Goal: Transaction & Acquisition: Book appointment/travel/reservation

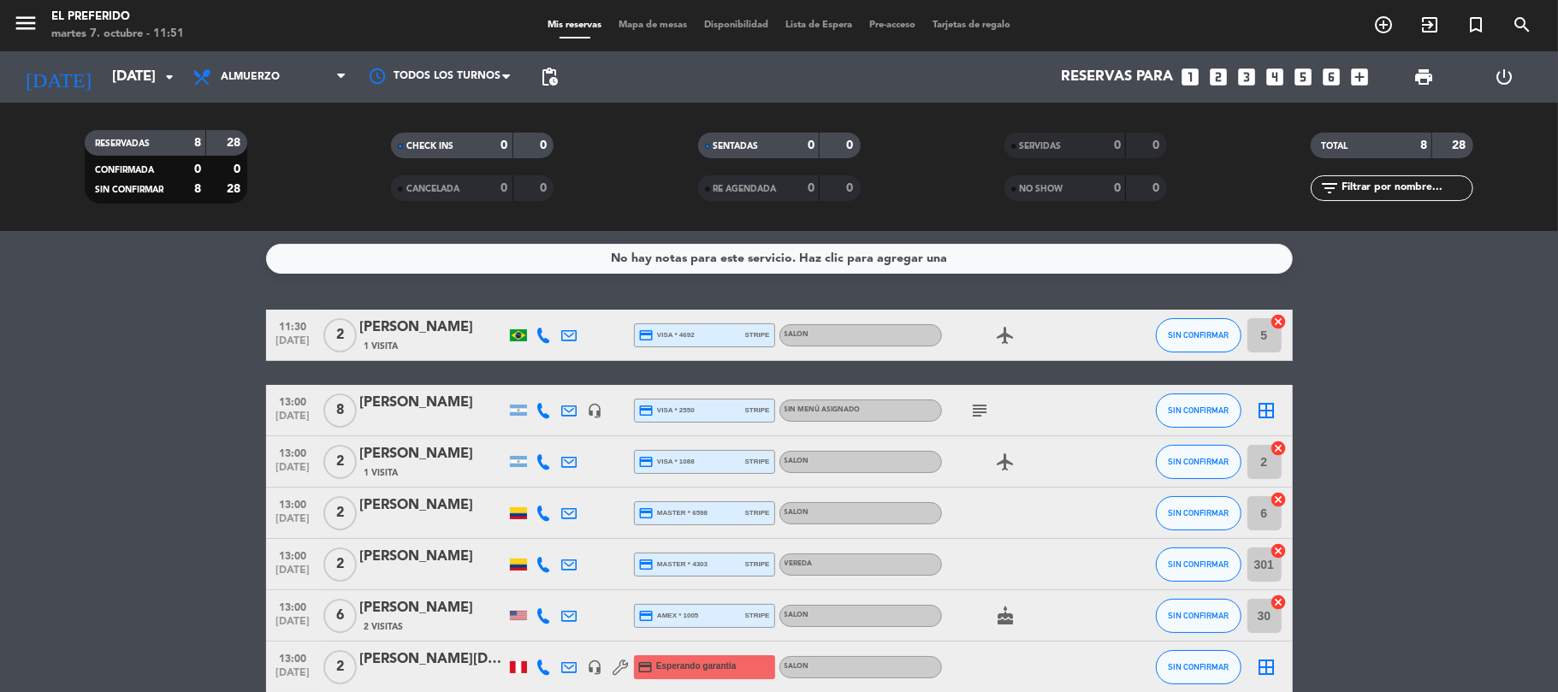
click at [1280, 74] on icon "looks_4" at bounding box center [1275, 77] width 22 height 22
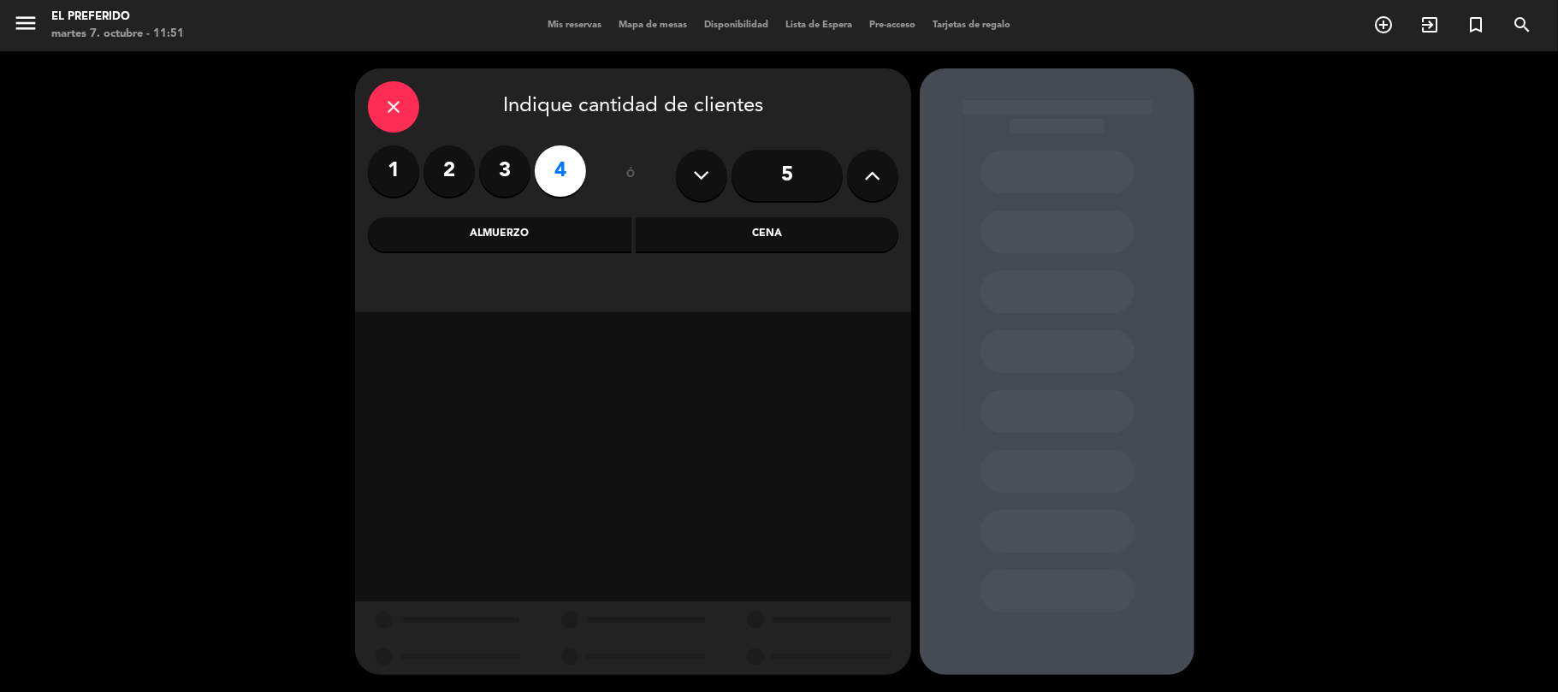
click at [733, 240] on div "Cena" at bounding box center [768, 234] width 264 height 34
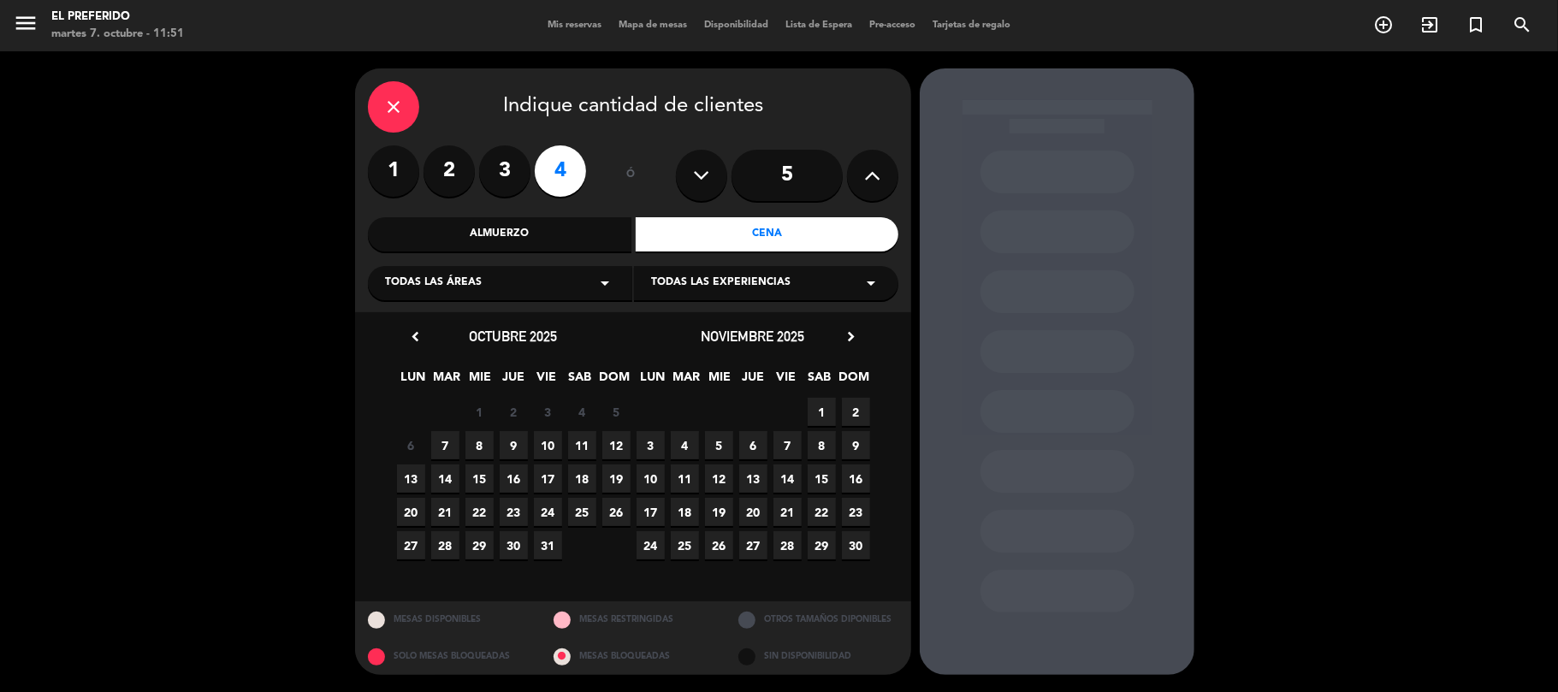
click at [512, 447] on span "9" at bounding box center [514, 445] width 28 height 28
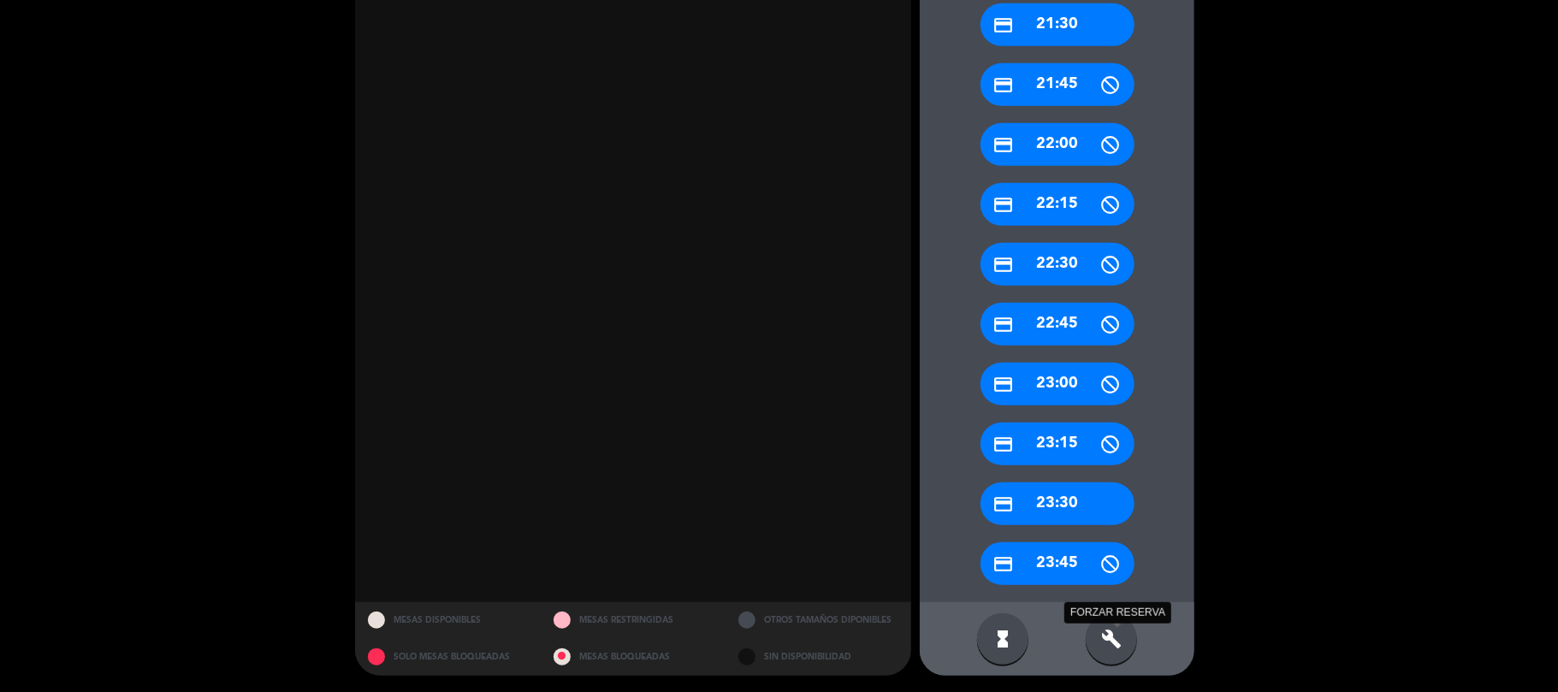
click at [1107, 640] on icon "build" at bounding box center [1111, 639] width 21 height 21
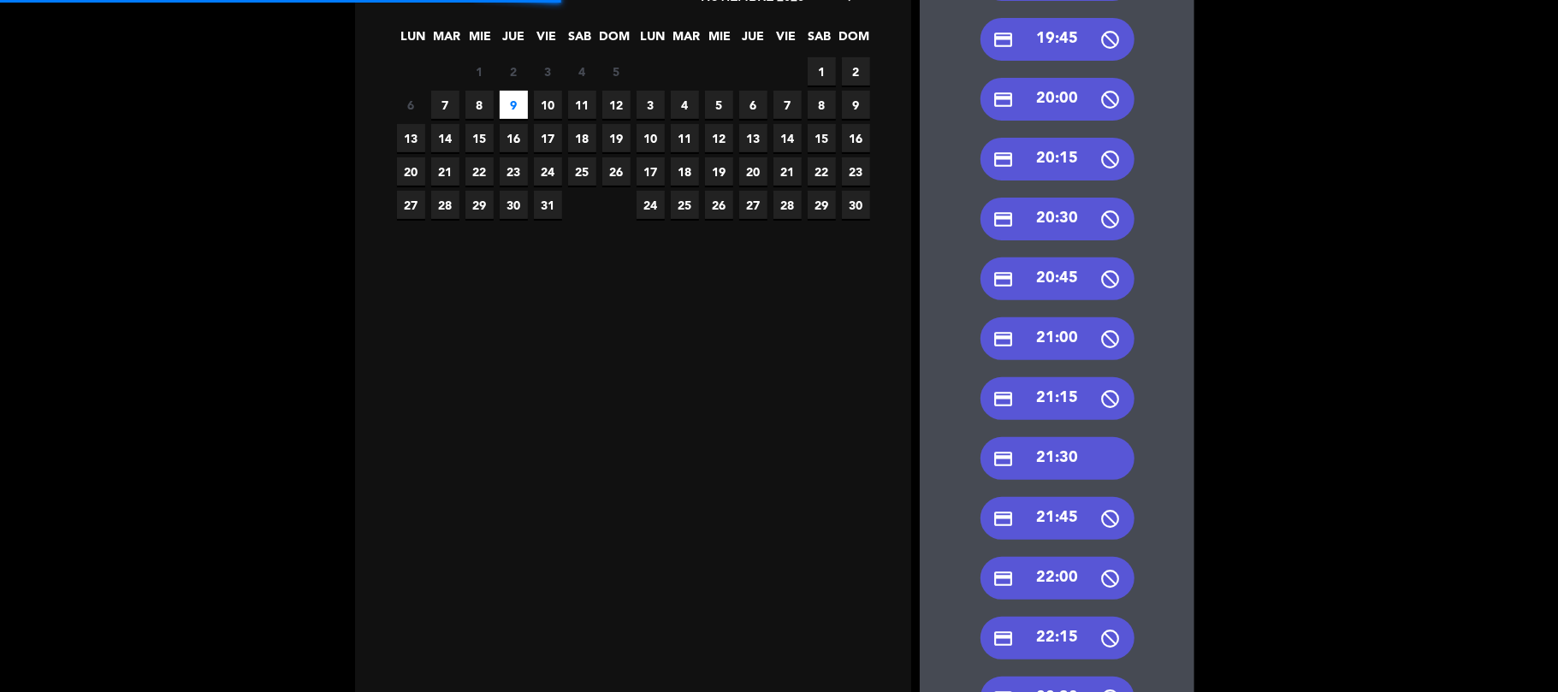
scroll to position [318, 0]
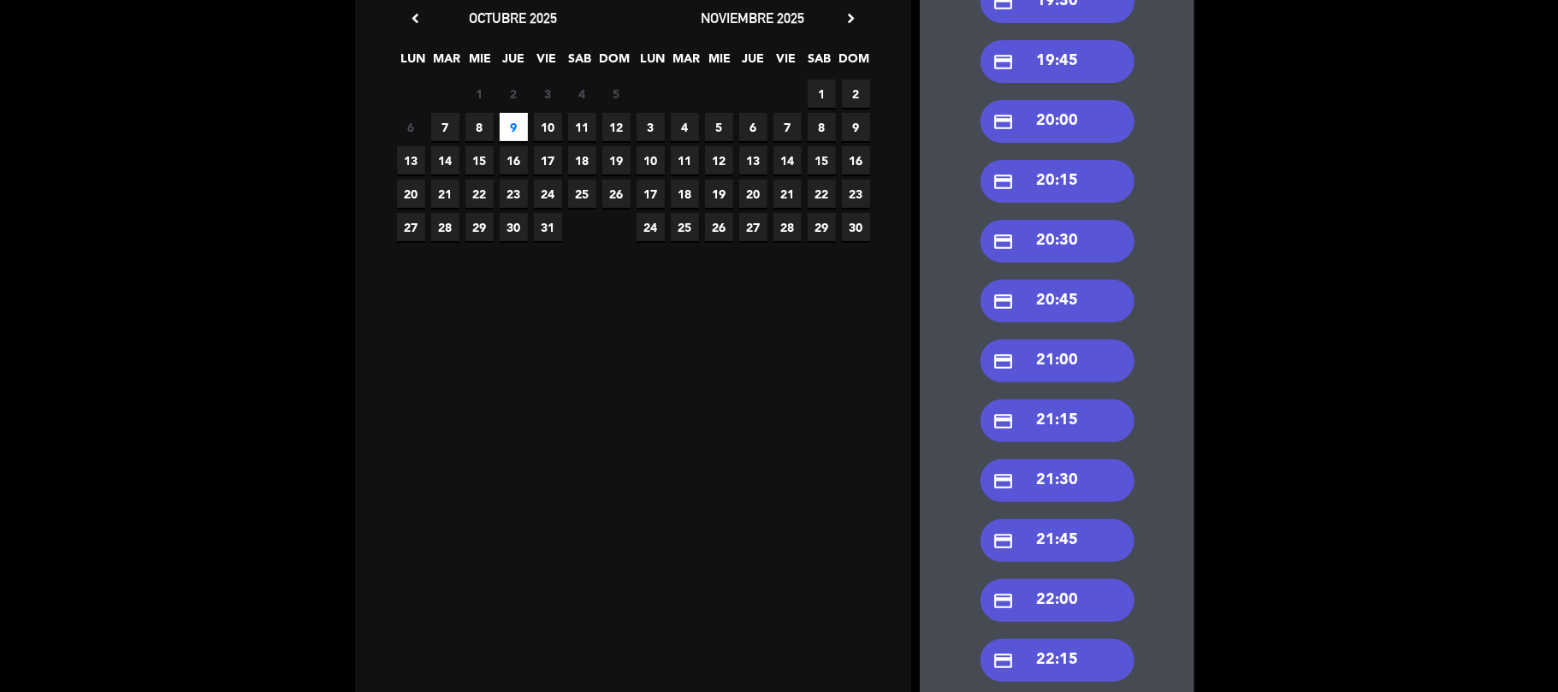
click at [1089, 467] on div "credit_card 21:30" at bounding box center [1057, 480] width 154 height 43
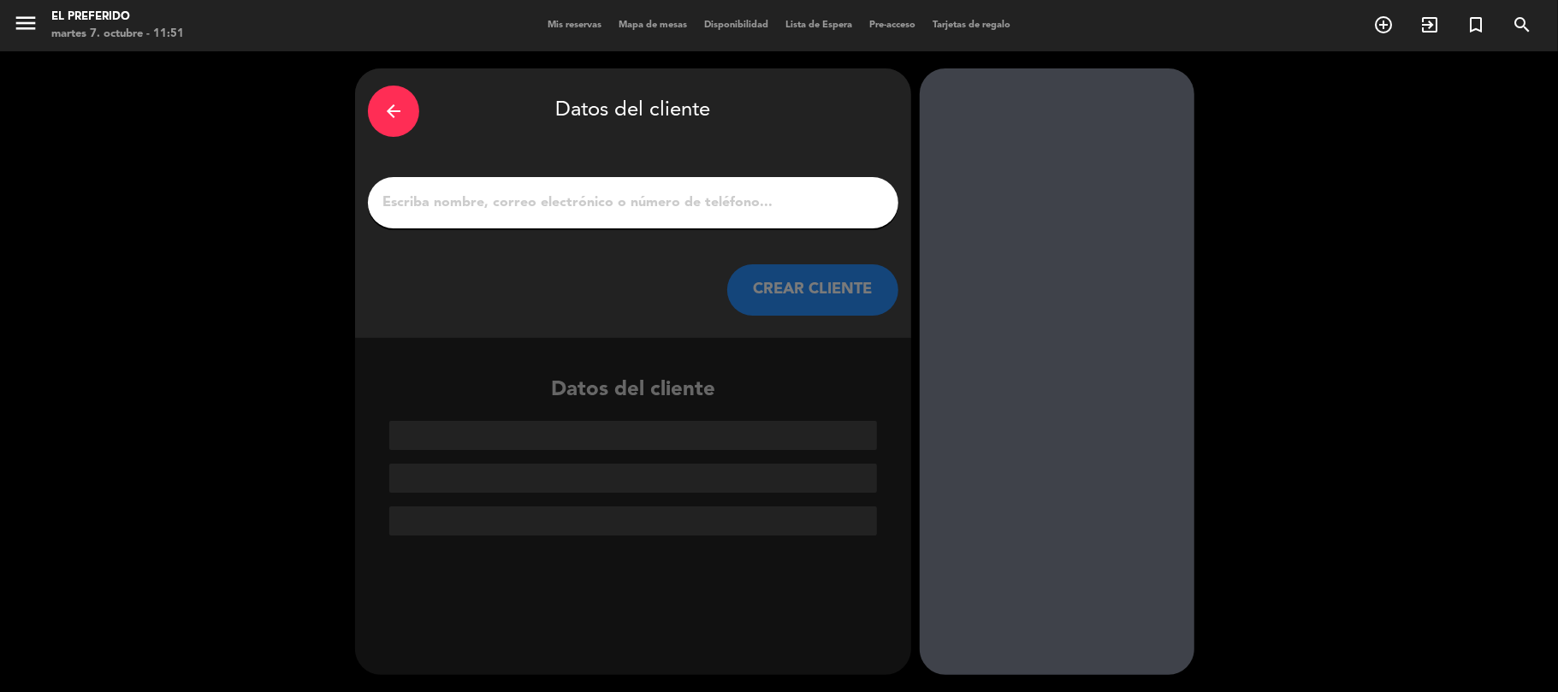
click at [703, 200] on input "1" at bounding box center [633, 203] width 505 height 24
paste input "[PERSON_NAME]"
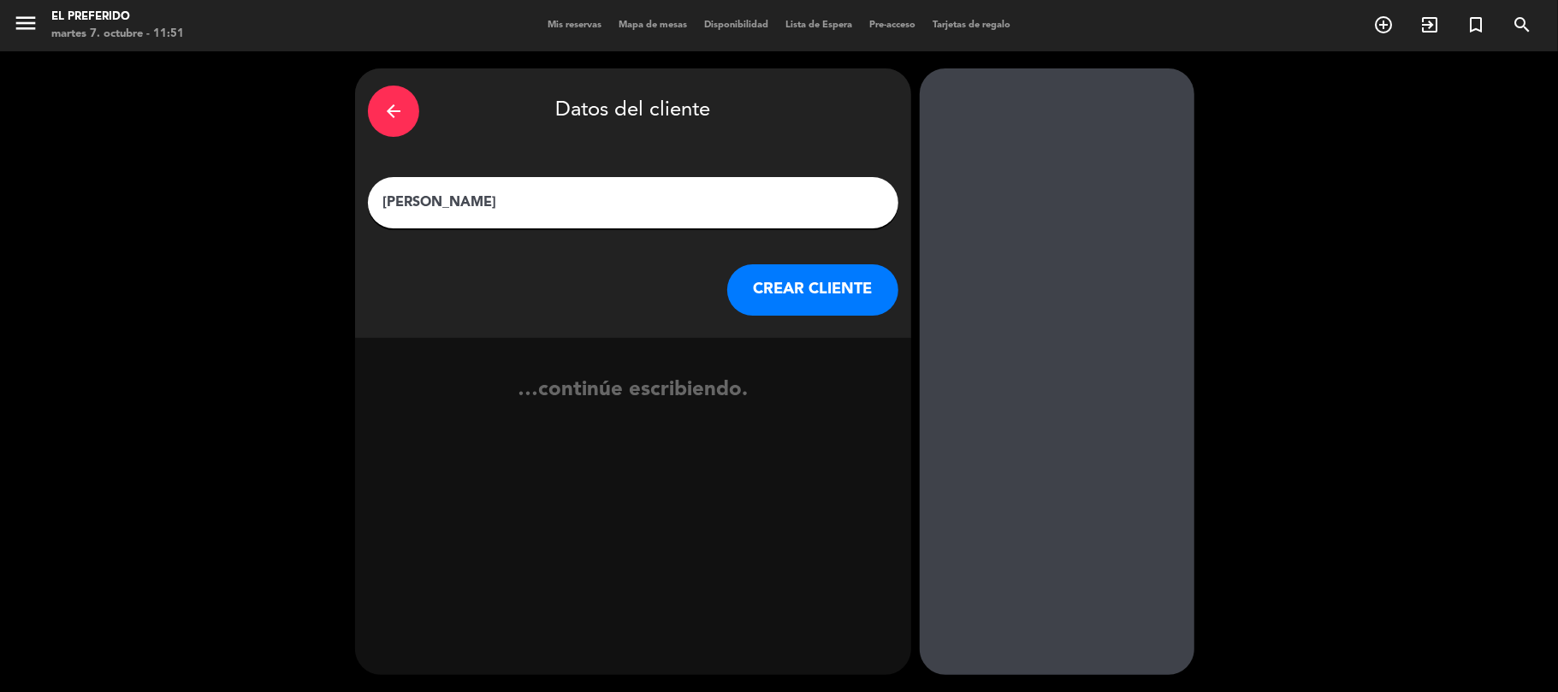
type input "[PERSON_NAME]"
click at [811, 275] on button "CREAR CLIENTE" at bounding box center [812, 289] width 171 height 51
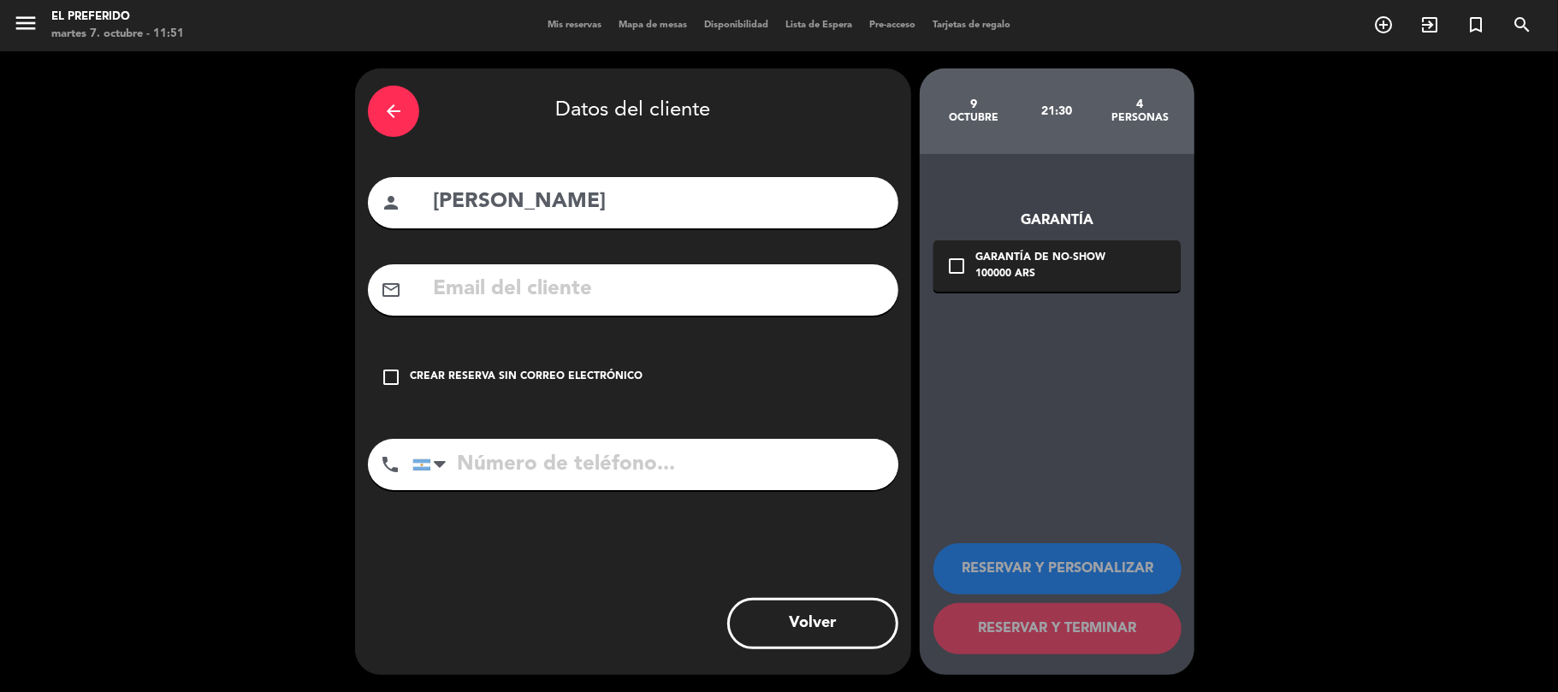
drag, startPoint x: 508, startPoint y: 358, endPoint x: 522, endPoint y: 364, distance: 14.9
click at [513, 360] on div "check_box_outline_blank Crear reserva sin correo electrónico" at bounding box center [633, 377] width 530 height 51
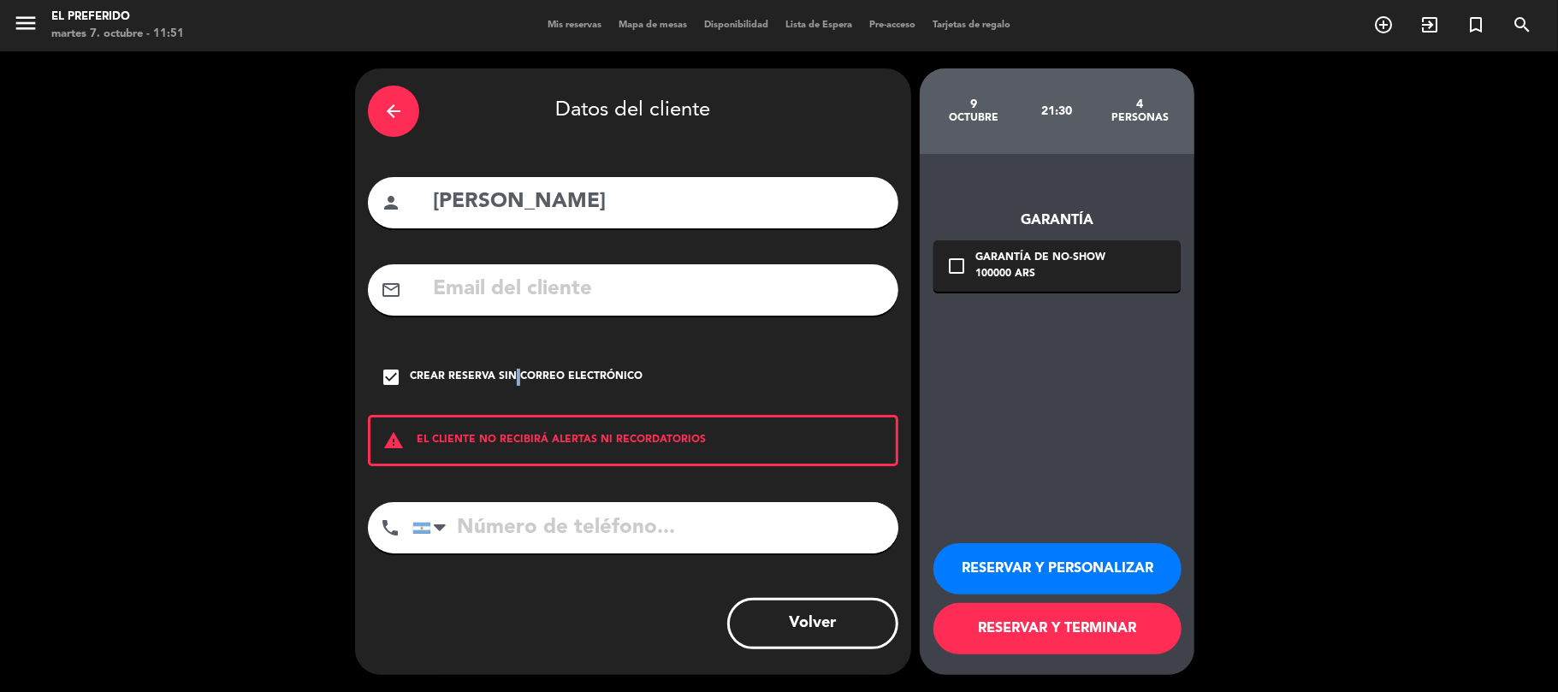
click at [1027, 559] on button "RESERVAR Y PERSONALIZAR" at bounding box center [1057, 568] width 248 height 51
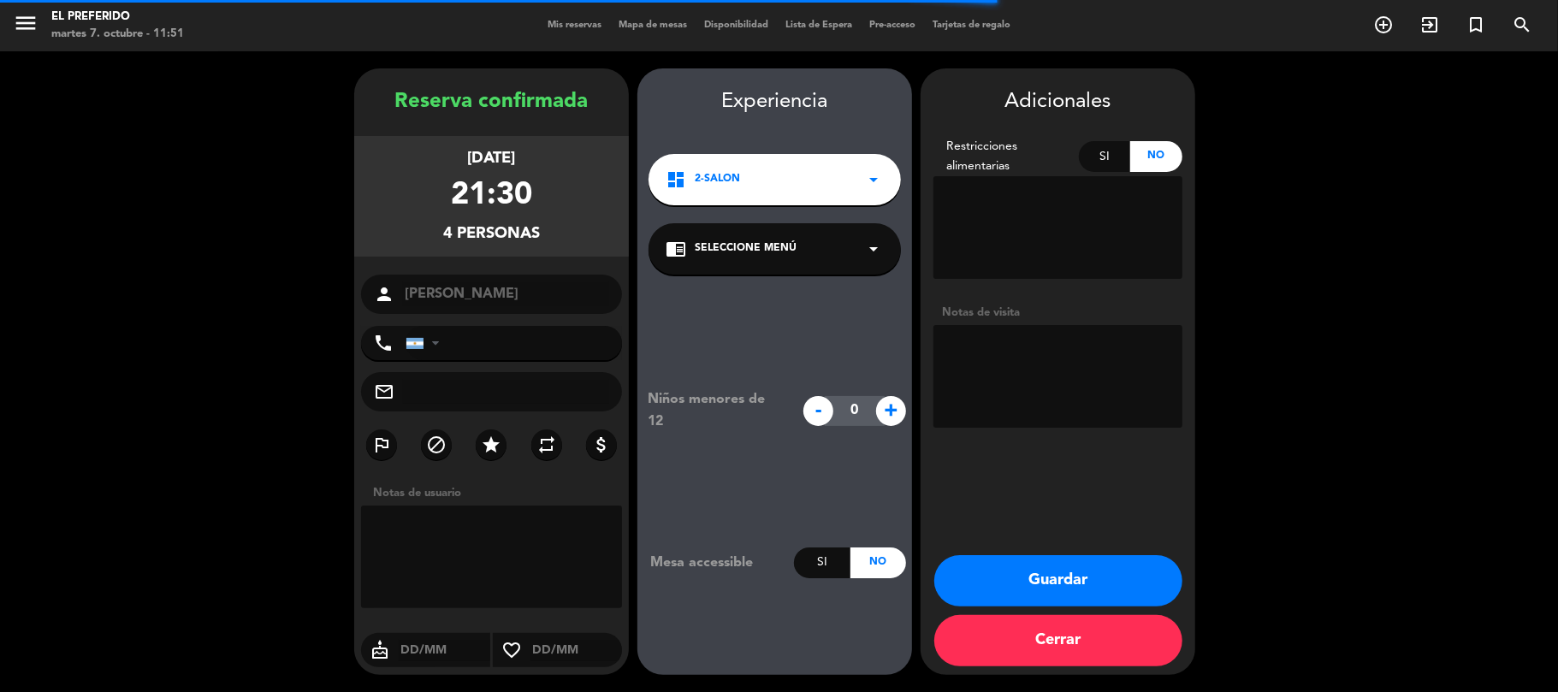
click at [948, 440] on div "Adicionales Restricciones alimentarias Si No Notas de visita Guardar Cerrar" at bounding box center [1058, 371] width 275 height 607
click at [987, 390] on textarea at bounding box center [1057, 376] width 249 height 103
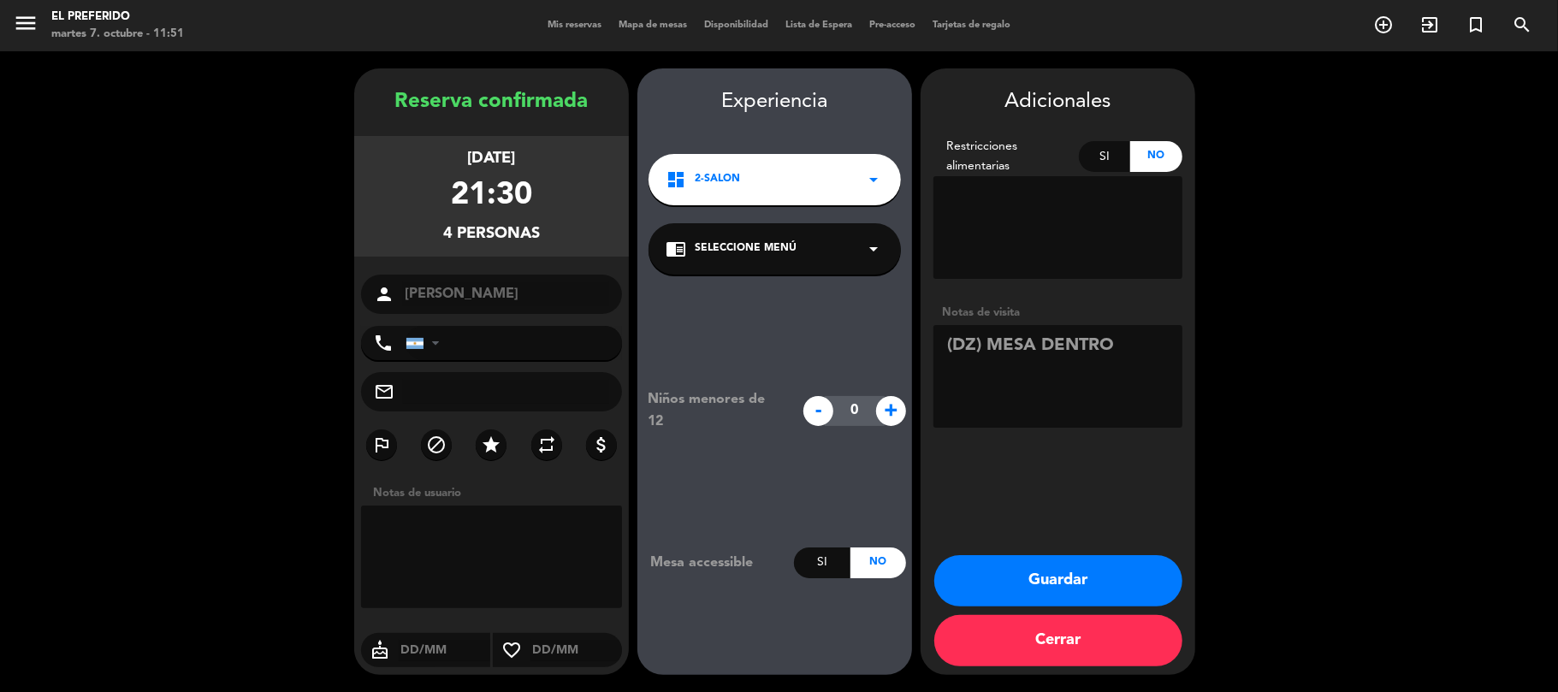
type textarea "(DZ) MESA DENTRO"
drag, startPoint x: 570, startPoint y: 226, endPoint x: 395, endPoint y: 104, distance: 213.1
click at [395, 104] on div "Reserva confirmada [DATE] 21:30 4 personas person [PERSON_NAME] phone [GEOGRAPH…" at bounding box center [491, 389] width 275 height 607
copy div "Reserva confirmada [DATE] 21:30 4 personas"
click at [1128, 565] on button "Guardar" at bounding box center [1058, 580] width 248 height 51
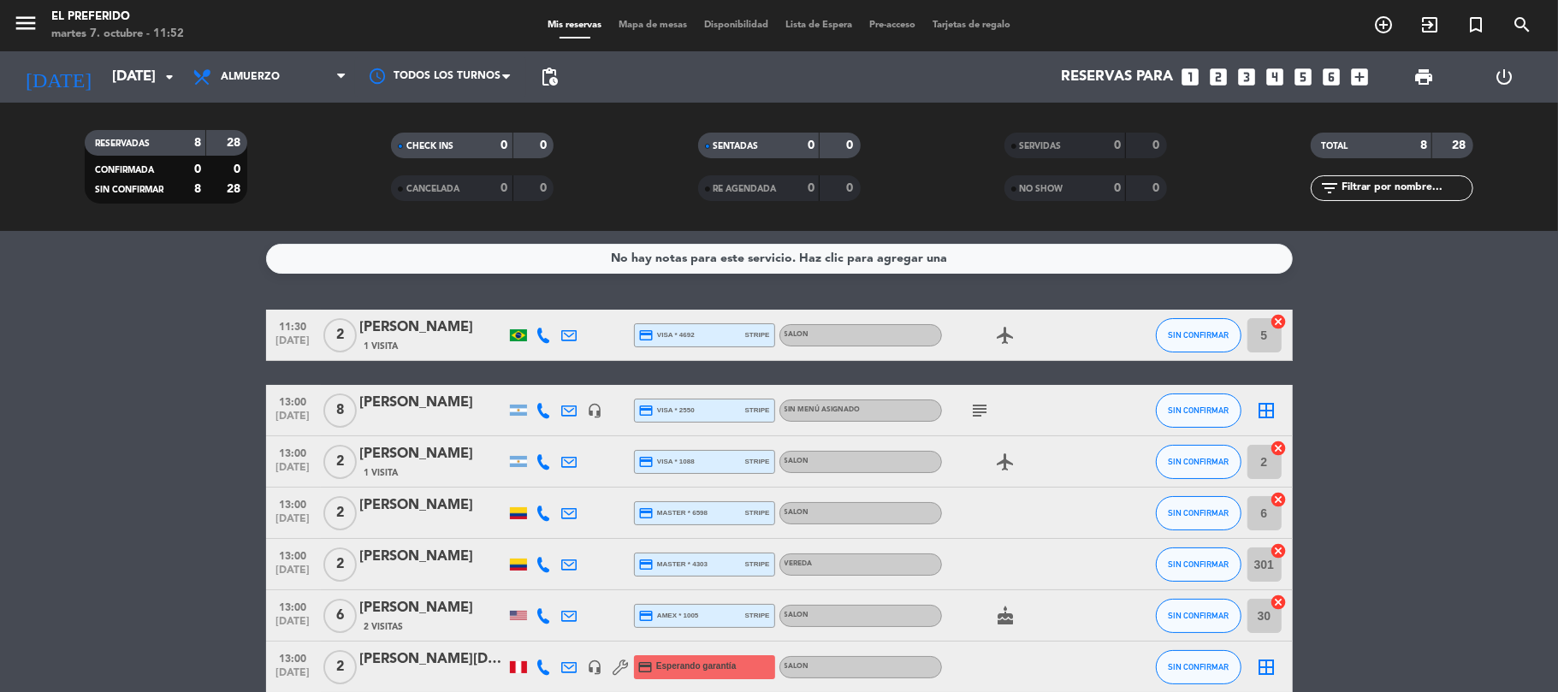
click at [1271, 79] on icon "looks_4" at bounding box center [1275, 77] width 22 height 22
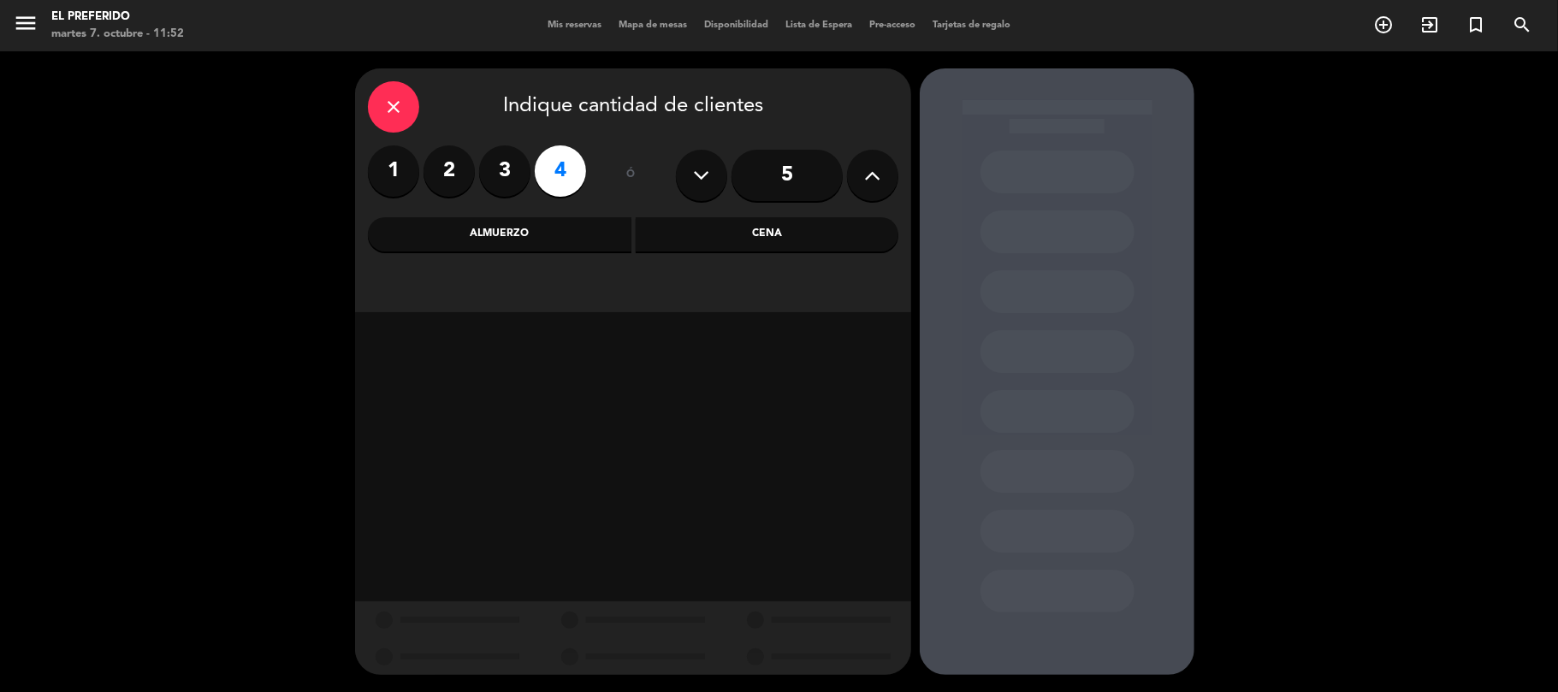
click at [781, 243] on div "Cena" at bounding box center [768, 234] width 264 height 34
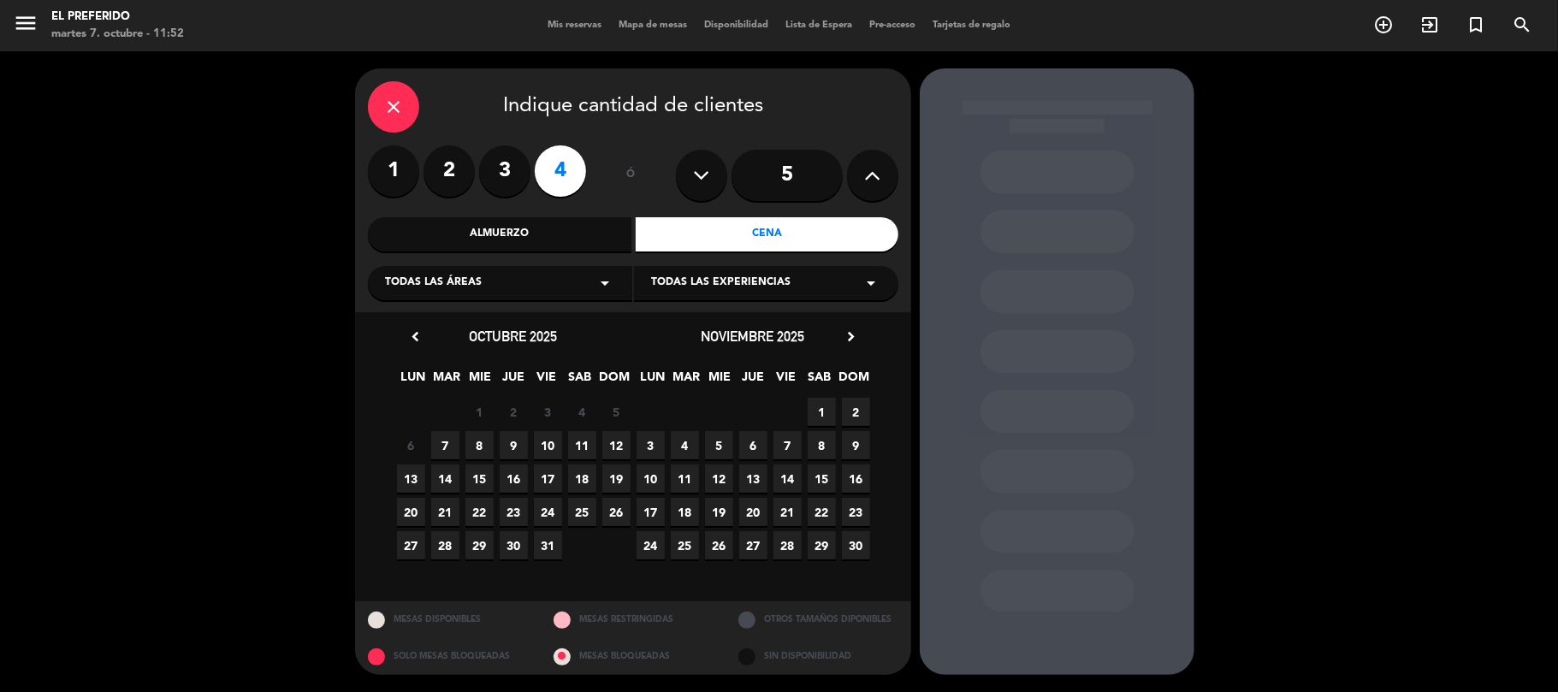
click at [446, 446] on span "7" at bounding box center [445, 445] width 28 height 28
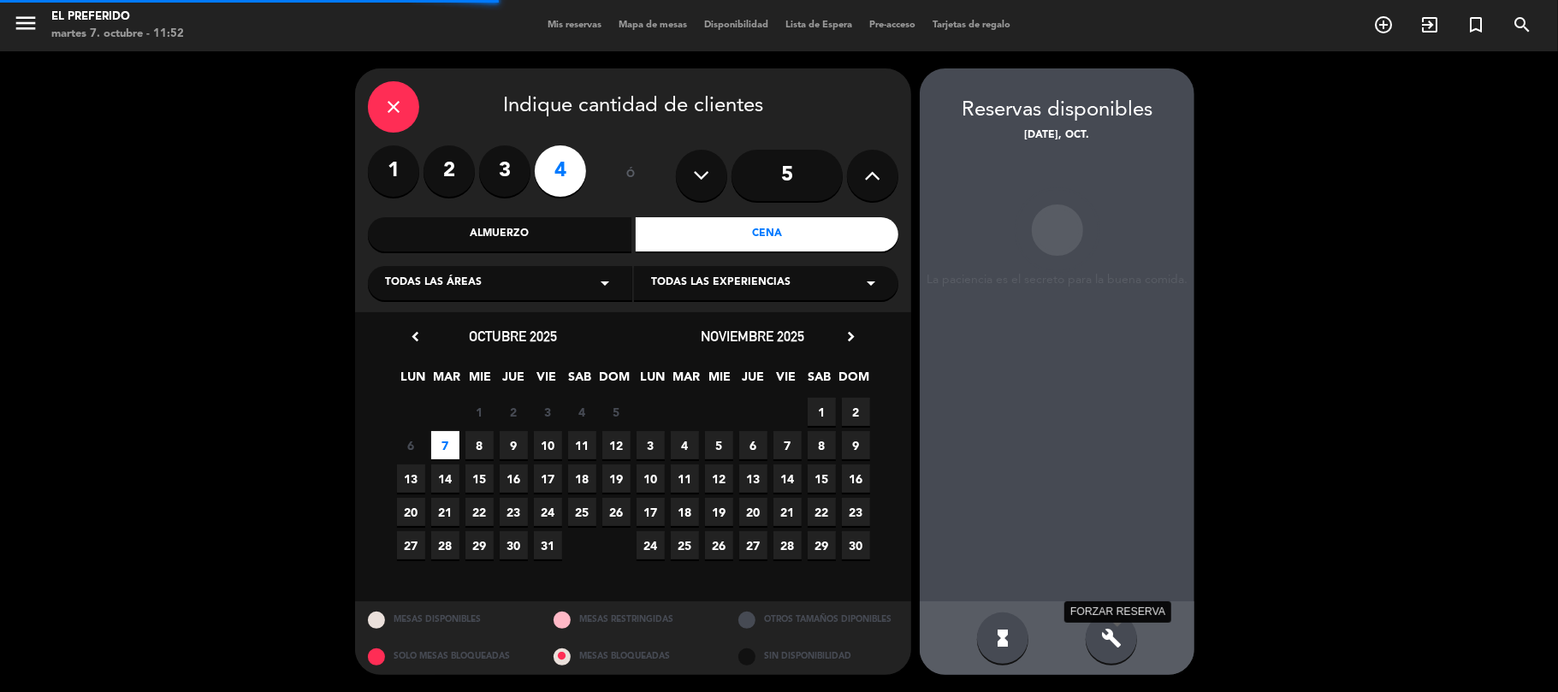
click at [1113, 635] on icon "build" at bounding box center [1111, 638] width 21 height 21
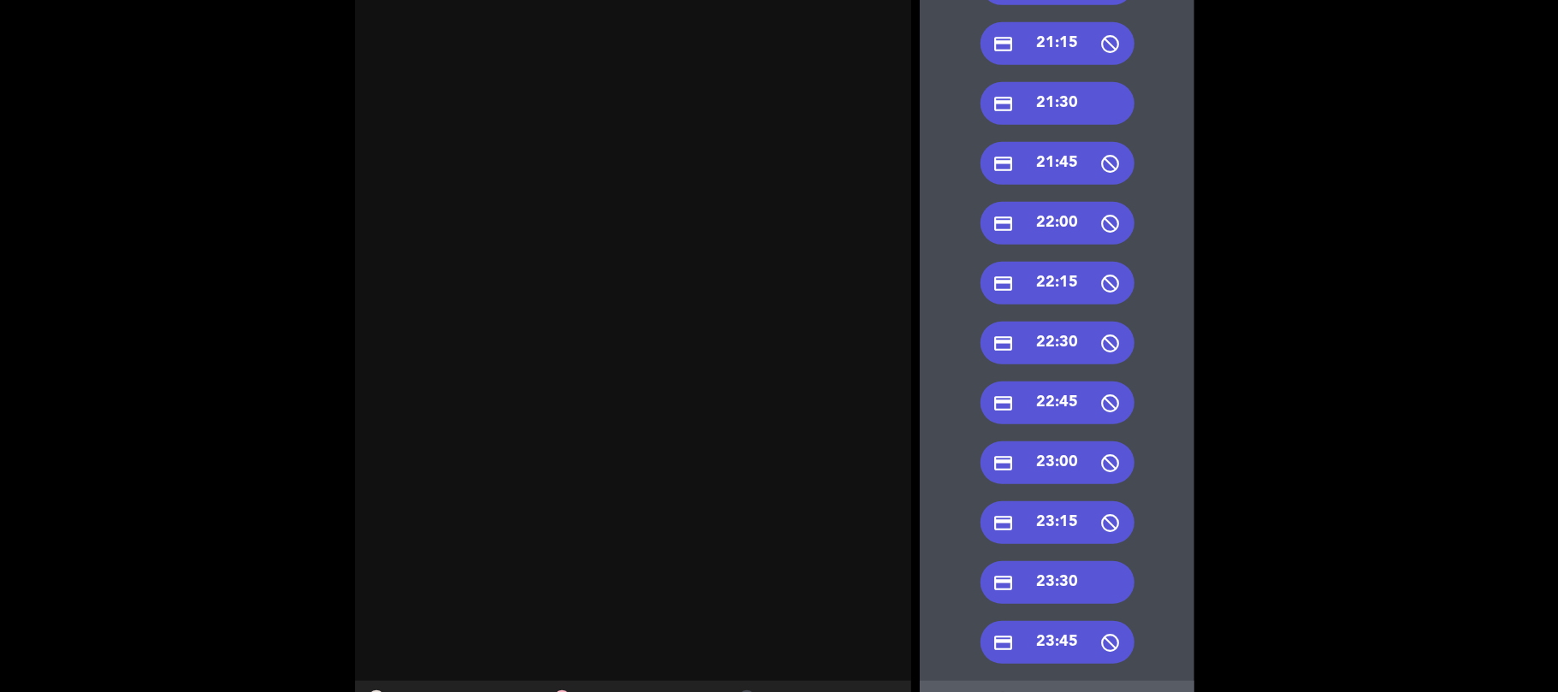
scroll to position [774, 0]
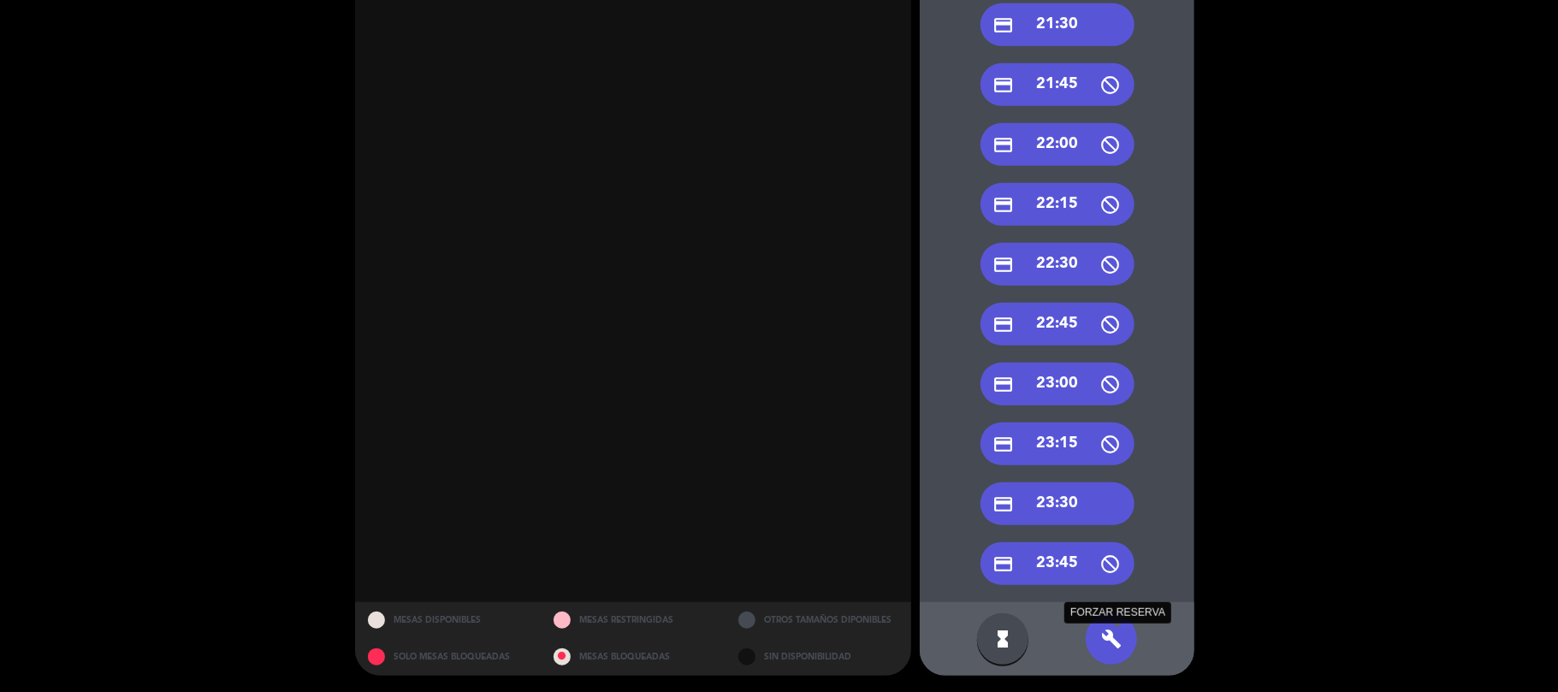
click at [1120, 631] on icon "build" at bounding box center [1111, 639] width 21 height 21
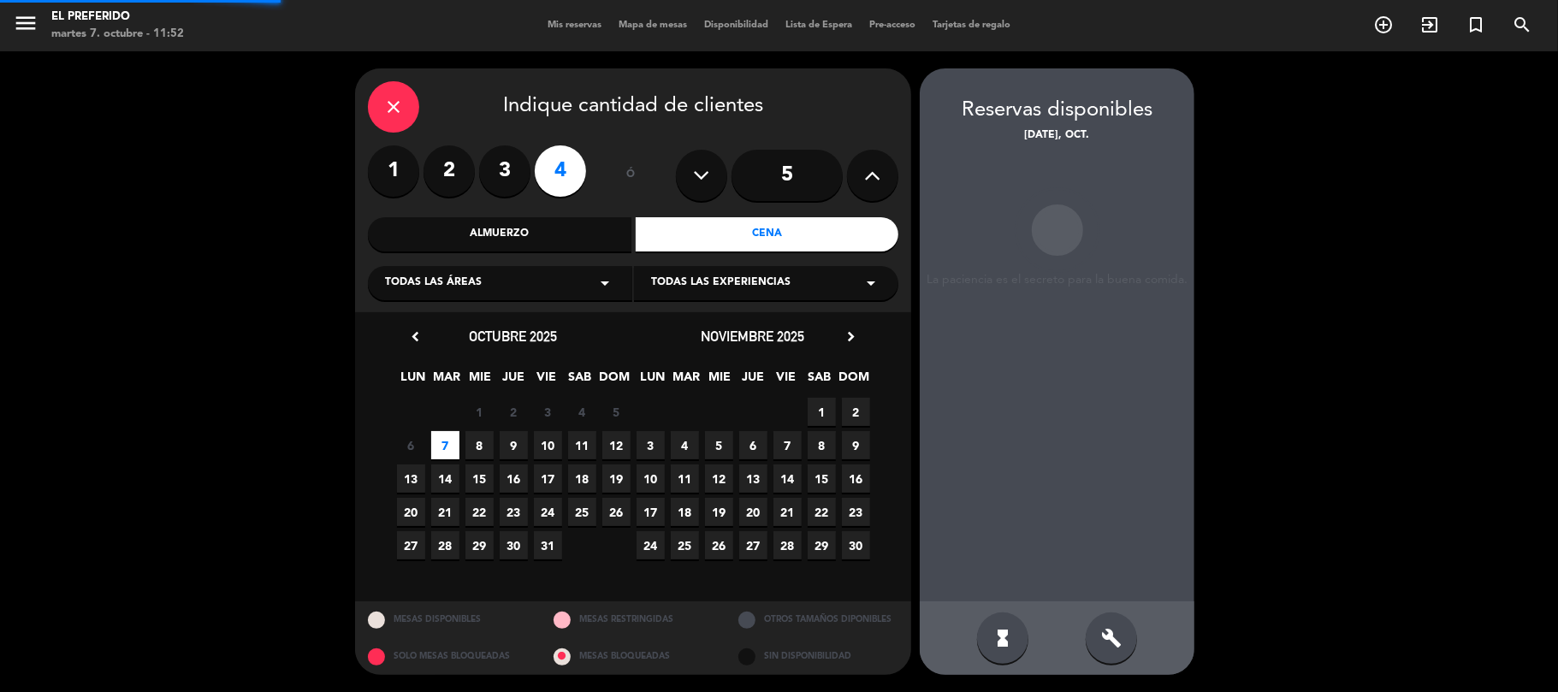
scroll to position [0, 0]
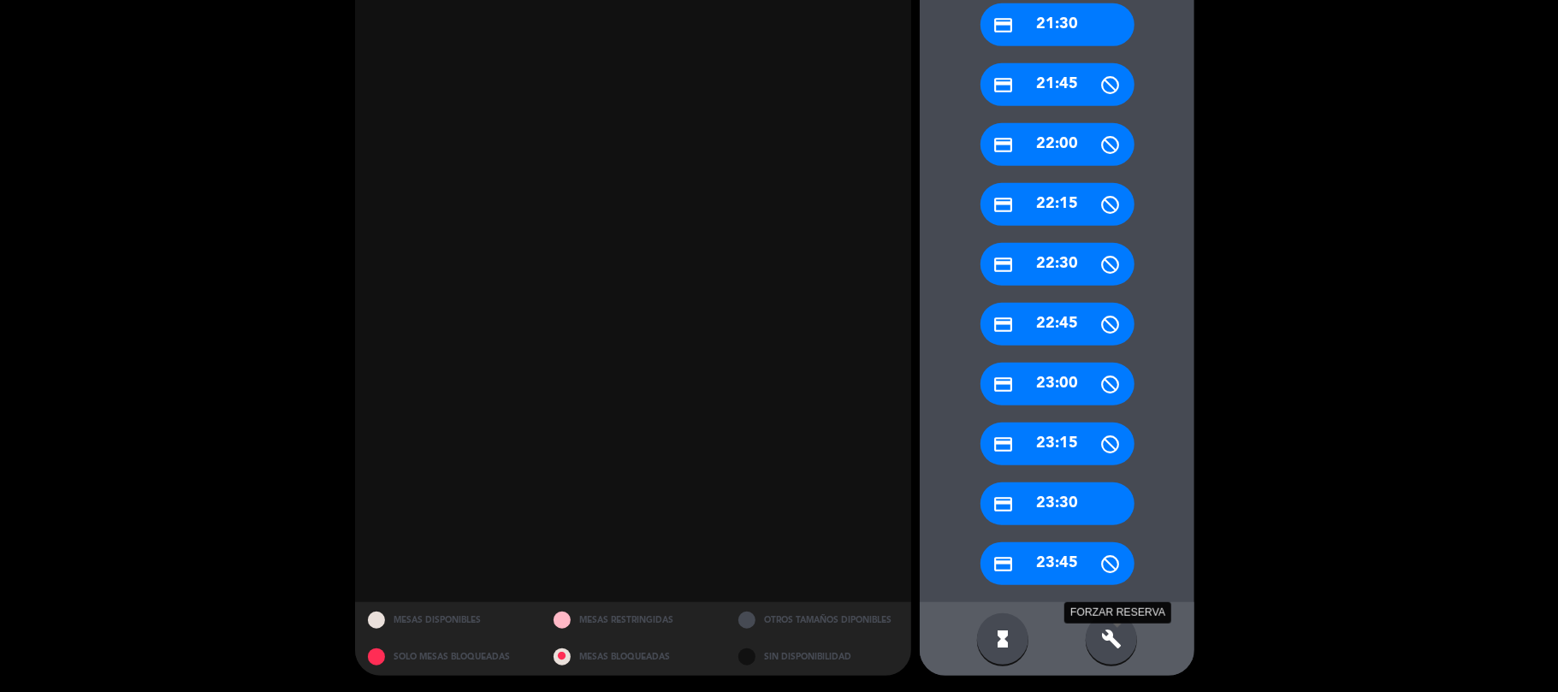
click at [1102, 645] on icon "build" at bounding box center [1111, 639] width 21 height 21
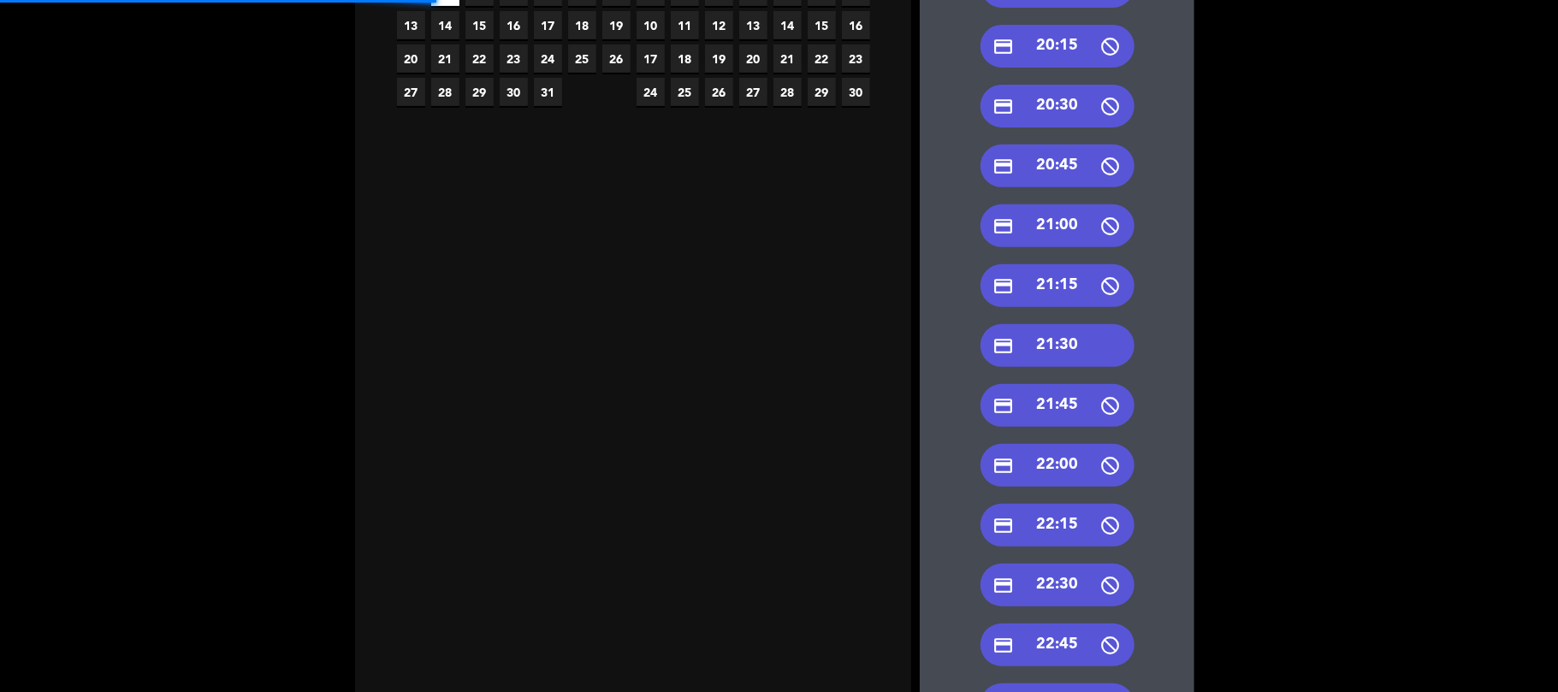
scroll to position [432, 0]
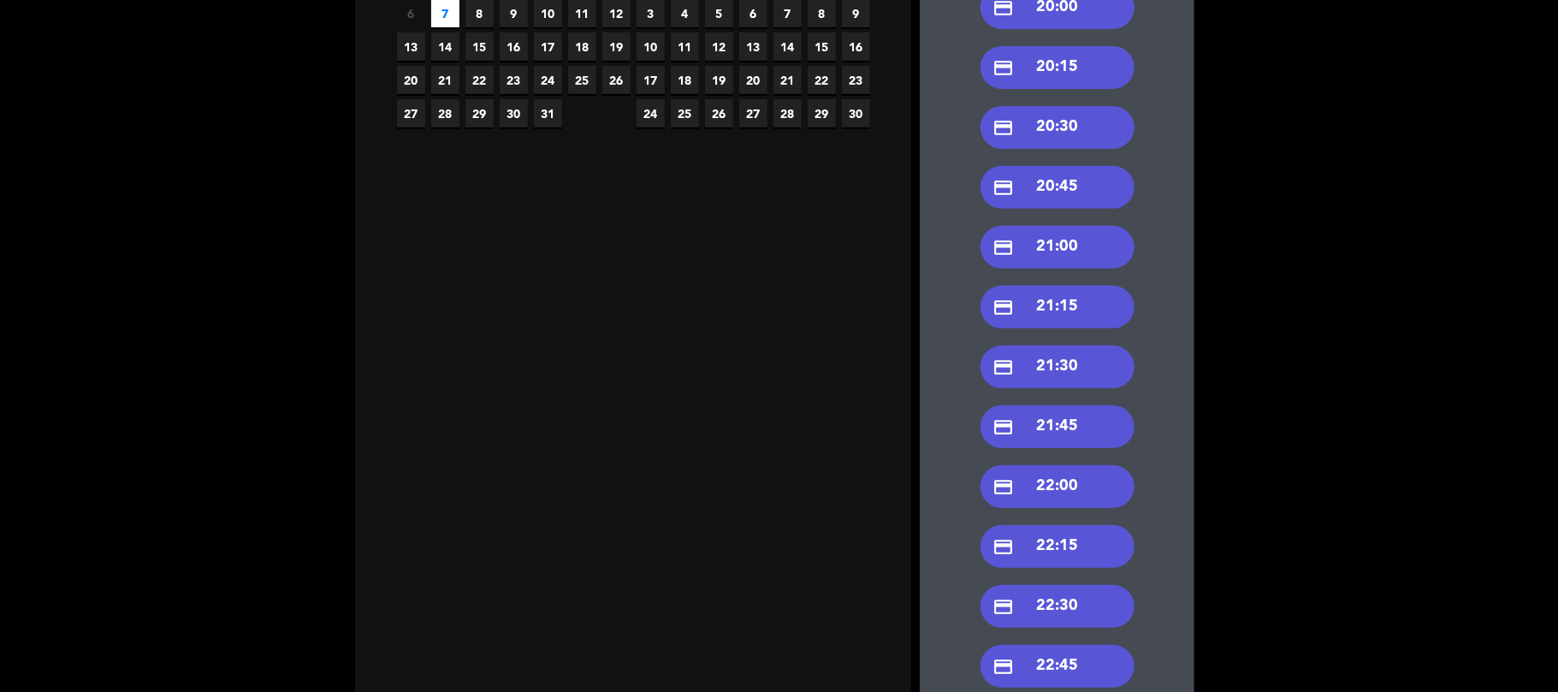
click at [1048, 258] on div "credit_card 21:00" at bounding box center [1057, 247] width 154 height 43
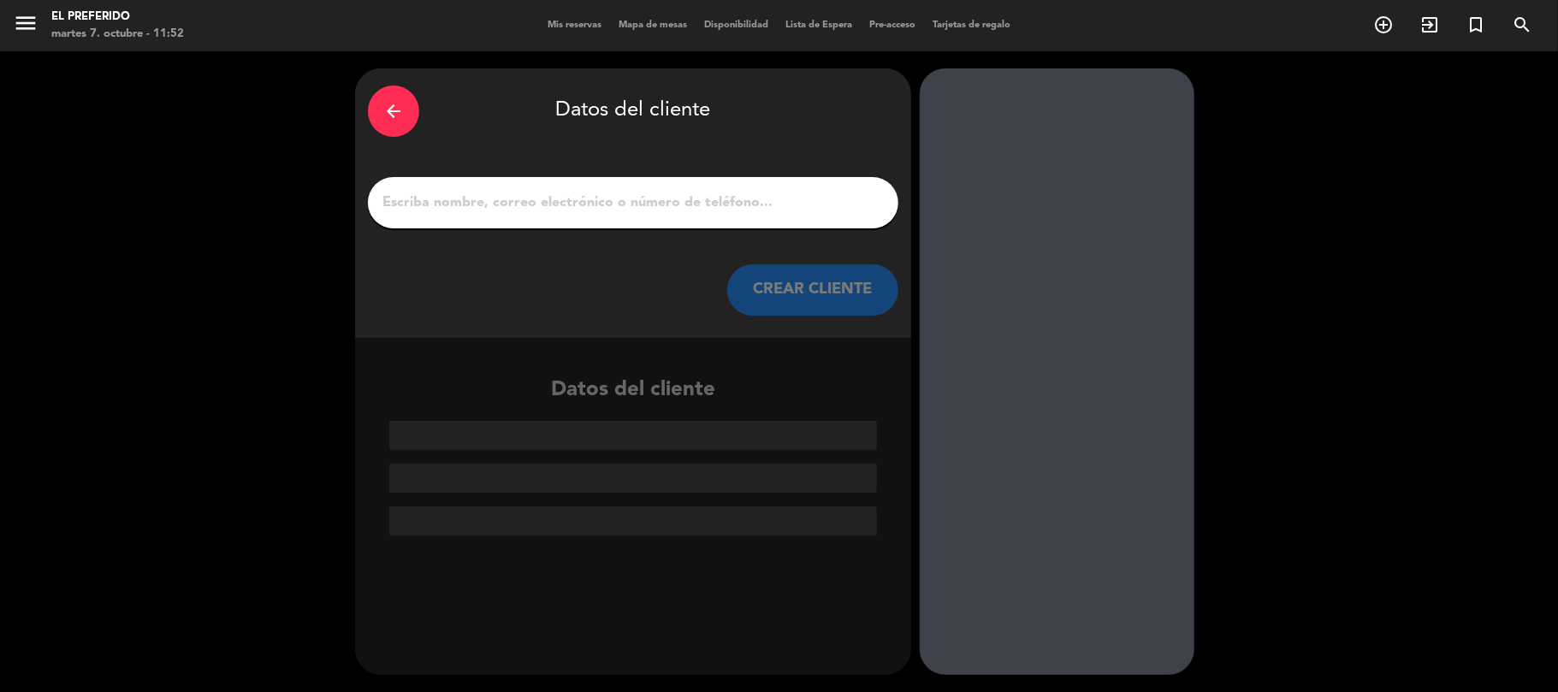
scroll to position [0, 0]
drag, startPoint x: 617, startPoint y: 217, endPoint x: 626, endPoint y: 206, distance: 14.6
click at [619, 216] on div at bounding box center [633, 202] width 530 height 51
click at [626, 206] on input "1" at bounding box center [633, 203] width 505 height 24
paste input "[PERSON_NAME]"
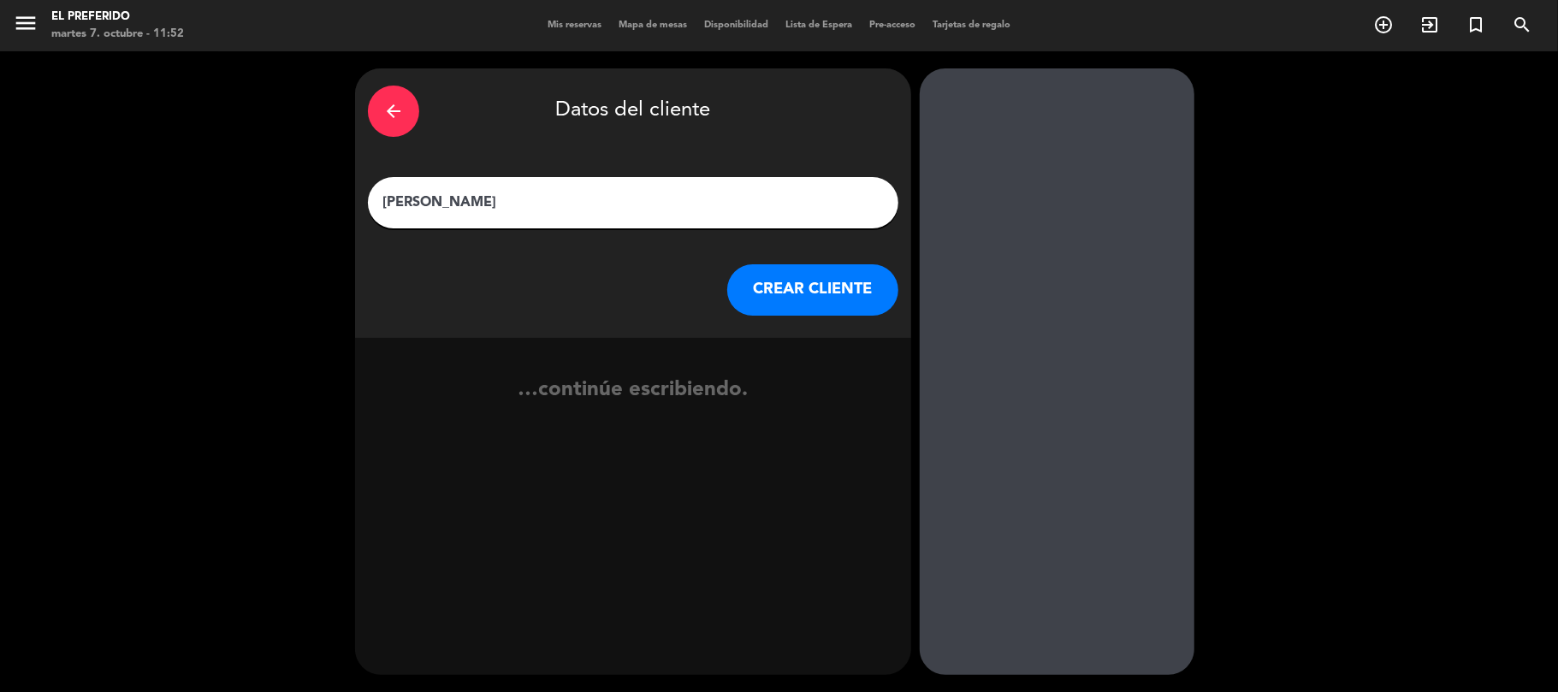
paste input "[PERSON_NAME]"
type input "[PERSON_NAME]"
click at [798, 289] on button "CREAR CLIENTE" at bounding box center [812, 289] width 171 height 51
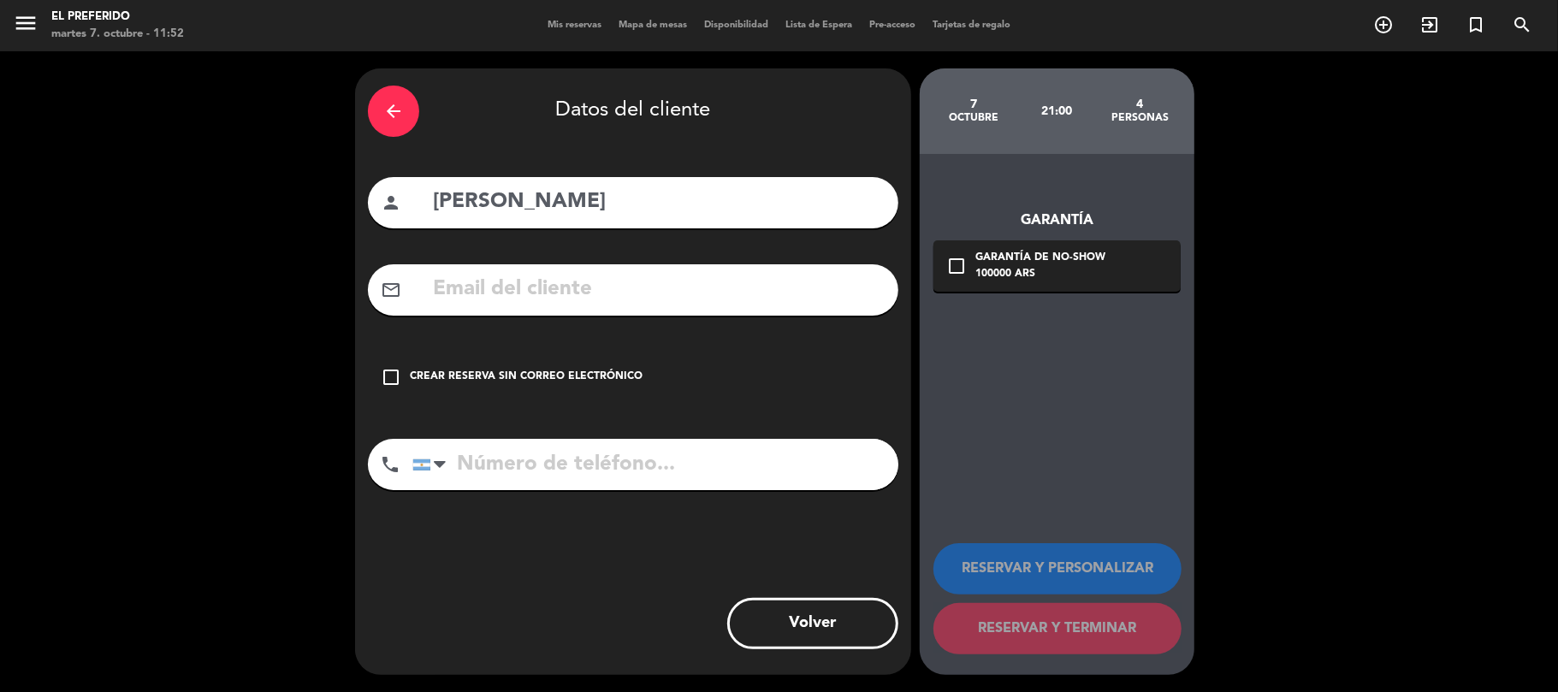
drag, startPoint x: 589, startPoint y: 370, endPoint x: 654, endPoint y: 394, distance: 69.3
click at [601, 370] on div "Crear reserva sin correo electrónico" at bounding box center [526, 377] width 233 height 17
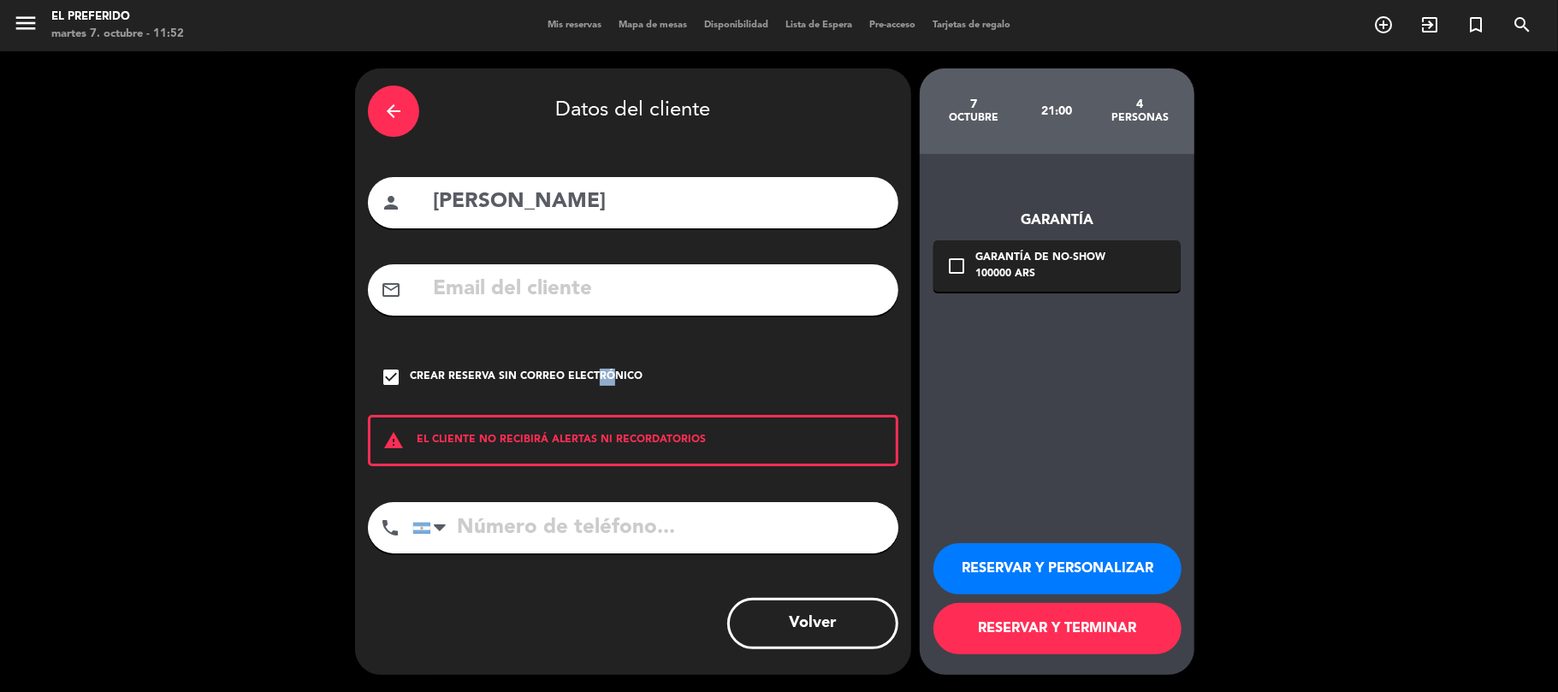
drag, startPoint x: 1016, startPoint y: 556, endPoint x: 433, endPoint y: 62, distance: 764.3
click at [1010, 548] on button "RESERVAR Y PERSONALIZAR" at bounding box center [1057, 568] width 248 height 51
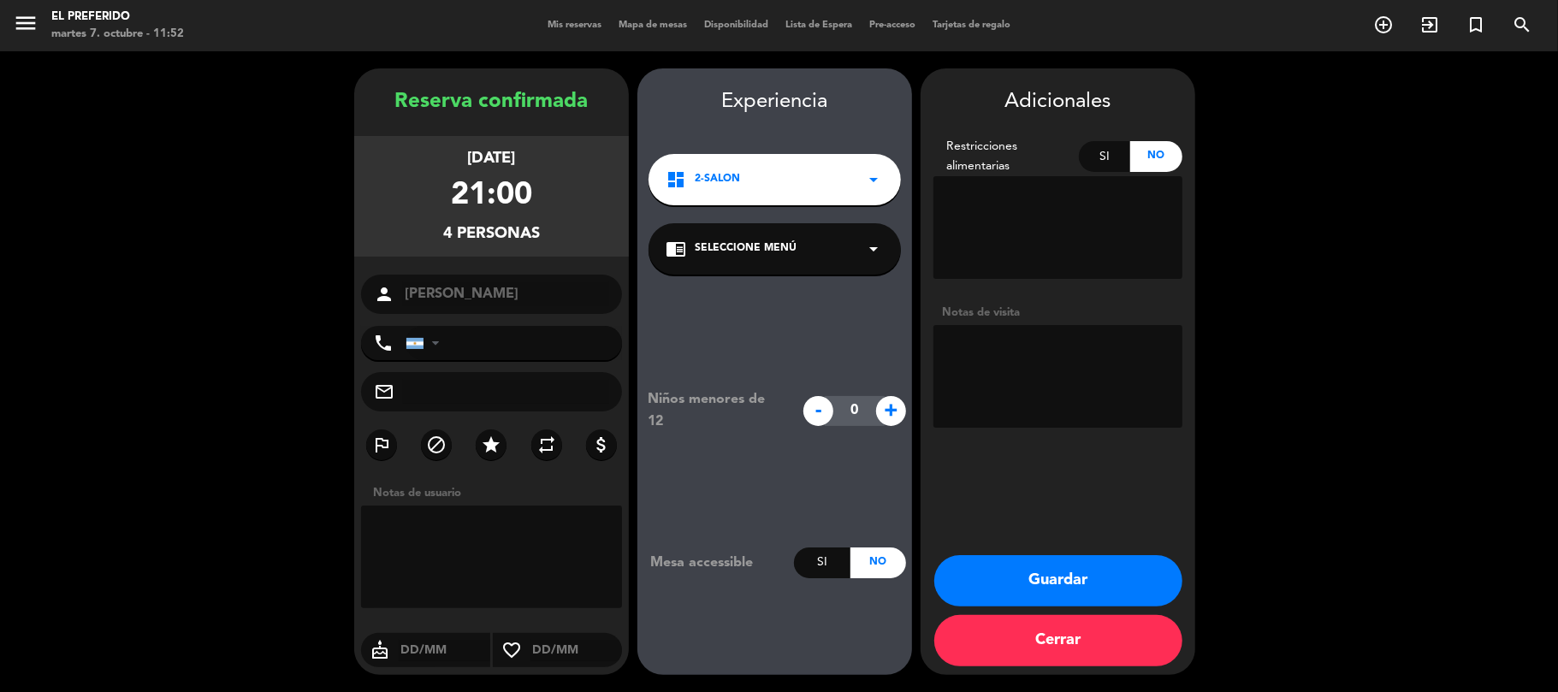
click at [1071, 381] on textarea at bounding box center [1057, 376] width 249 height 103
paste textarea "Restricciones: guardar una trucha"
type textarea "(DZ) Restricciones: guardar una trucha"
drag, startPoint x: 514, startPoint y: 207, endPoint x: 384, endPoint y: 98, distance: 170.0
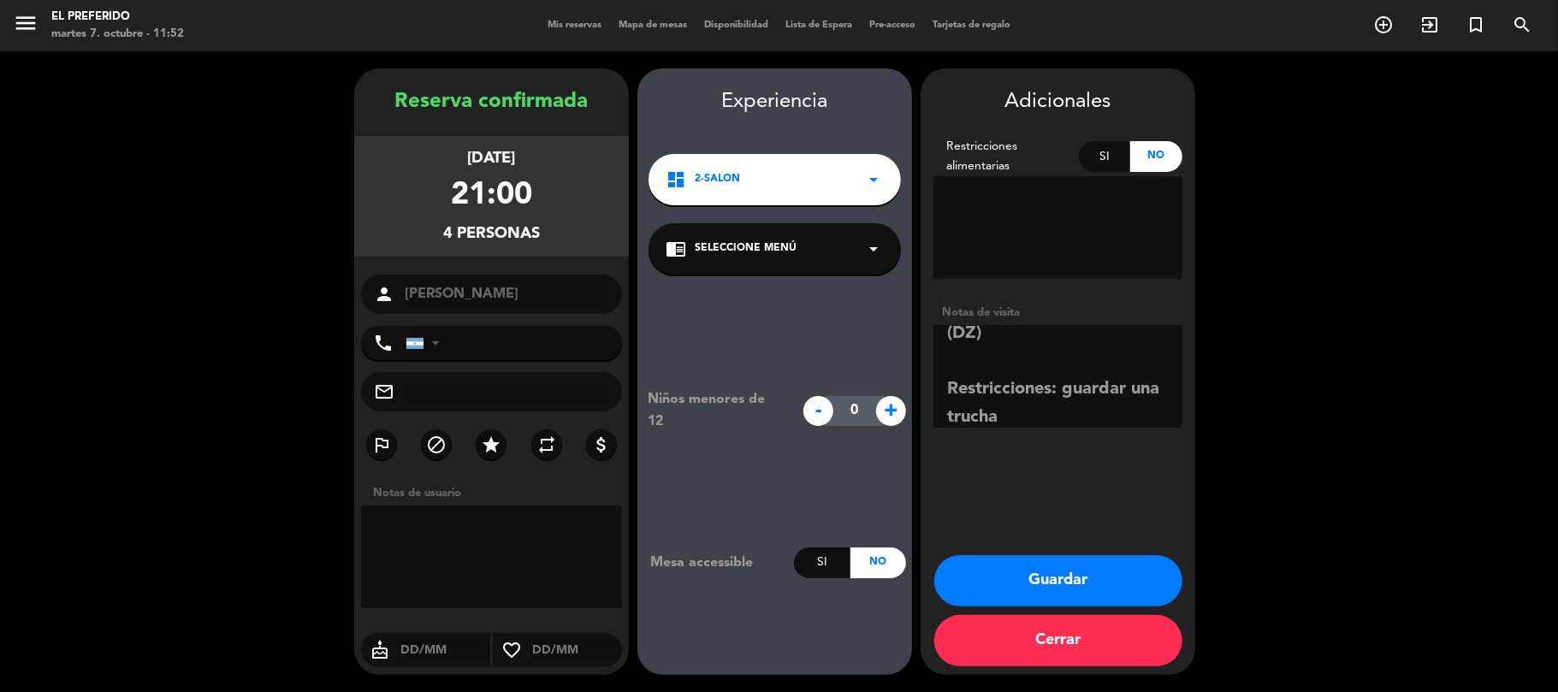
click at [384, 98] on div "Reserva confirmada [DATE] 21:00 4 personas person [PERSON_NAME] phone [GEOGRAPH…" at bounding box center [491, 389] width 275 height 607
copy div "Reserva confirmada [DATE] 21:00 4 personas"
click at [1061, 571] on button "Guardar" at bounding box center [1058, 580] width 248 height 51
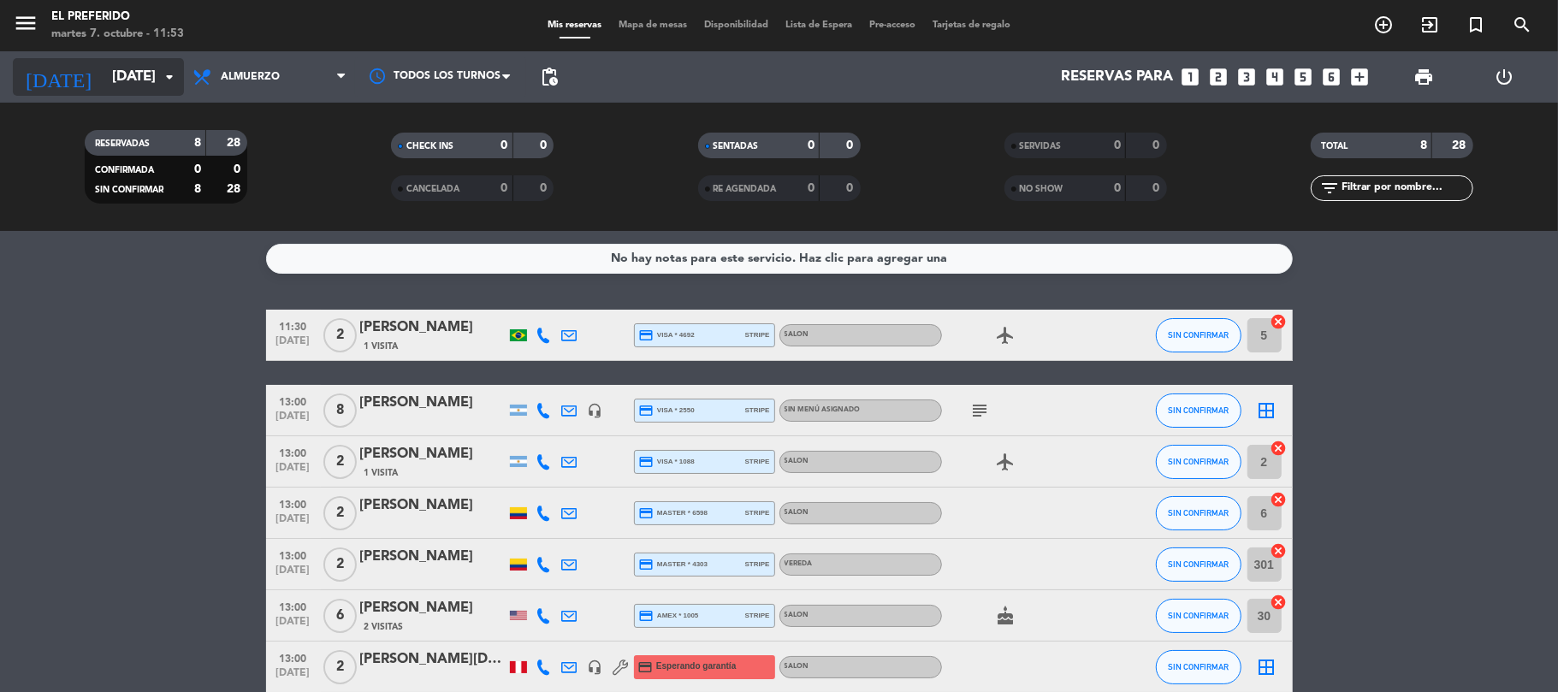
click at [132, 80] on input "[DATE]" at bounding box center [196, 77] width 185 height 33
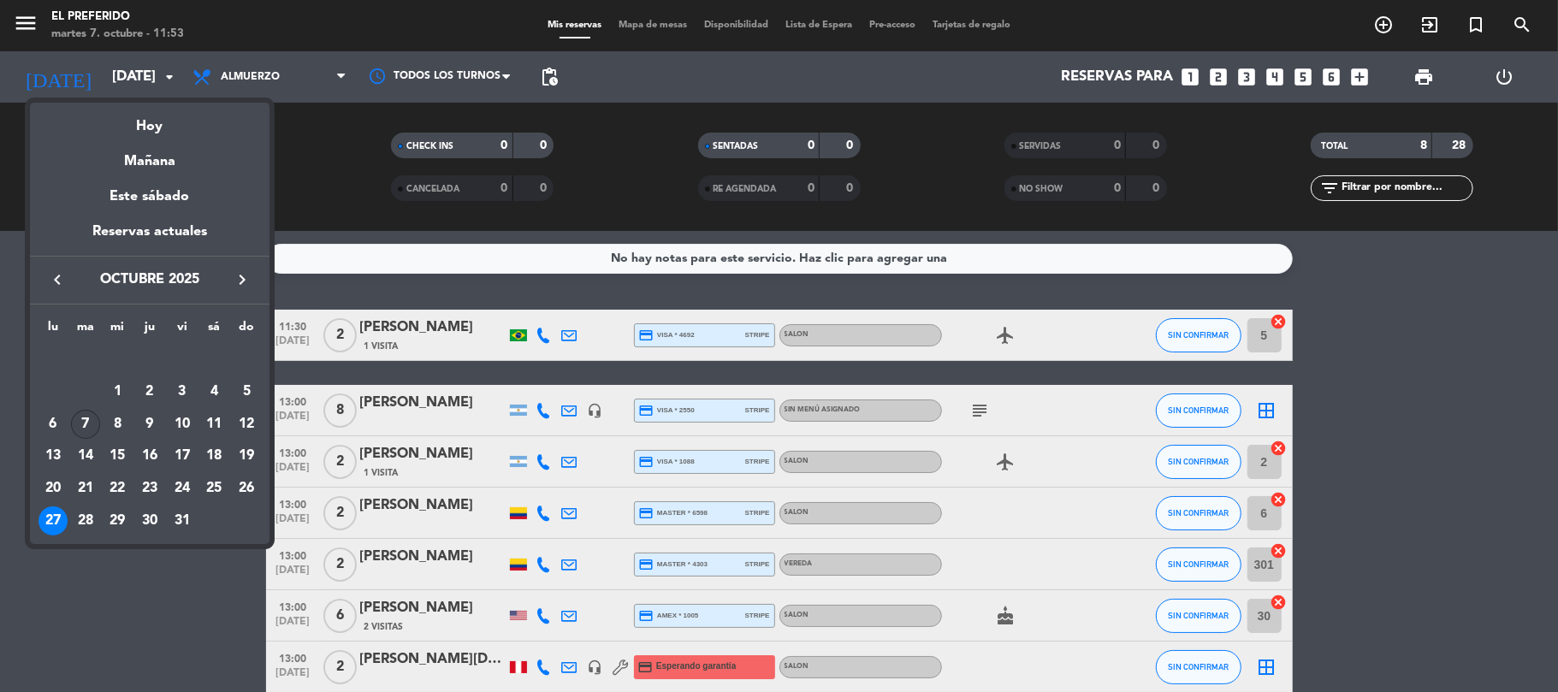
click at [84, 418] on div "7" at bounding box center [85, 424] width 29 height 29
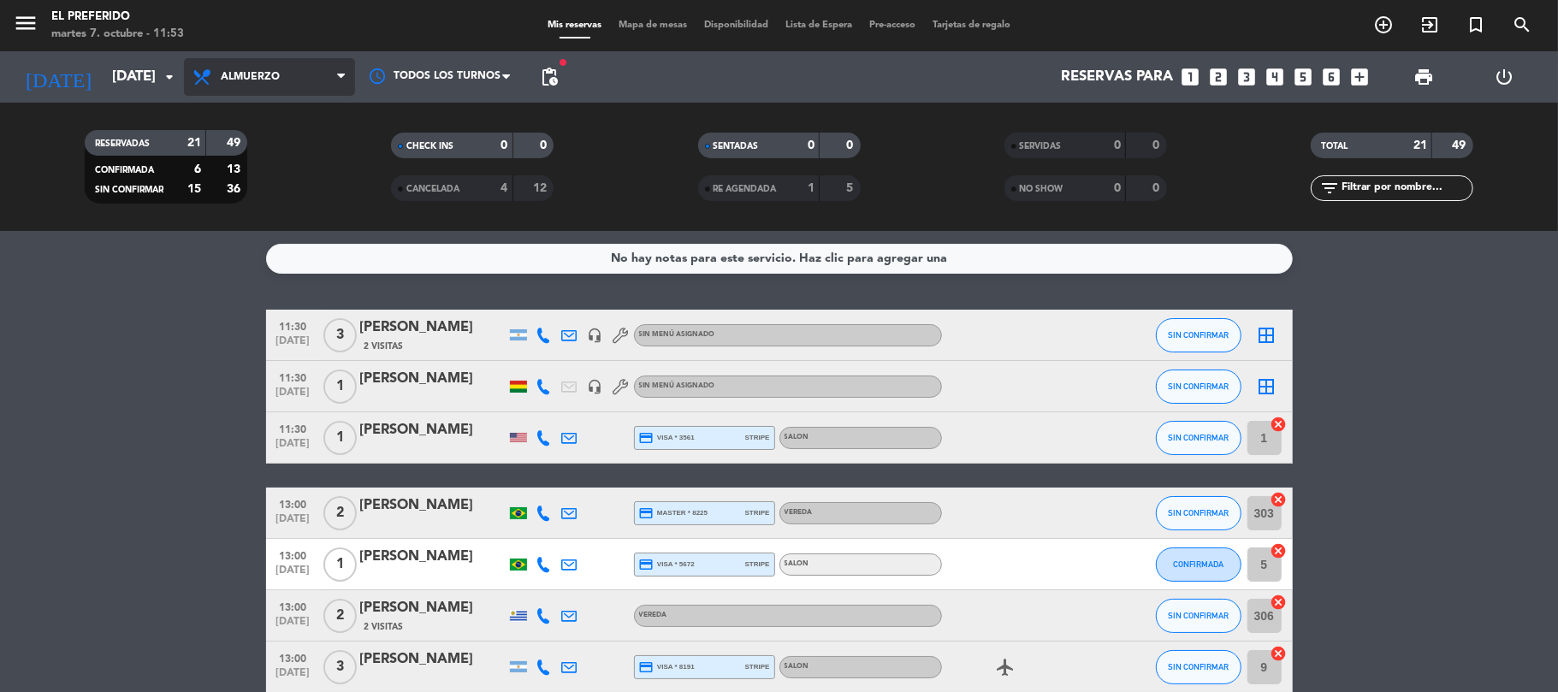
drag, startPoint x: 262, startPoint y: 67, endPoint x: 255, endPoint y: 142, distance: 75.6
click at [262, 69] on span "Almuerzo" at bounding box center [269, 77] width 171 height 38
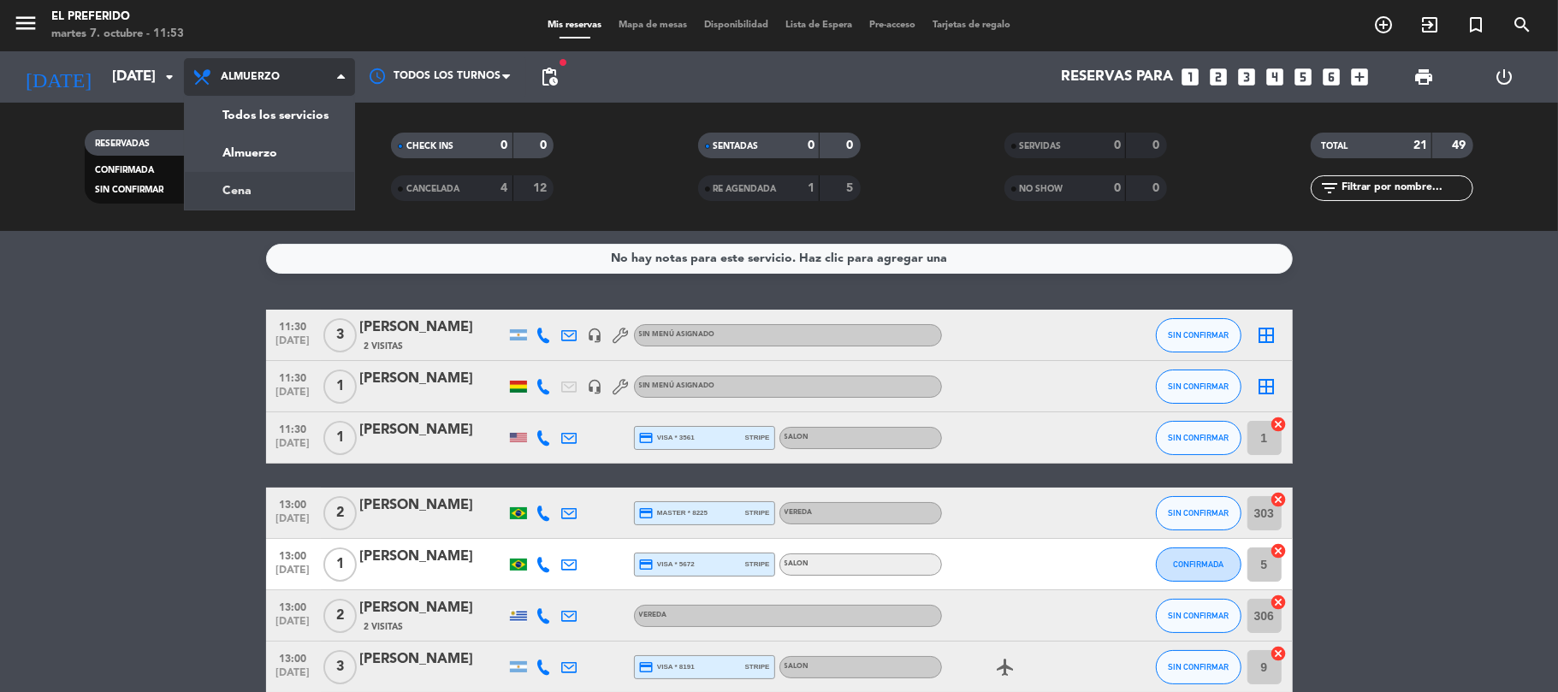
click at [248, 180] on div "menu El Preferido [DATE] 7. octubre - 11:53 Mis reservas Mapa de mesas Disponib…" at bounding box center [779, 115] width 1558 height 231
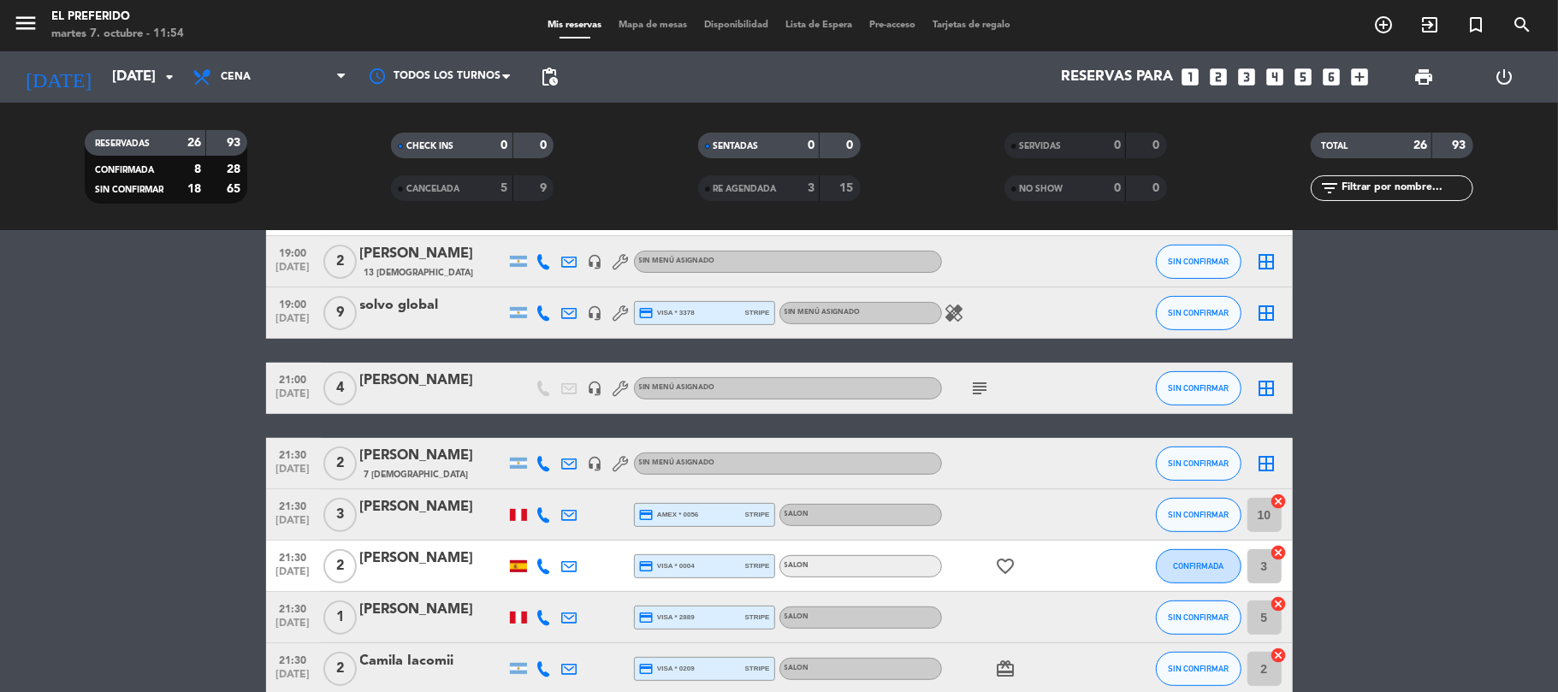
scroll to position [114, 0]
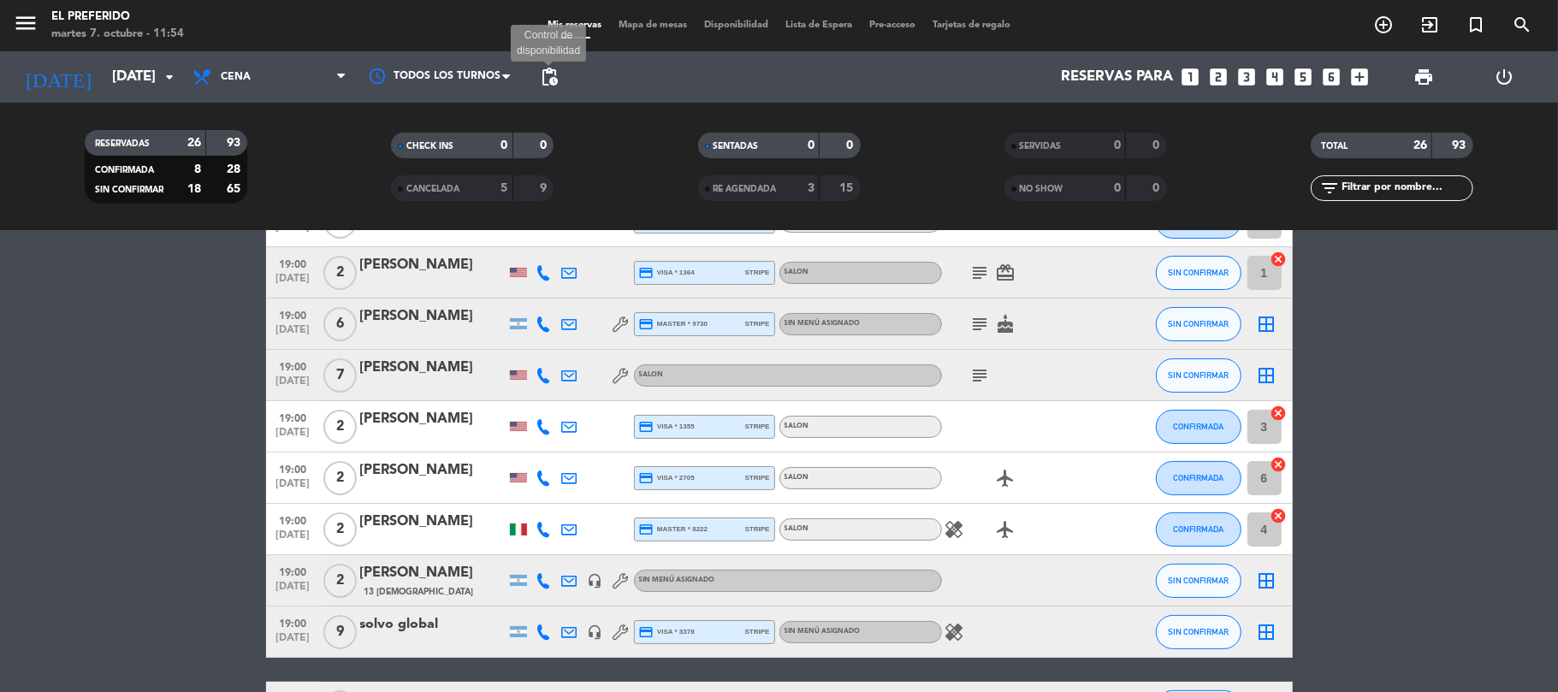
click at [554, 75] on span "pending_actions" at bounding box center [549, 77] width 21 height 21
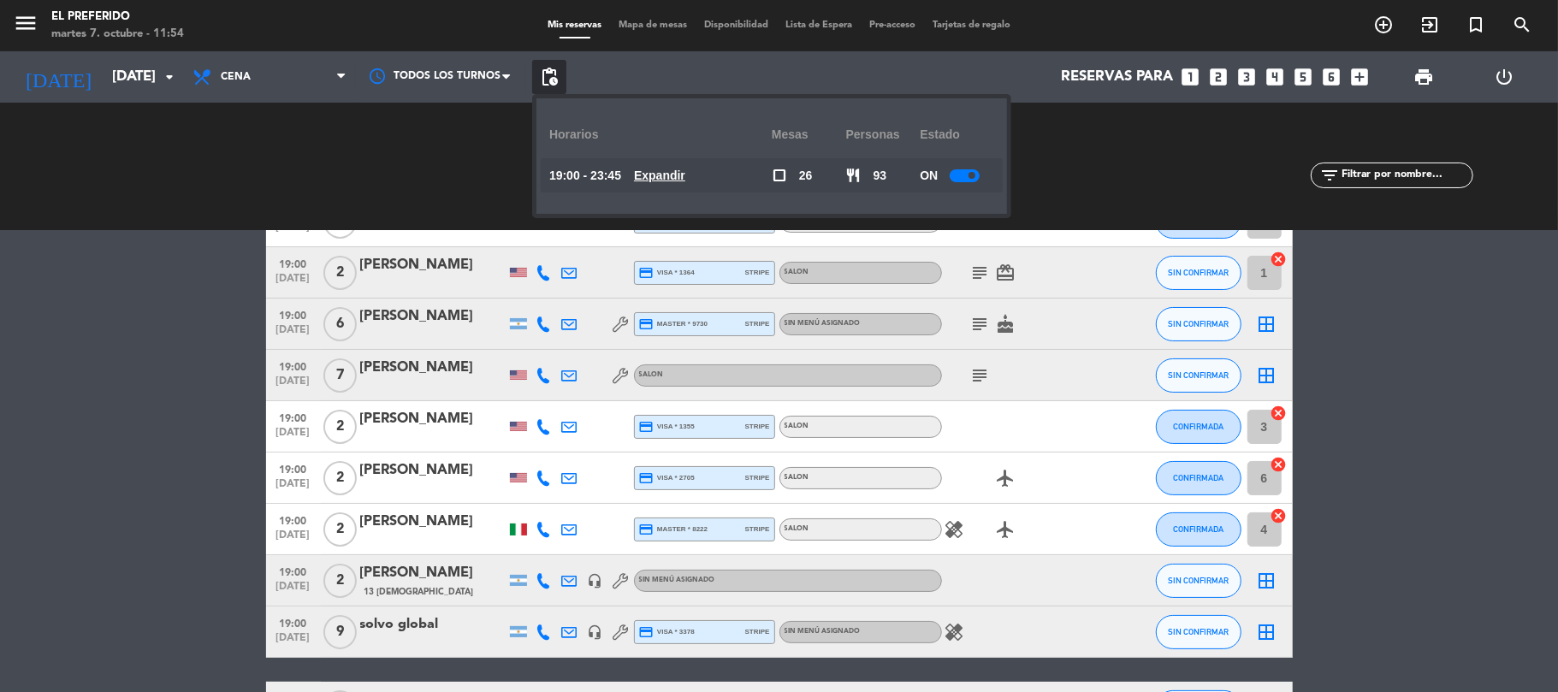
click at [685, 179] on u "Expandir" at bounding box center [659, 176] width 51 height 14
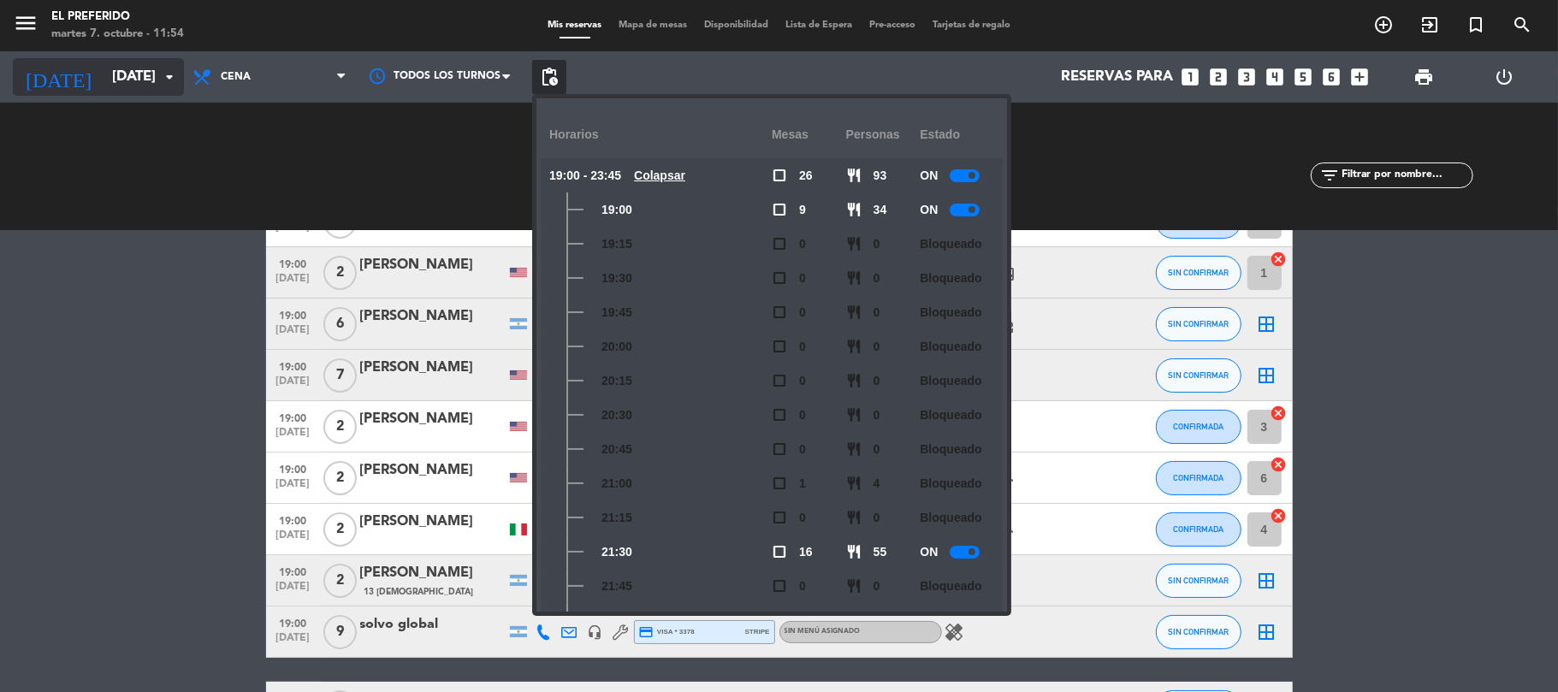
click at [157, 62] on input "[DATE]" at bounding box center [196, 77] width 185 height 33
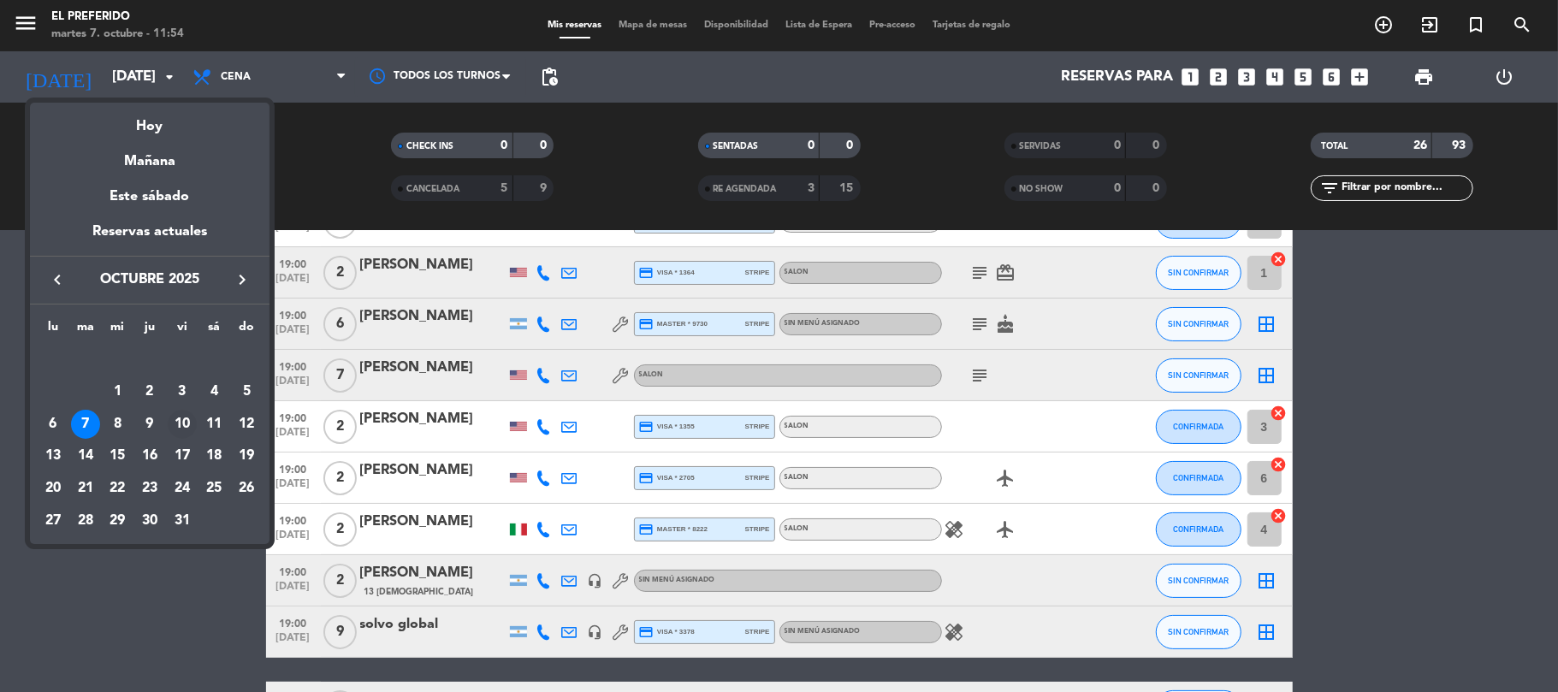
click at [183, 416] on div "10" at bounding box center [182, 424] width 29 height 29
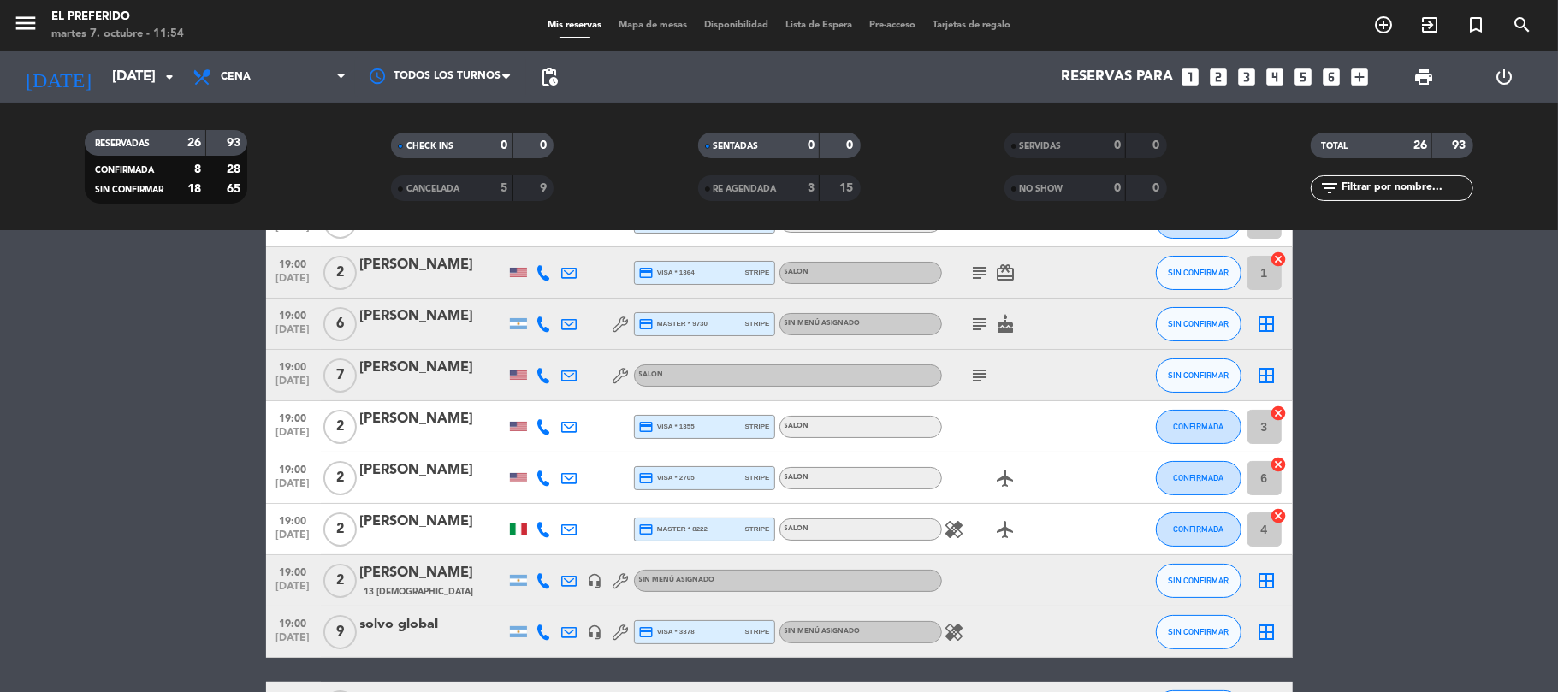
type input "[DATE]"
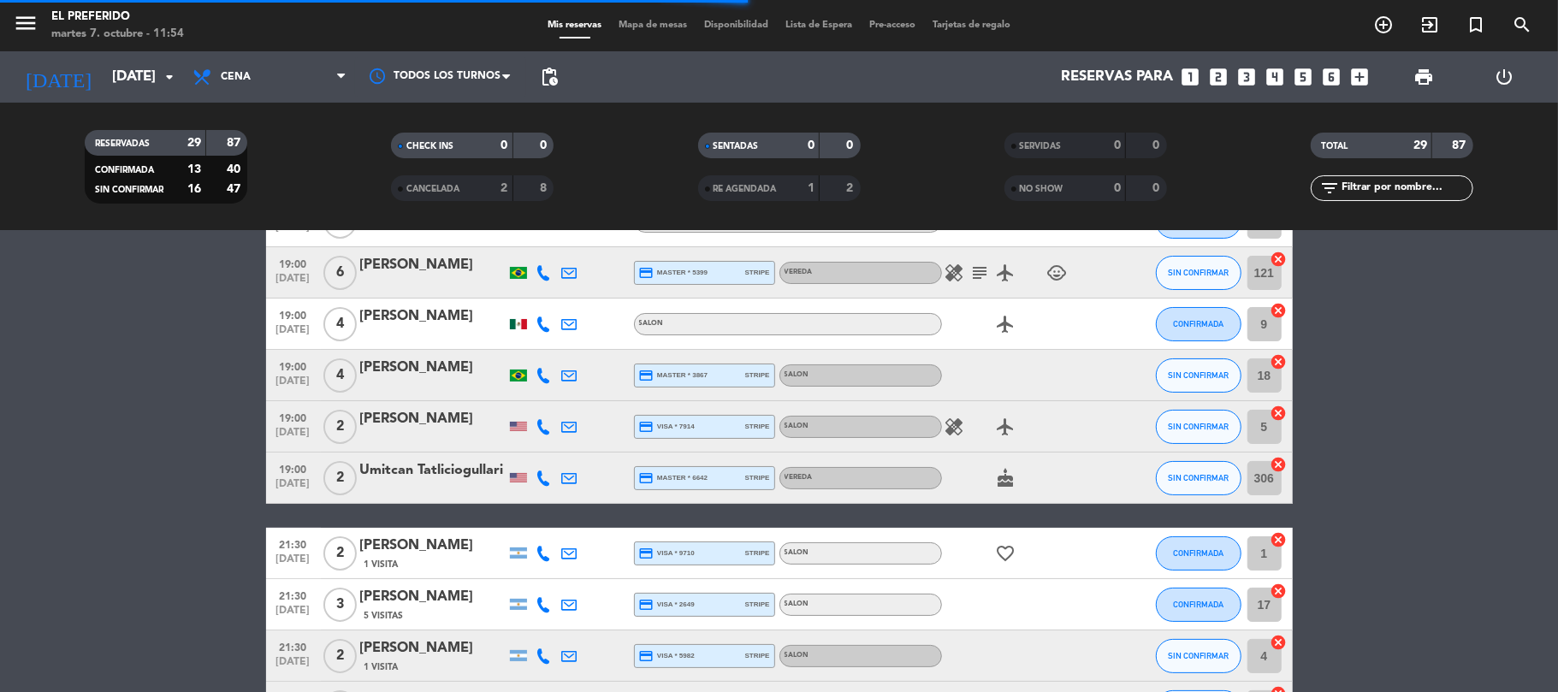
click at [569, 55] on div "Reservas para looks_one looks_two looks_3 looks_4 looks_5 looks_6 add_box" at bounding box center [971, 76] width 811 height 51
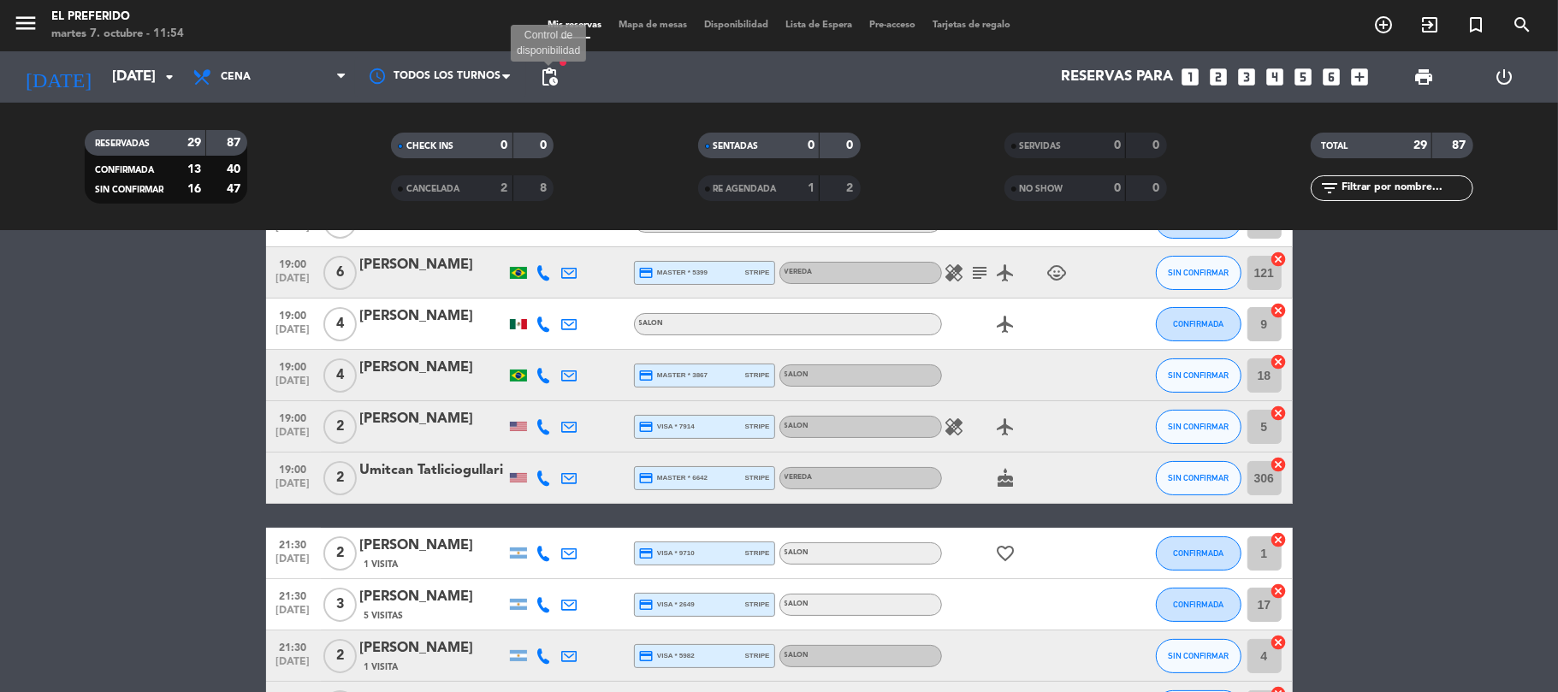
click at [555, 80] on span "pending_actions" at bounding box center [549, 77] width 21 height 21
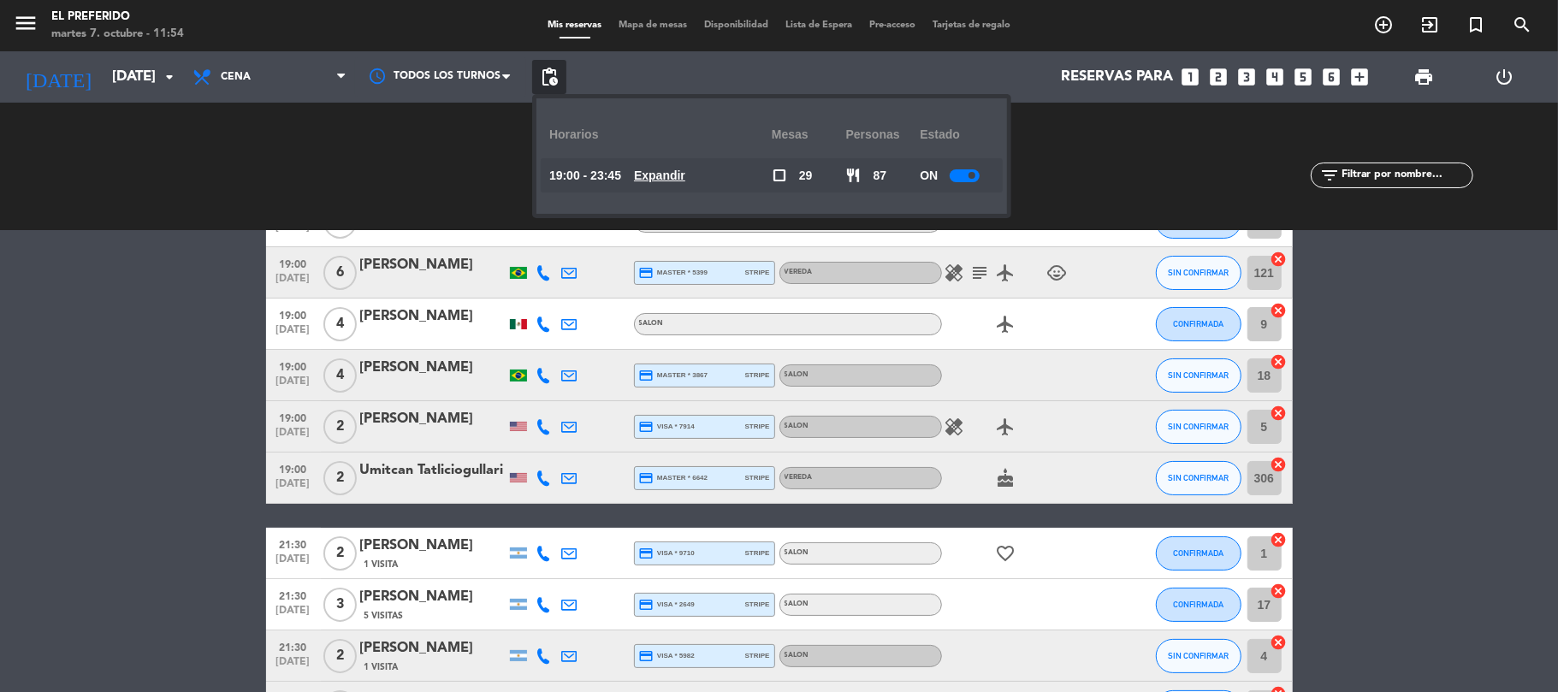
click at [661, 169] on u "Expandir" at bounding box center [659, 176] width 51 height 14
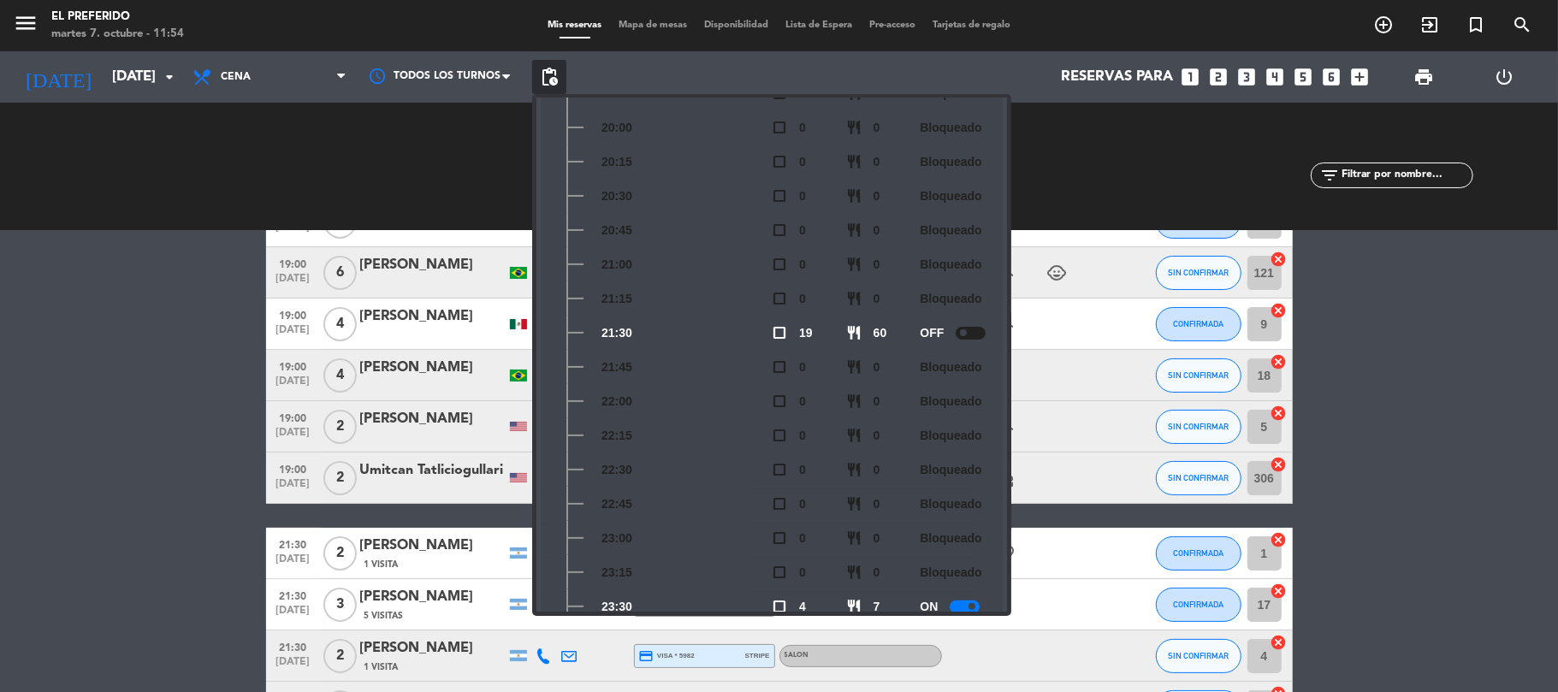
scroll to position [286, 0]
click at [1273, 79] on icon "looks_4" at bounding box center [1275, 77] width 22 height 22
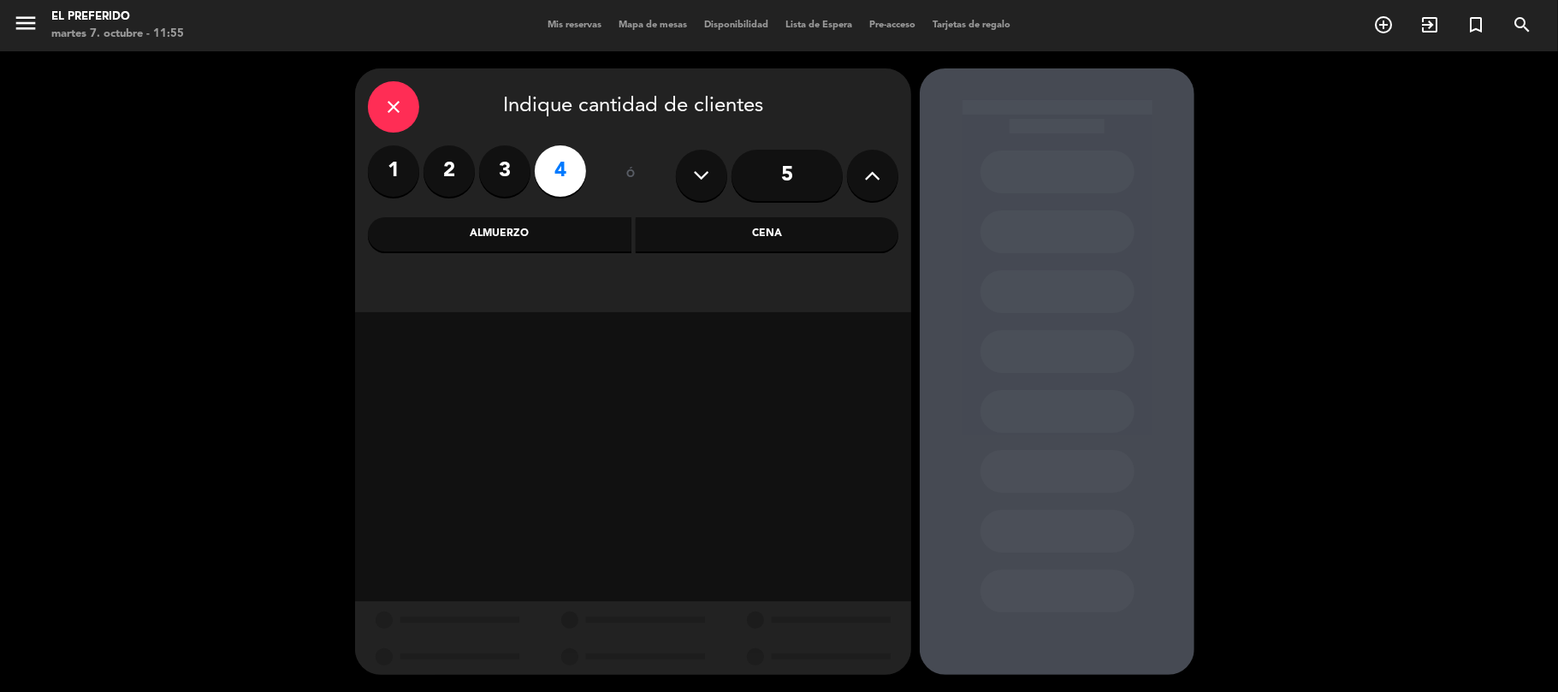
click at [546, 241] on div "Almuerzo" at bounding box center [500, 234] width 264 height 34
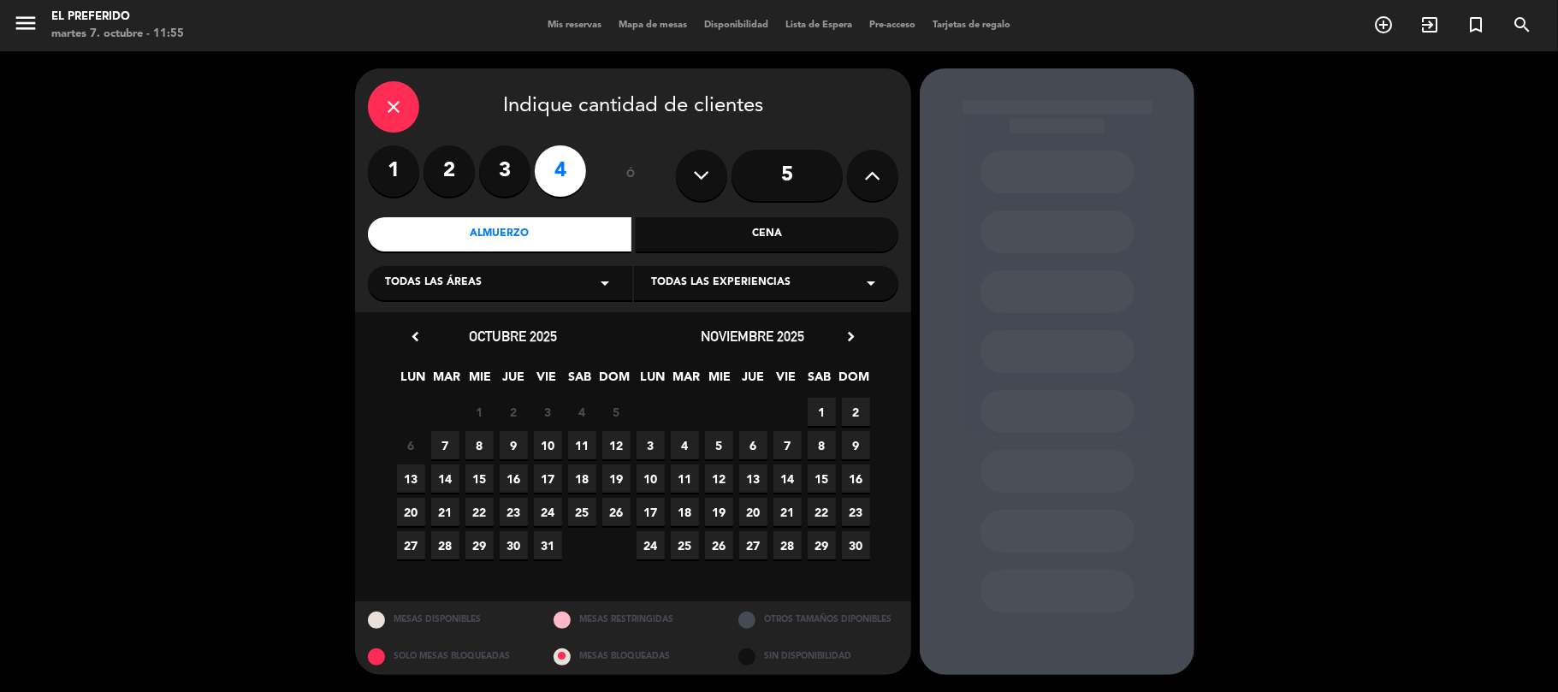
click at [470, 436] on span "8" at bounding box center [479, 445] width 28 height 28
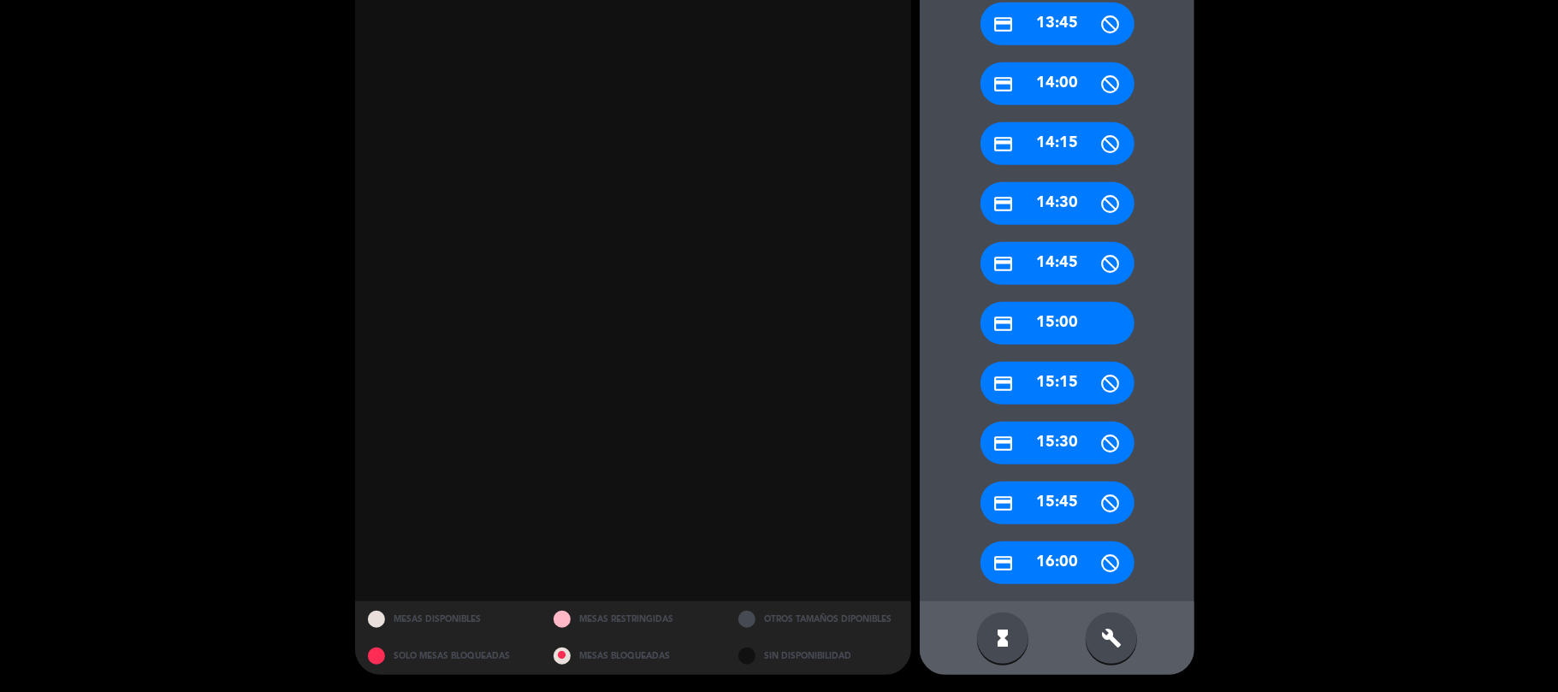
click at [1120, 650] on div "build" at bounding box center [1111, 638] width 51 height 51
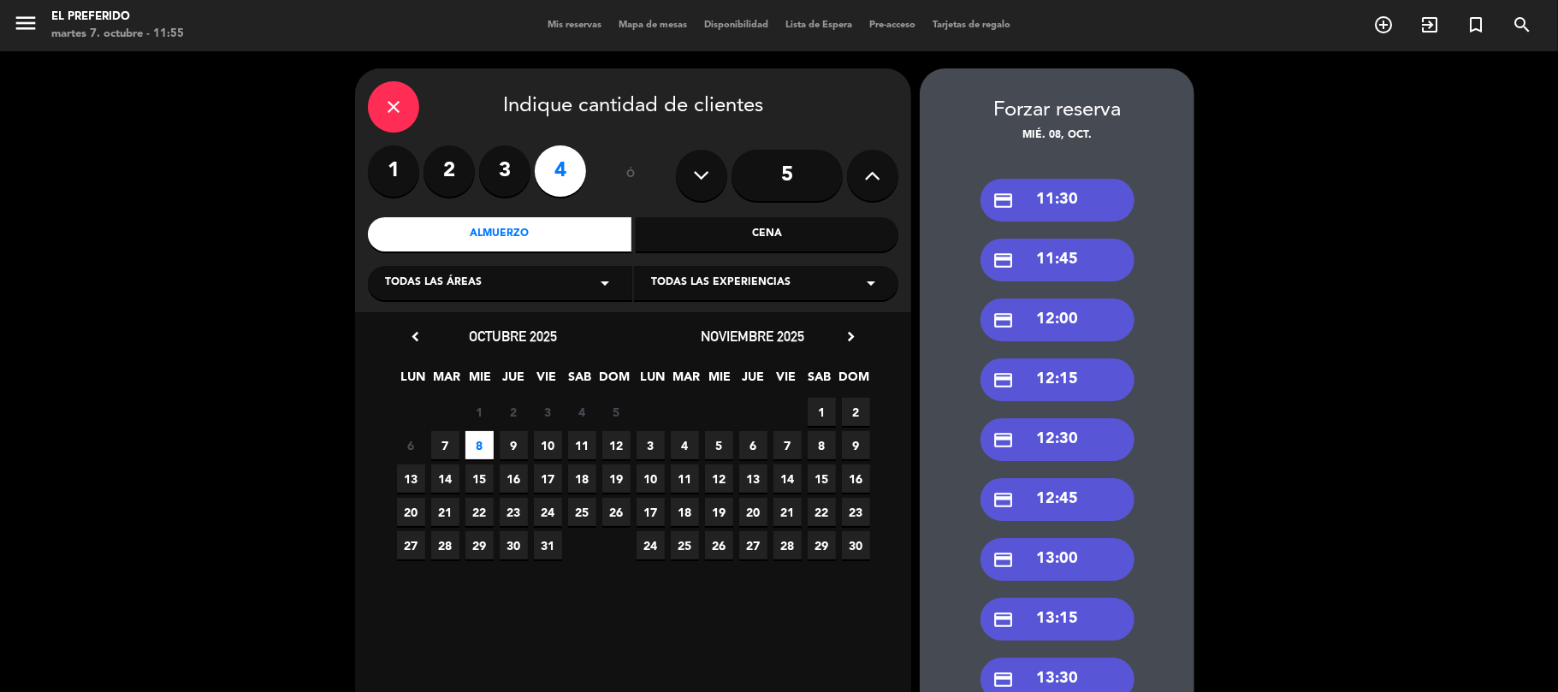
click at [1081, 204] on div "credit_card 11:30" at bounding box center [1057, 200] width 154 height 43
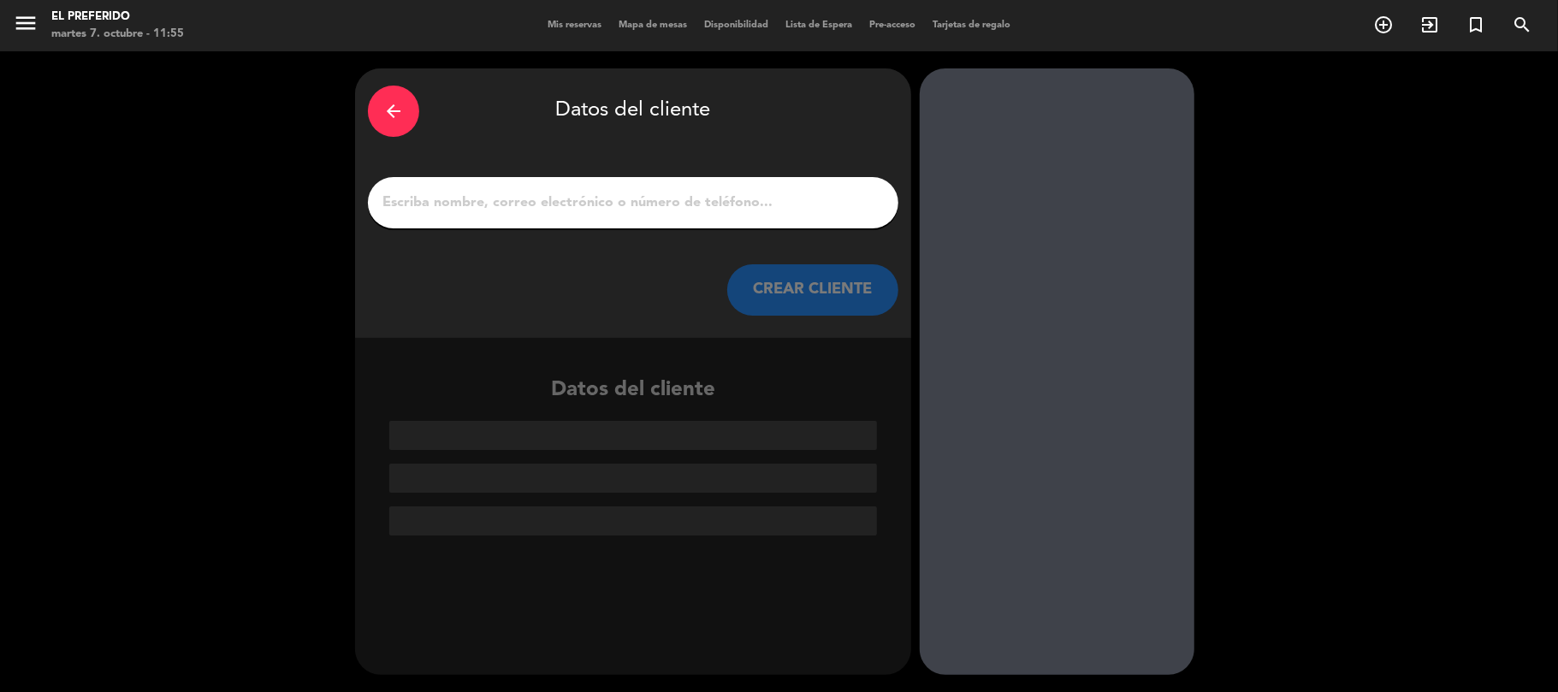
click at [729, 203] on input "1" at bounding box center [633, 203] width 505 height 24
paste input "[PERSON_NAME]"
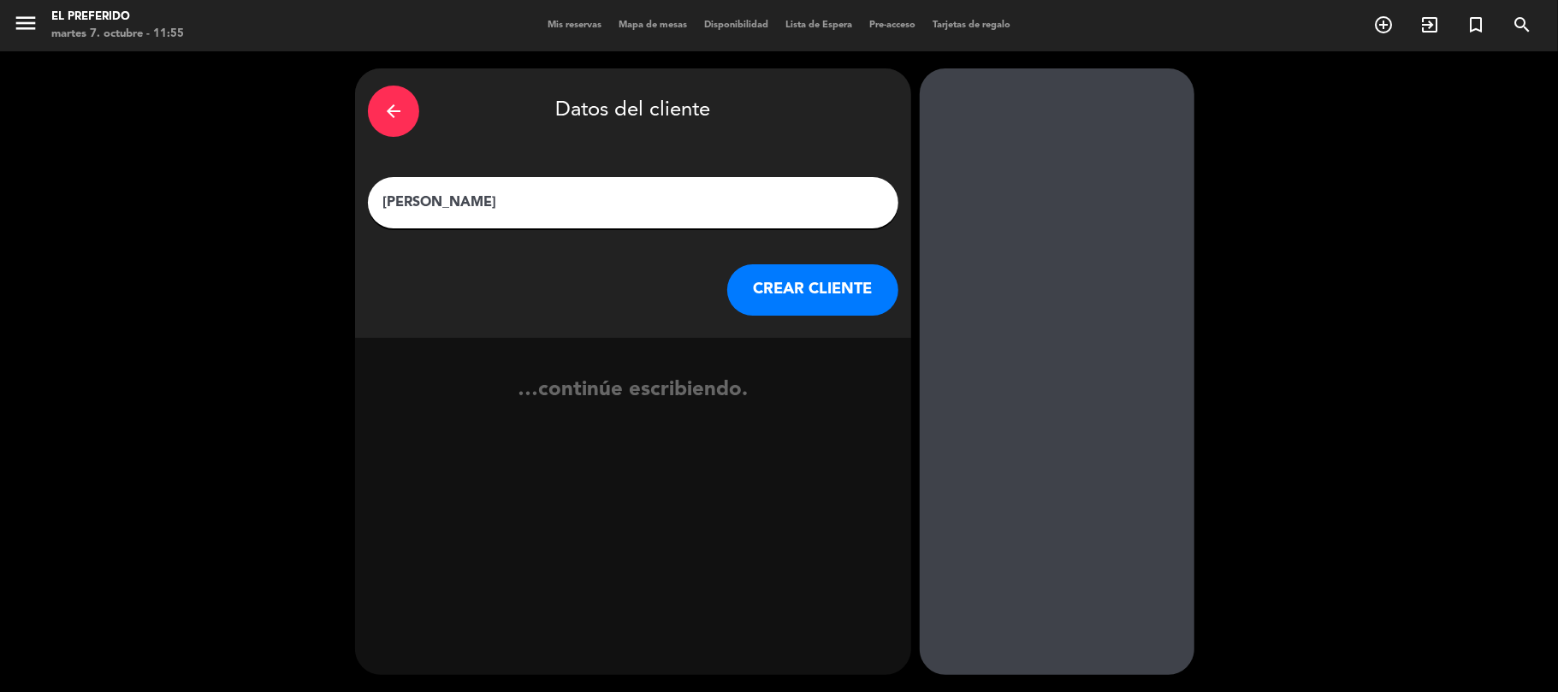
type input "[PERSON_NAME]"
drag, startPoint x: 812, startPoint y: 289, endPoint x: 794, endPoint y: 281, distance: 19.5
click at [794, 281] on button "CREAR CLIENTE" at bounding box center [812, 289] width 171 height 51
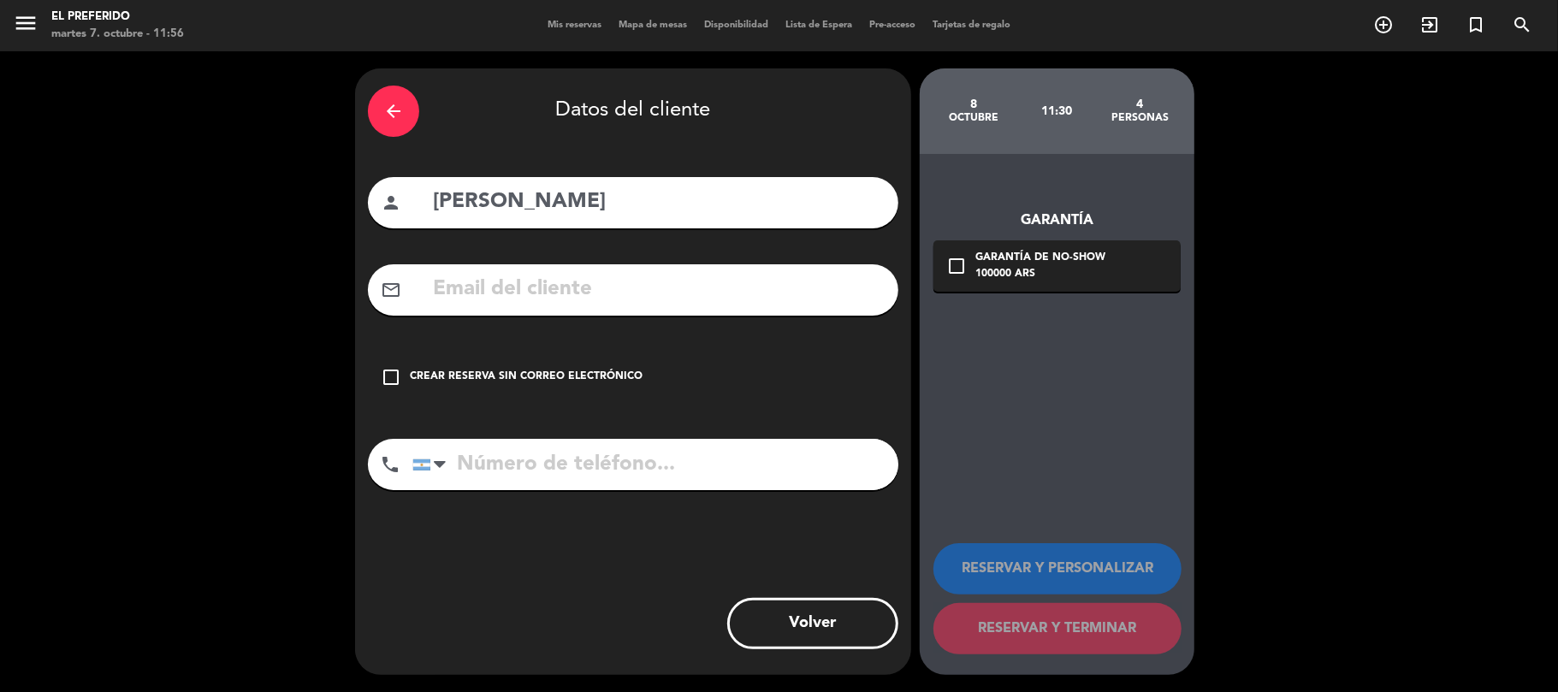
click at [660, 456] on input "tel" at bounding box center [655, 464] width 486 height 51
paste input "[PHONE_NUMBER]"
type input "[PHONE_NUMBER]"
drag, startPoint x: 640, startPoint y: 401, endPoint x: 633, endPoint y: 388, distance: 14.5
click at [638, 400] on div "check_box_outline_blank Crear reserva sin correo electrónico" at bounding box center [633, 377] width 530 height 51
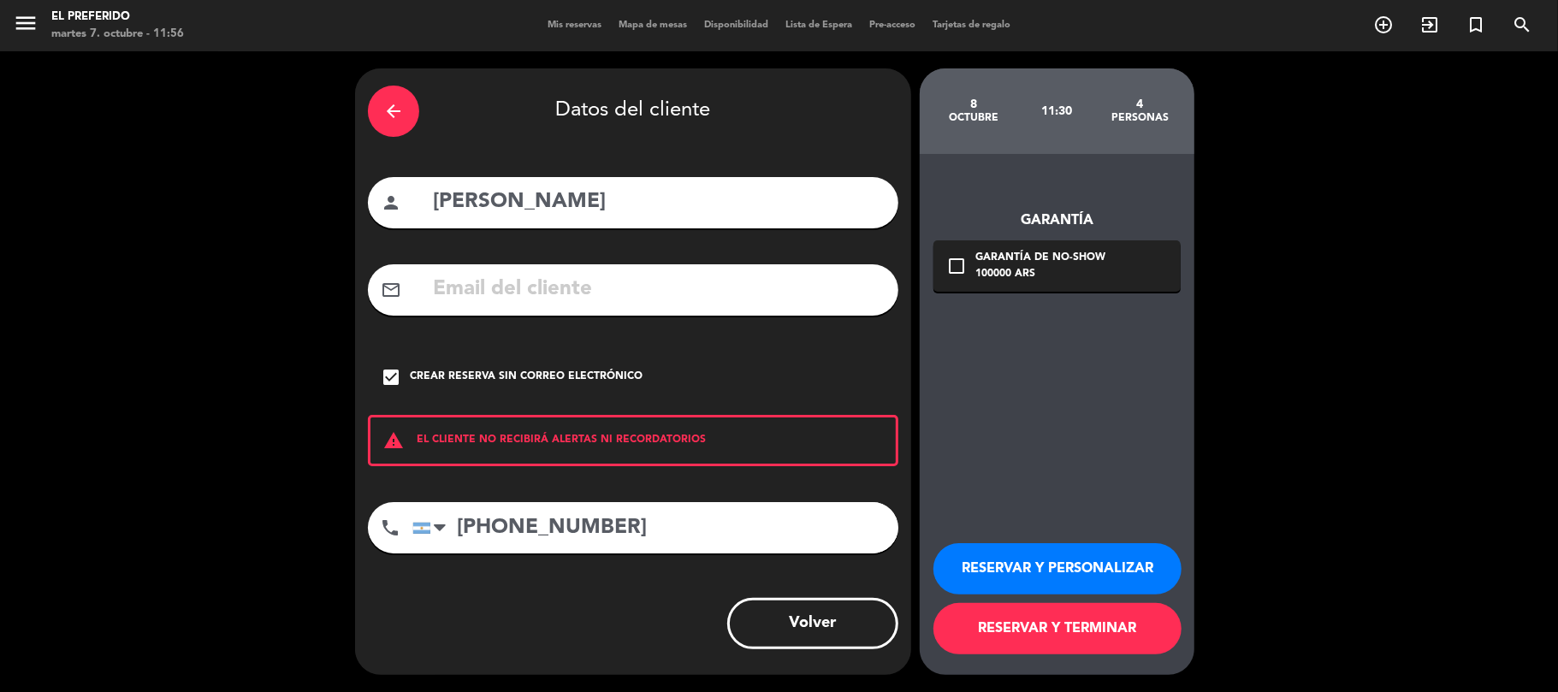
click at [631, 384] on div "Crear reserva sin correo electrónico" at bounding box center [526, 377] width 233 height 17
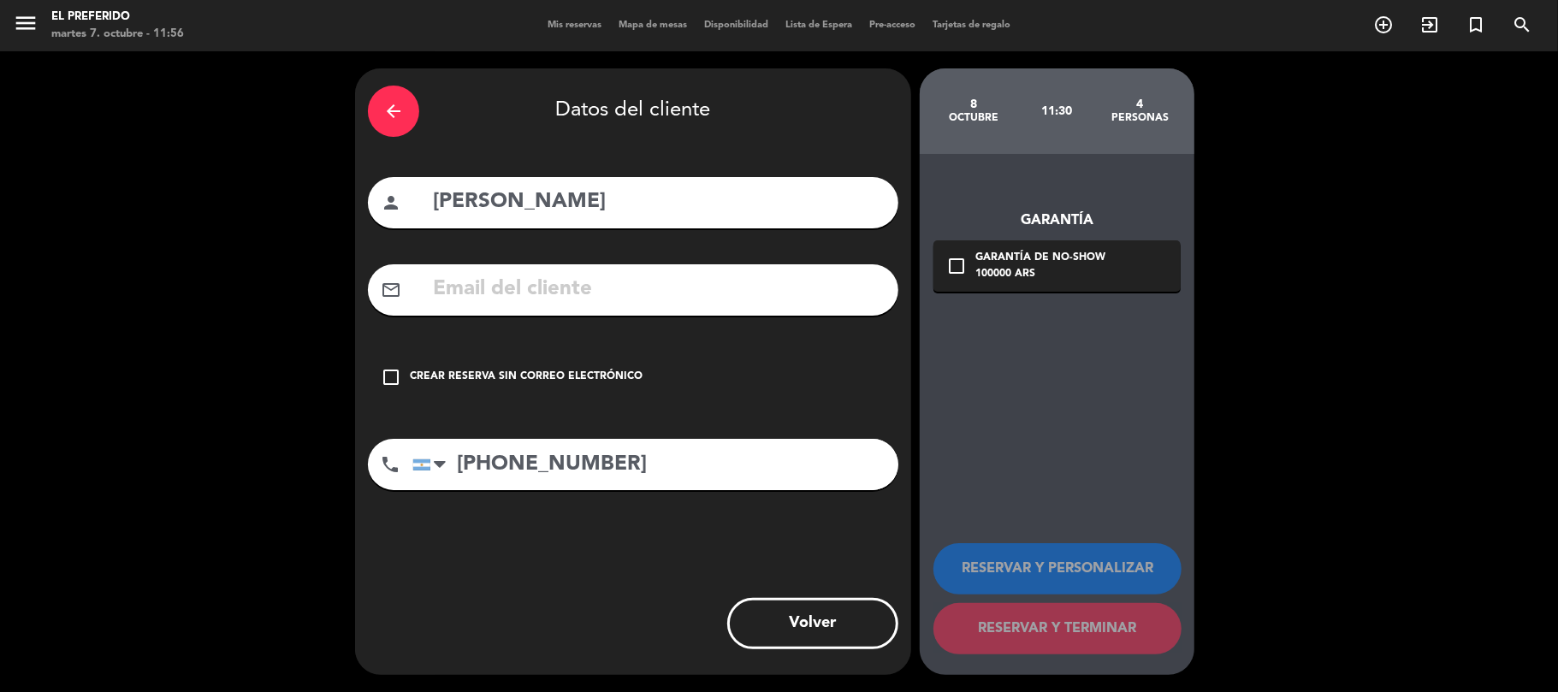
click at [607, 383] on div "Crear reserva sin correo electrónico" at bounding box center [526, 377] width 233 height 17
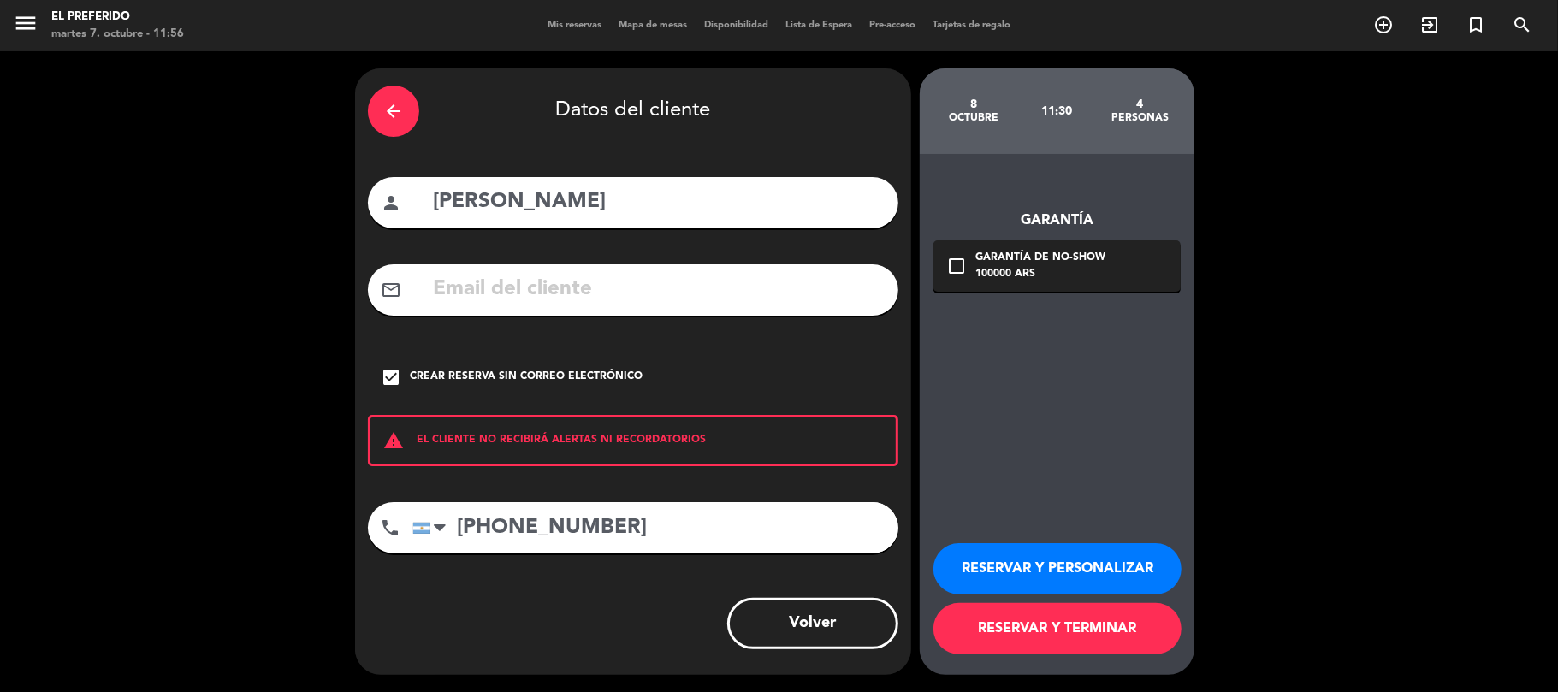
click at [1137, 548] on button "RESERVAR Y PERSONALIZAR" at bounding box center [1057, 568] width 248 height 51
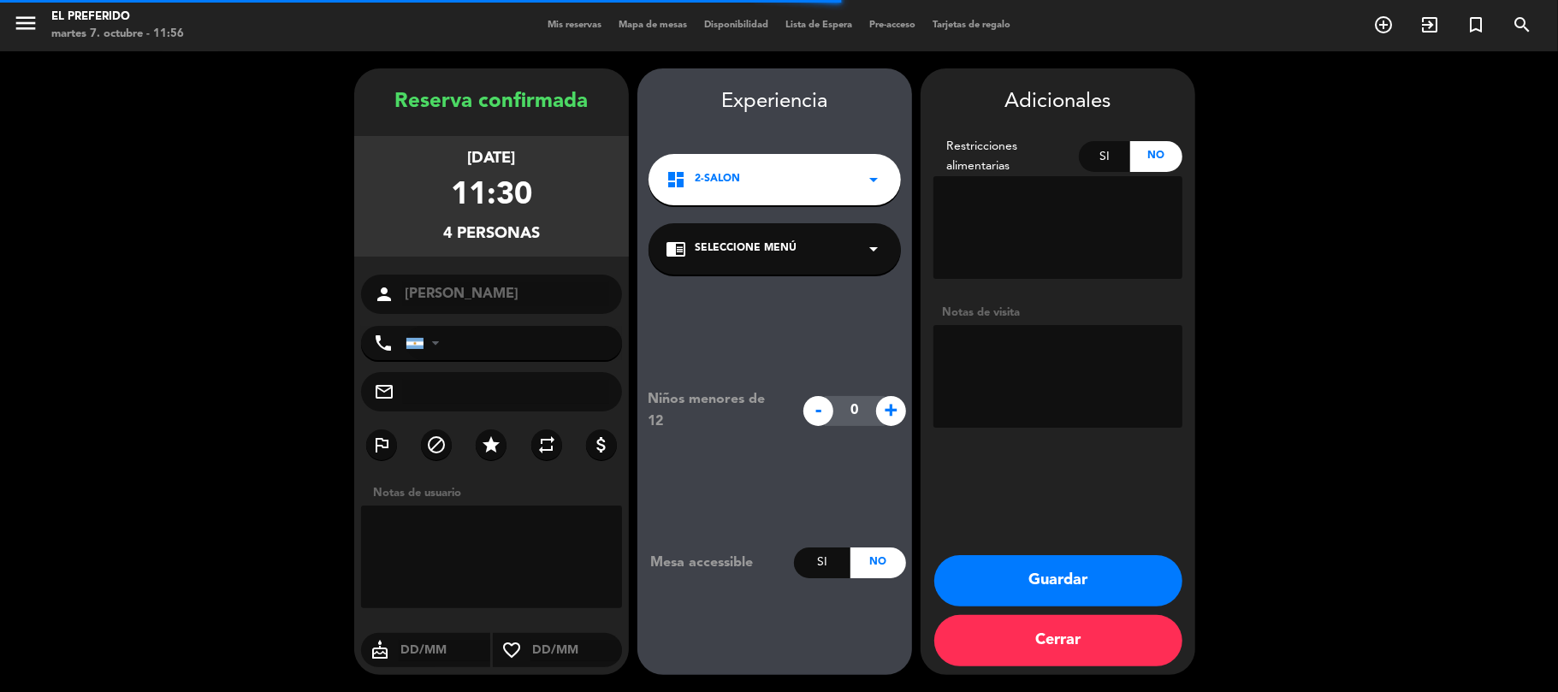
type input "[PHONE_NUMBER]"
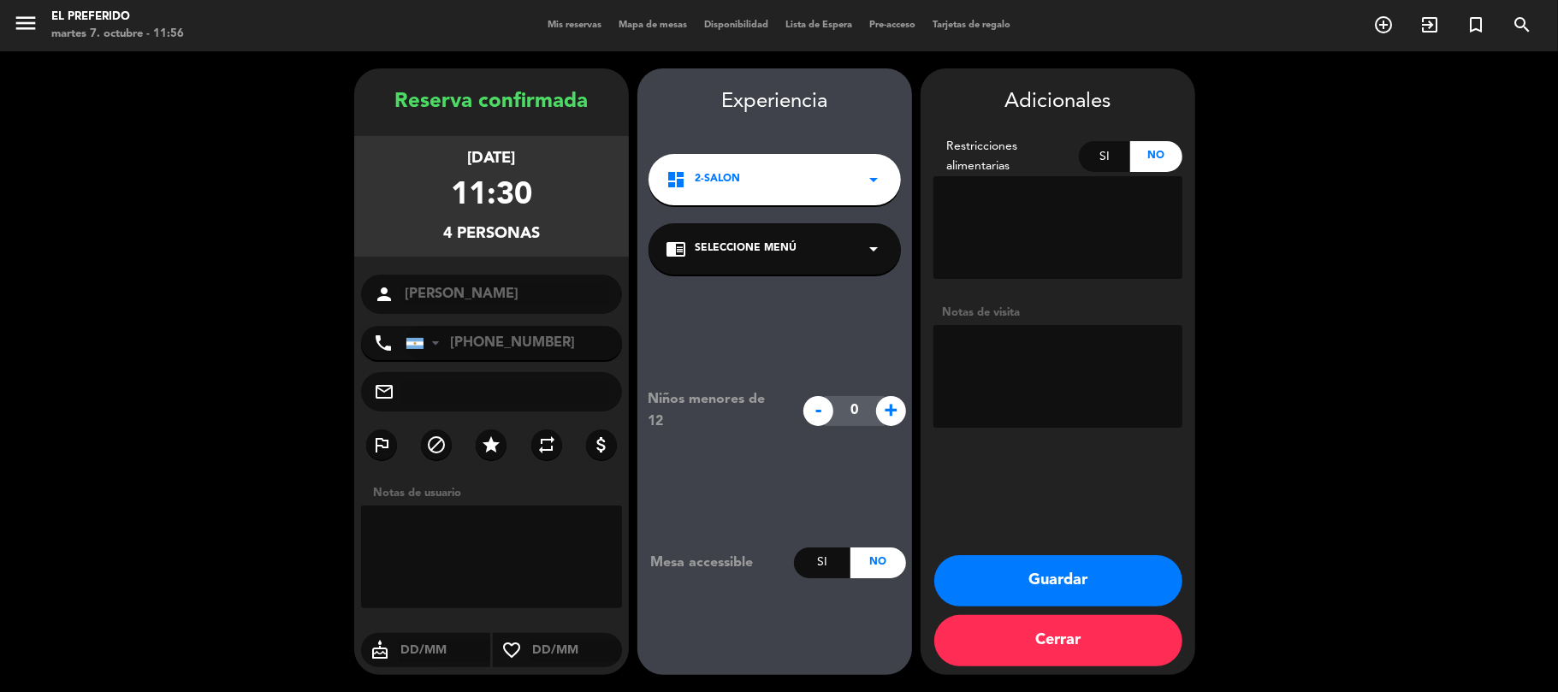
drag, startPoint x: 572, startPoint y: 234, endPoint x: 392, endPoint y: 104, distance: 223.0
click at [399, 107] on div "Reserva confirmada [DATE] 11:30 4 personas person [PERSON_NAME] phone [GEOGRAPH…" at bounding box center [491, 389] width 275 height 607
copy div "Reserva confirmada [DATE] 11:30 4 personas"
click at [1045, 597] on button "Guardar" at bounding box center [1058, 580] width 248 height 51
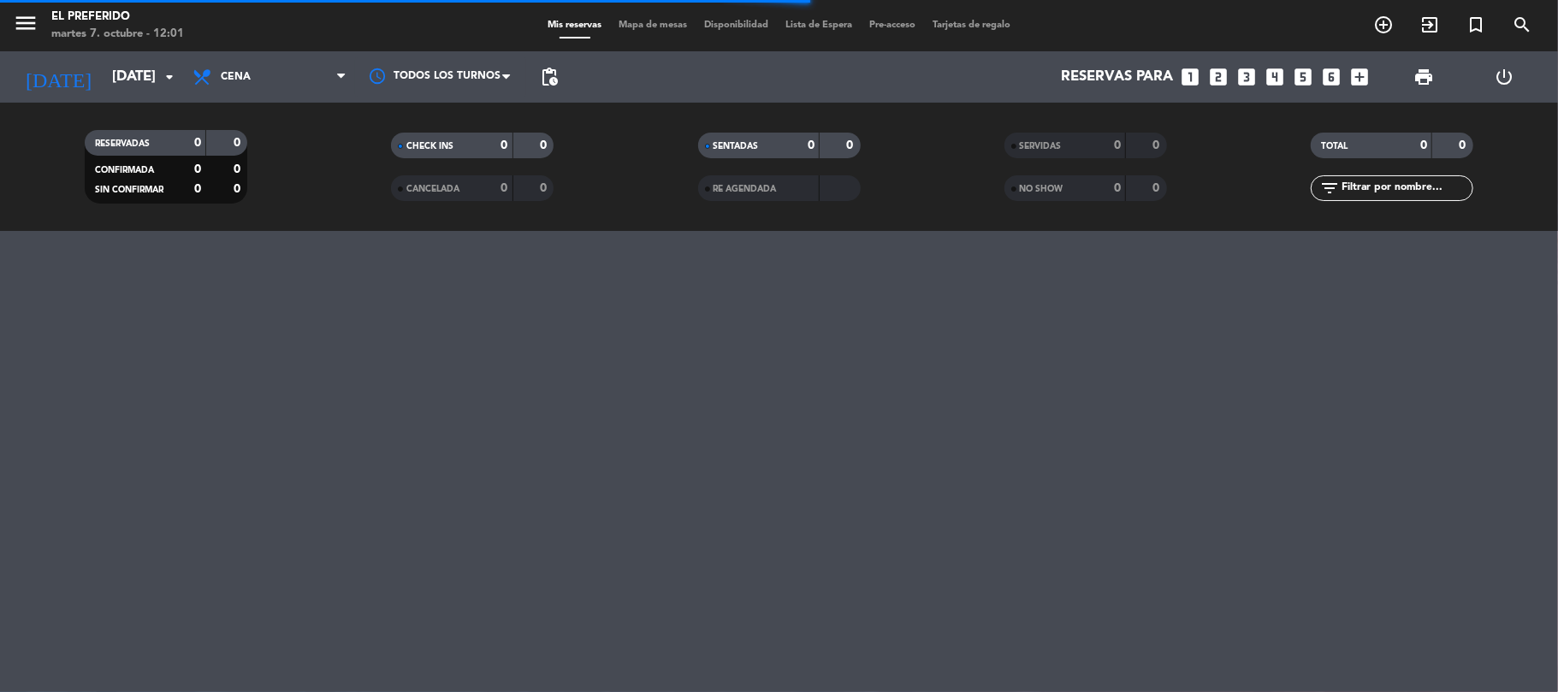
click at [1215, 80] on icon "looks_two" at bounding box center [1219, 77] width 22 height 22
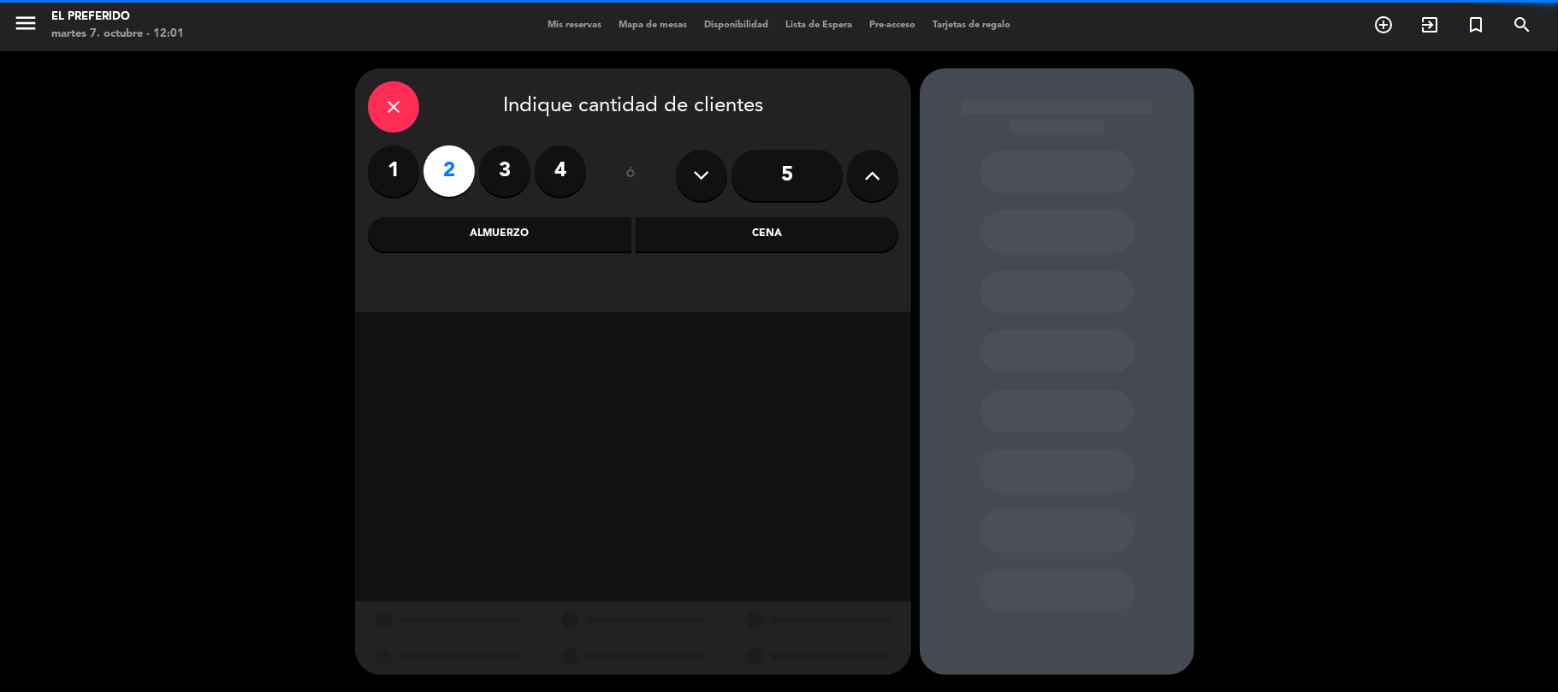
click at [702, 240] on div "Cena" at bounding box center [768, 234] width 264 height 34
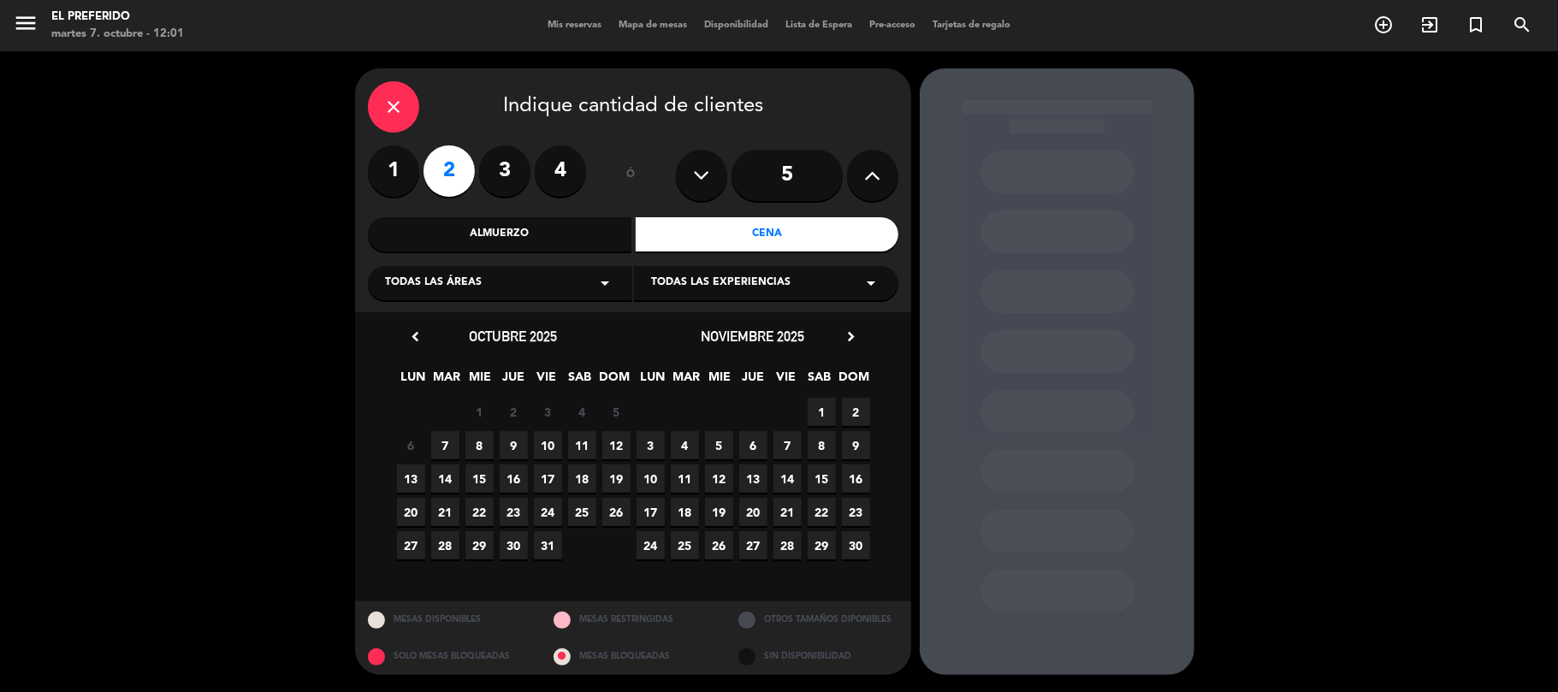
click at [453, 445] on span "7" at bounding box center [445, 445] width 28 height 28
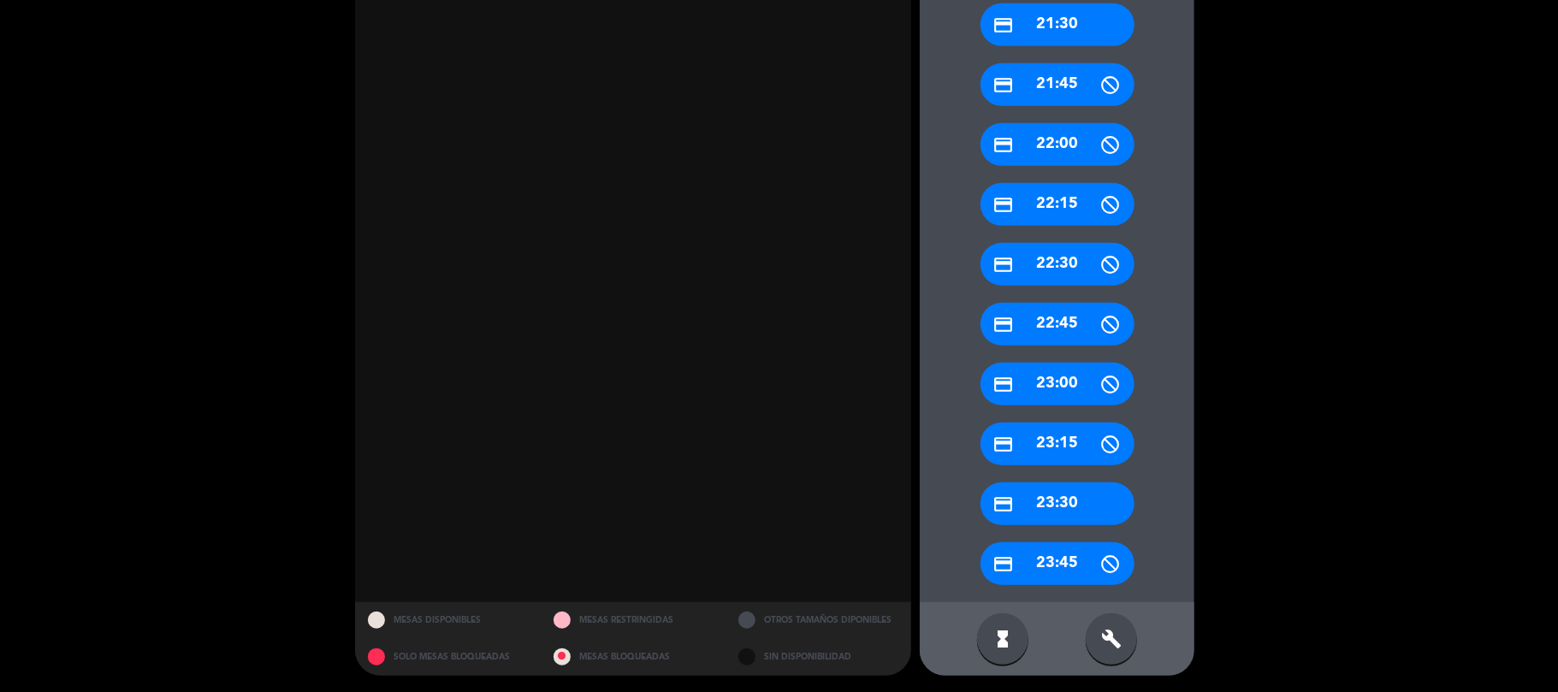
drag, startPoint x: 1122, startPoint y: 638, endPoint x: 1126, endPoint y: 549, distance: 89.0
click at [1120, 634] on div "build" at bounding box center [1111, 638] width 51 height 51
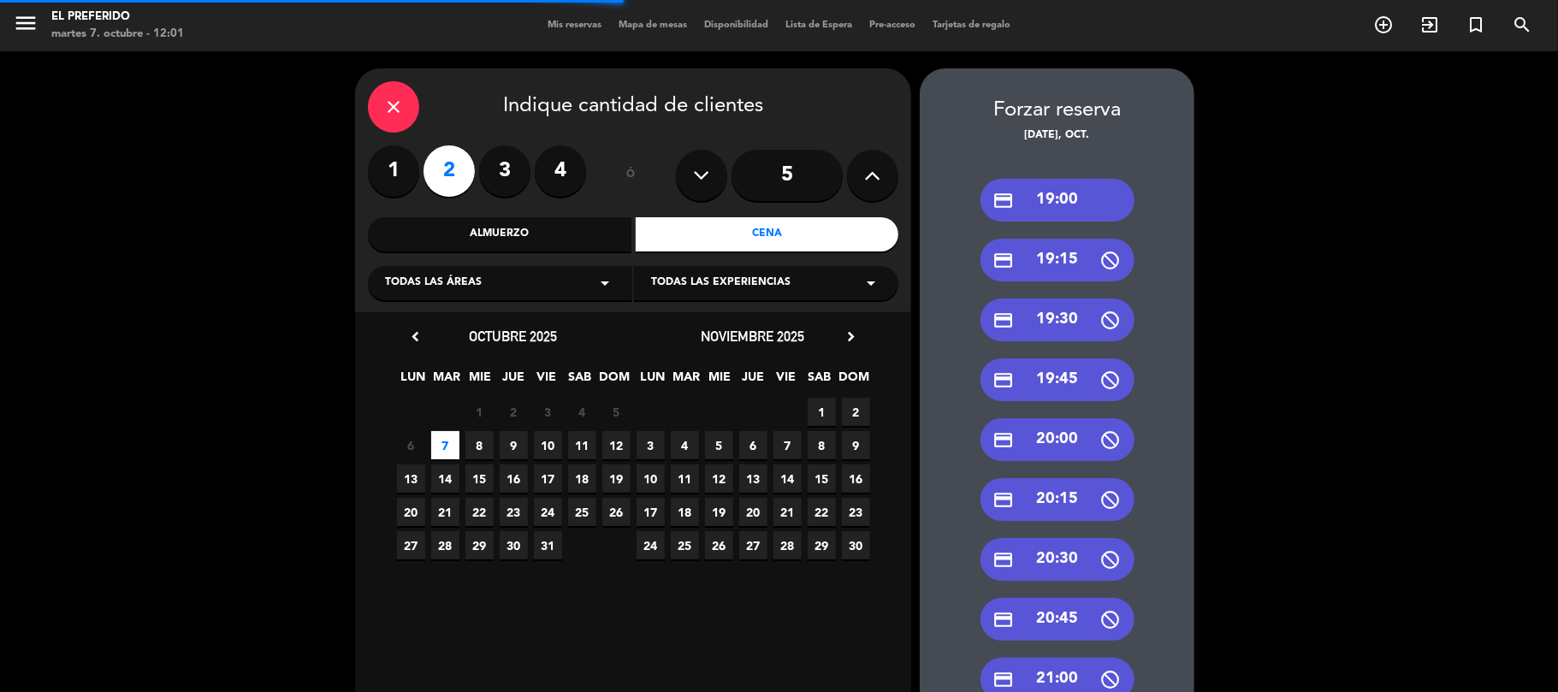
click at [1071, 193] on div "credit_card 19:00" at bounding box center [1057, 200] width 154 height 43
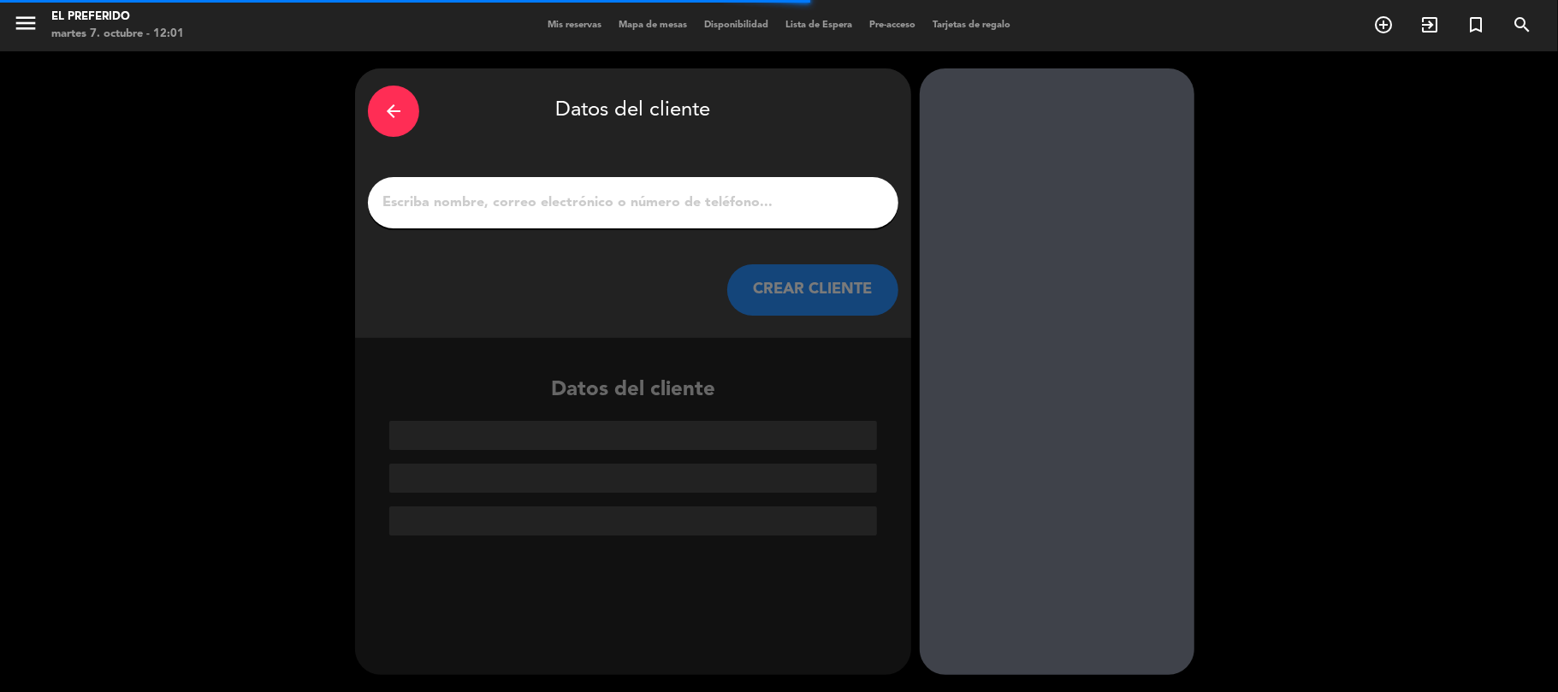
click at [751, 203] on input "1" at bounding box center [633, 203] width 505 height 24
paste input "6YATBRFD"
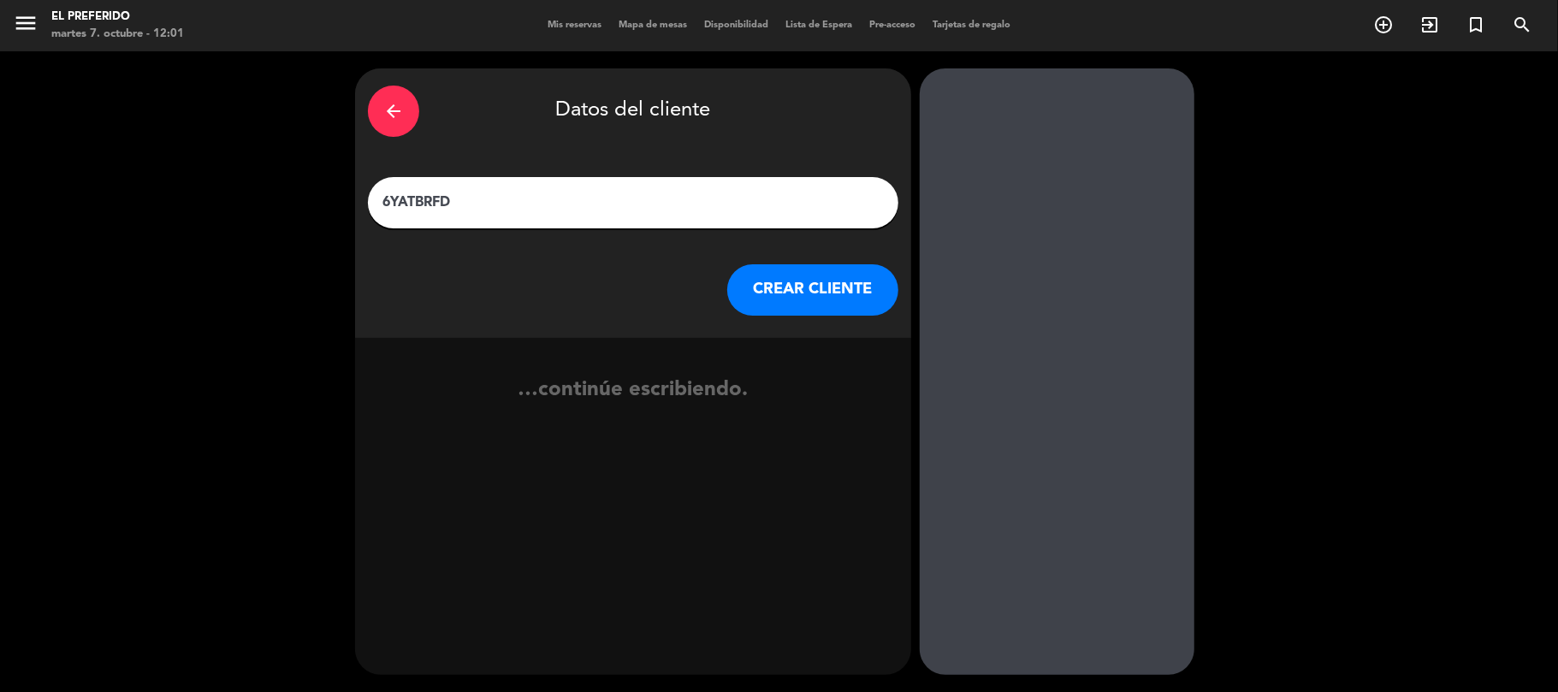
type input "6YATBRFD"
drag, startPoint x: 609, startPoint y: 182, endPoint x: 432, endPoint y: 188, distance: 177.2
click at [432, 188] on div "6YATBRFD" at bounding box center [633, 202] width 530 height 51
drag, startPoint x: 494, startPoint y: 202, endPoint x: 265, endPoint y: 200, distance: 229.3
click at [265, 200] on div "arrow_back Datos del cliente 6YATBRFD CREAR CLIENTE …continúe escribiendo." at bounding box center [779, 371] width 1558 height 641
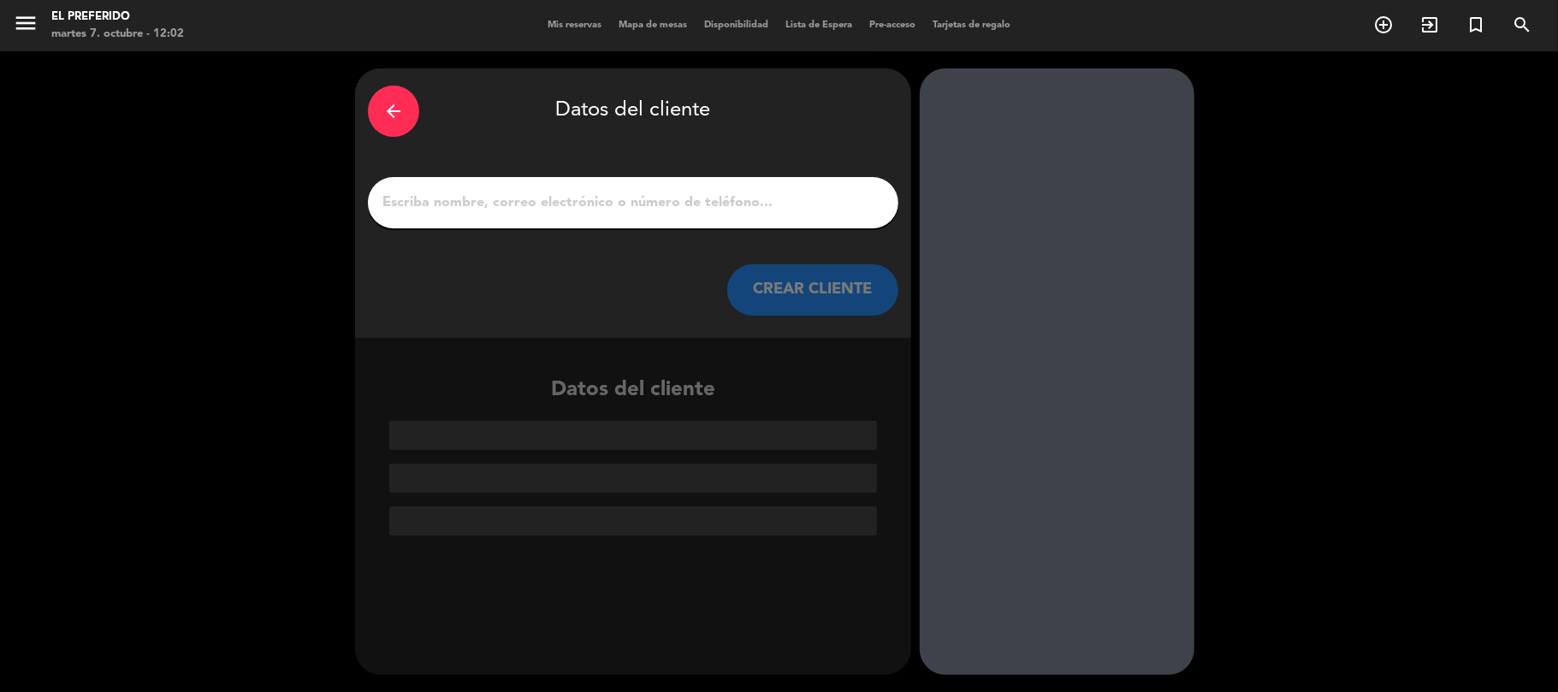
paste input "Diego"
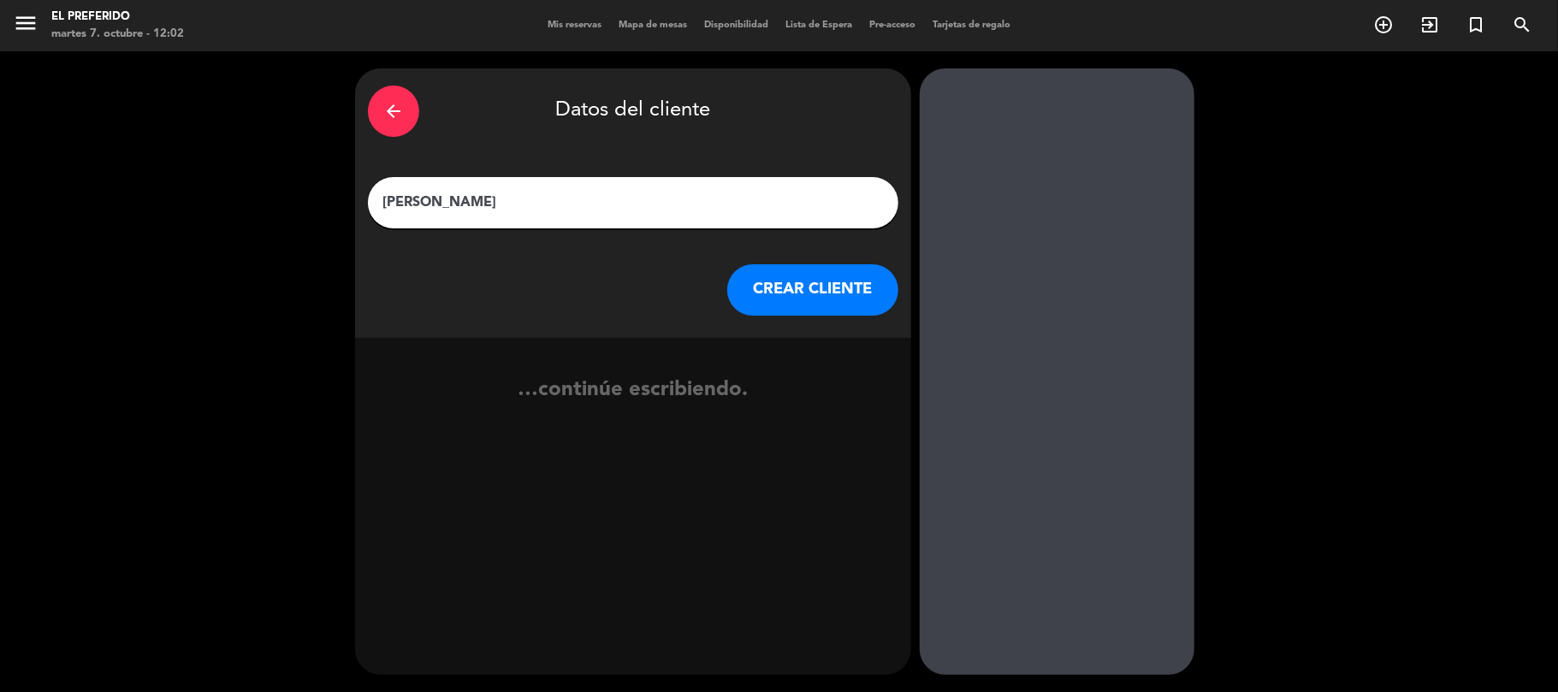
type input "[PERSON_NAME]"
click at [792, 303] on button "CREAR CLIENTE" at bounding box center [812, 289] width 171 height 51
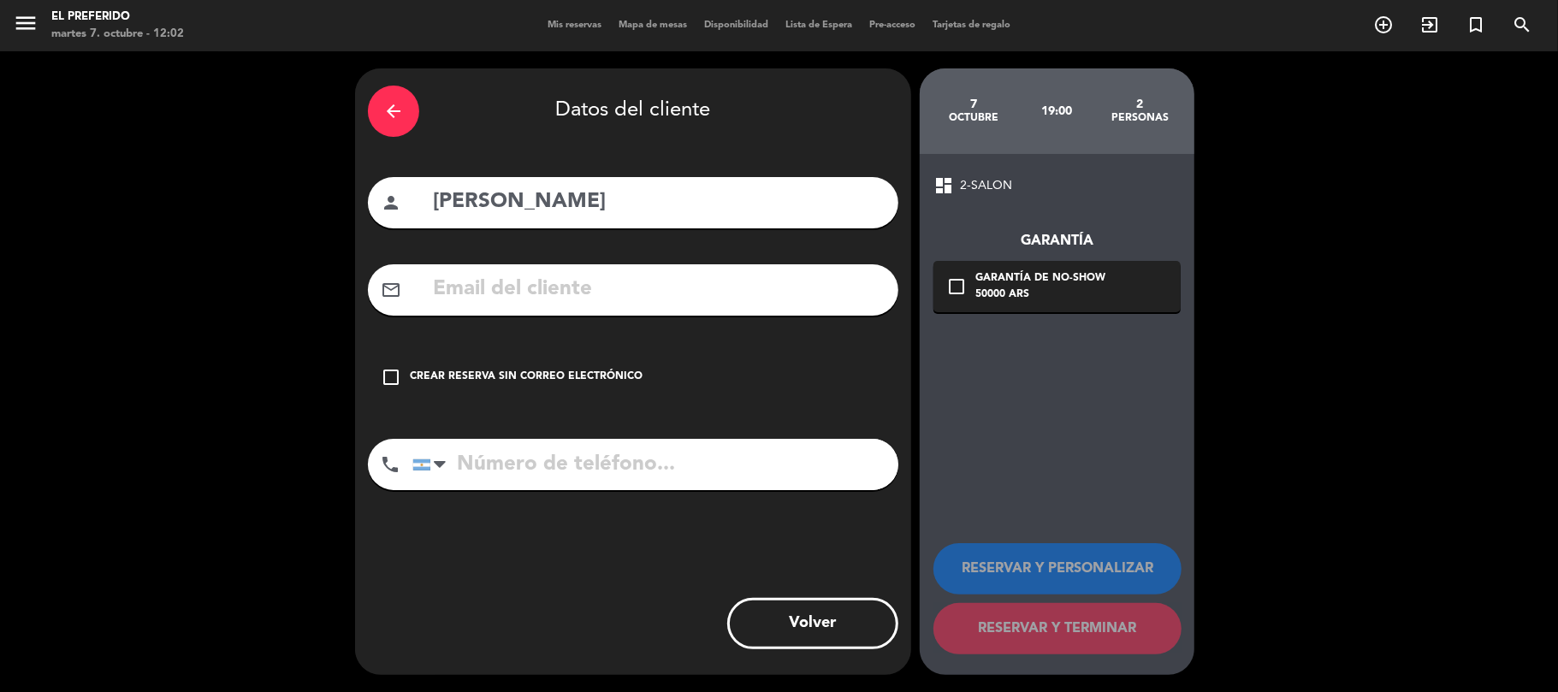
click at [518, 457] on input "tel" at bounding box center [655, 464] width 486 height 51
paste input "[PHONE_NUMBER]"
type input "[PHONE_NUMBER]"
click at [546, 292] on input "text" at bounding box center [658, 289] width 454 height 35
paste input "[EMAIL_ADDRESS][DOMAIN_NAME]"
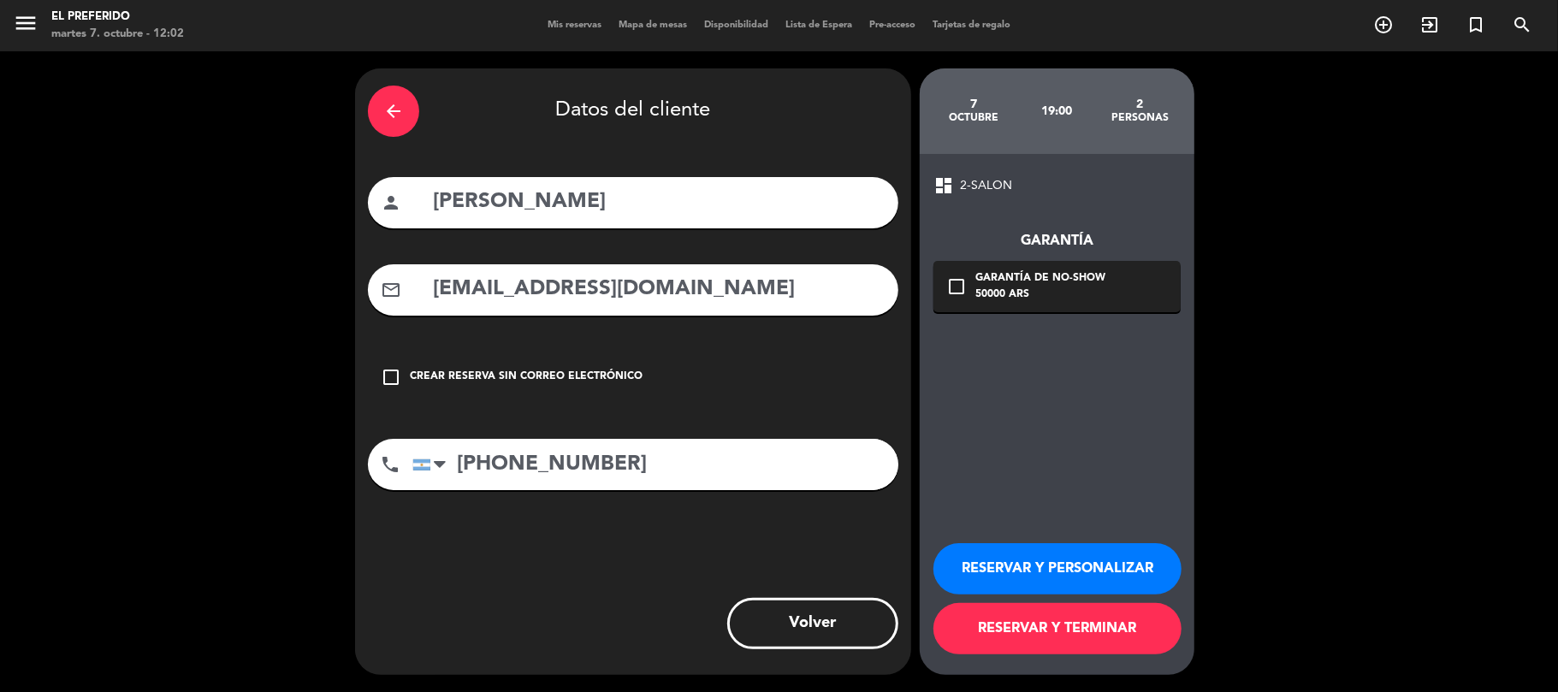
type input "[EMAIL_ADDRESS][DOMAIN_NAME]"
click at [1030, 571] on button "RESERVAR Y PERSONALIZAR" at bounding box center [1057, 568] width 248 height 51
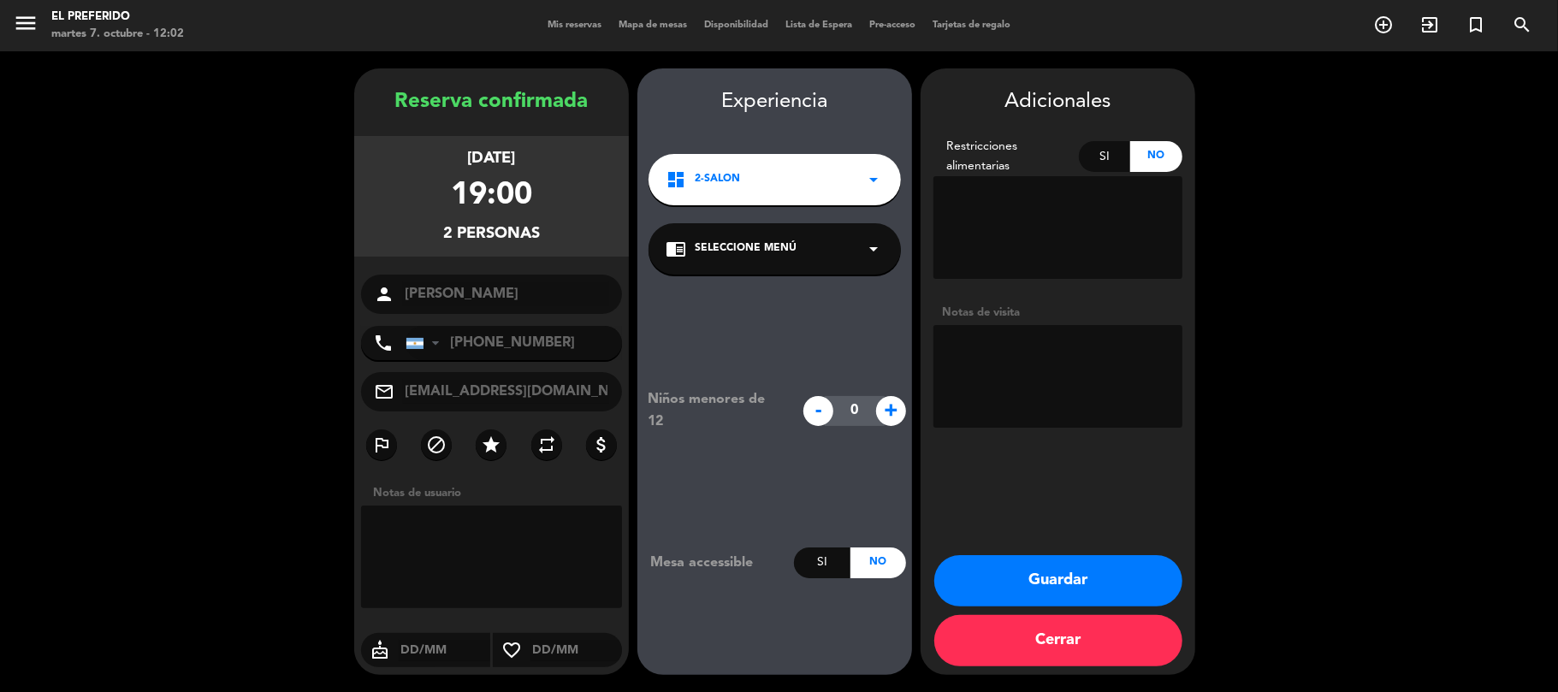
click at [1030, 380] on textarea at bounding box center [1057, 376] width 249 height 103
type textarea "Big Box"
click at [1134, 578] on button "Guardar" at bounding box center [1058, 580] width 248 height 51
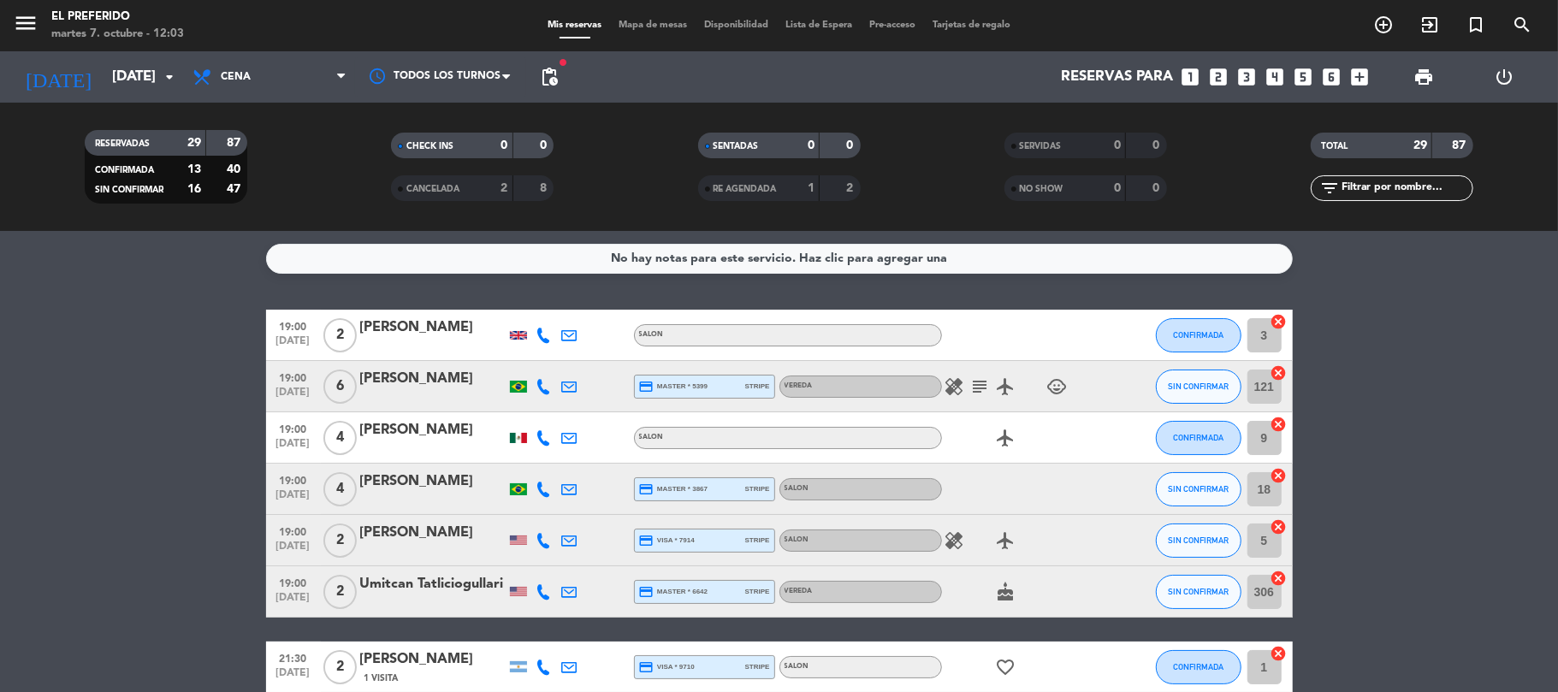
click at [254, 45] on div "menu El Preferido [DATE] 7. octubre - 12:03 Mis reservas Mapa de mesas Disponib…" at bounding box center [779, 25] width 1558 height 51
click at [258, 68] on span "Cena" at bounding box center [269, 77] width 171 height 38
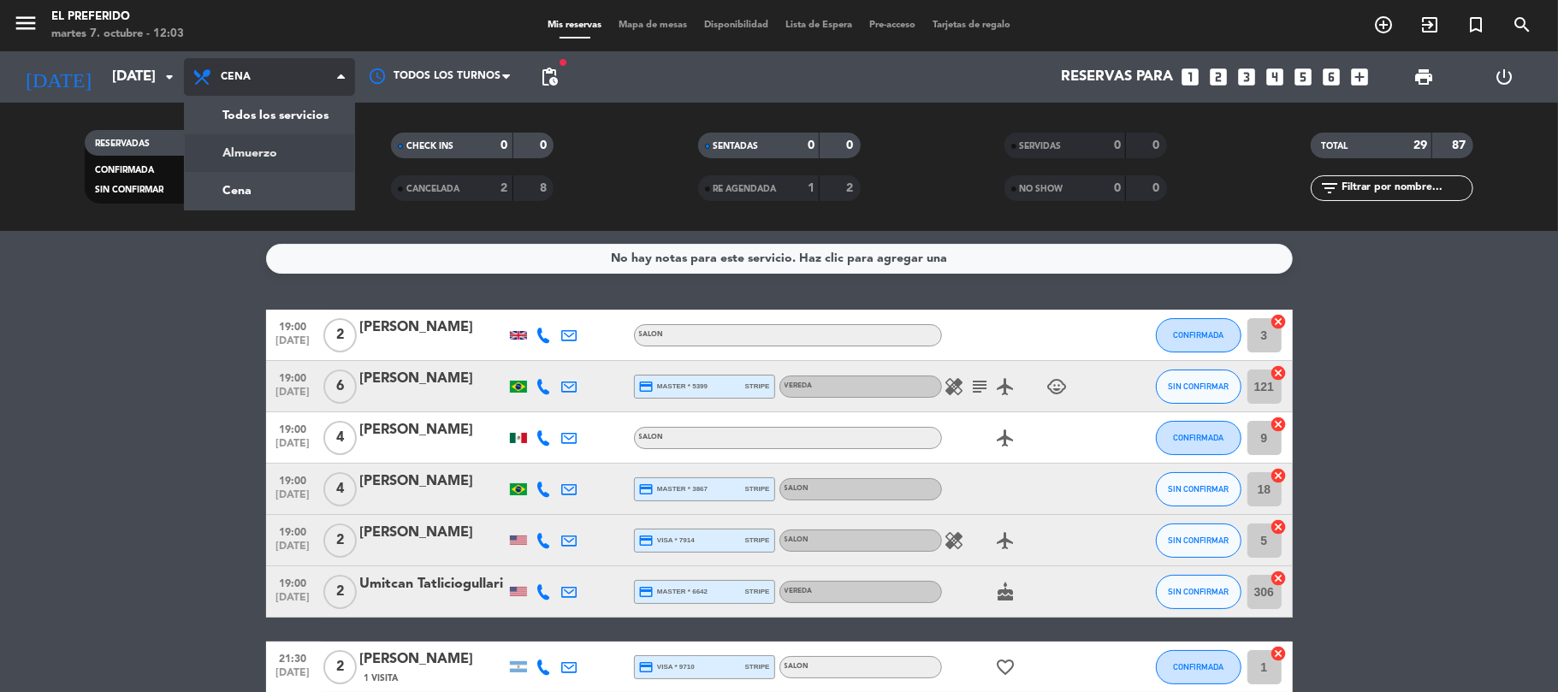
click at [282, 147] on div "menu El Preferido [DATE] 7. octubre - 12:03 Mis reservas Mapa de mesas Disponib…" at bounding box center [779, 115] width 1558 height 231
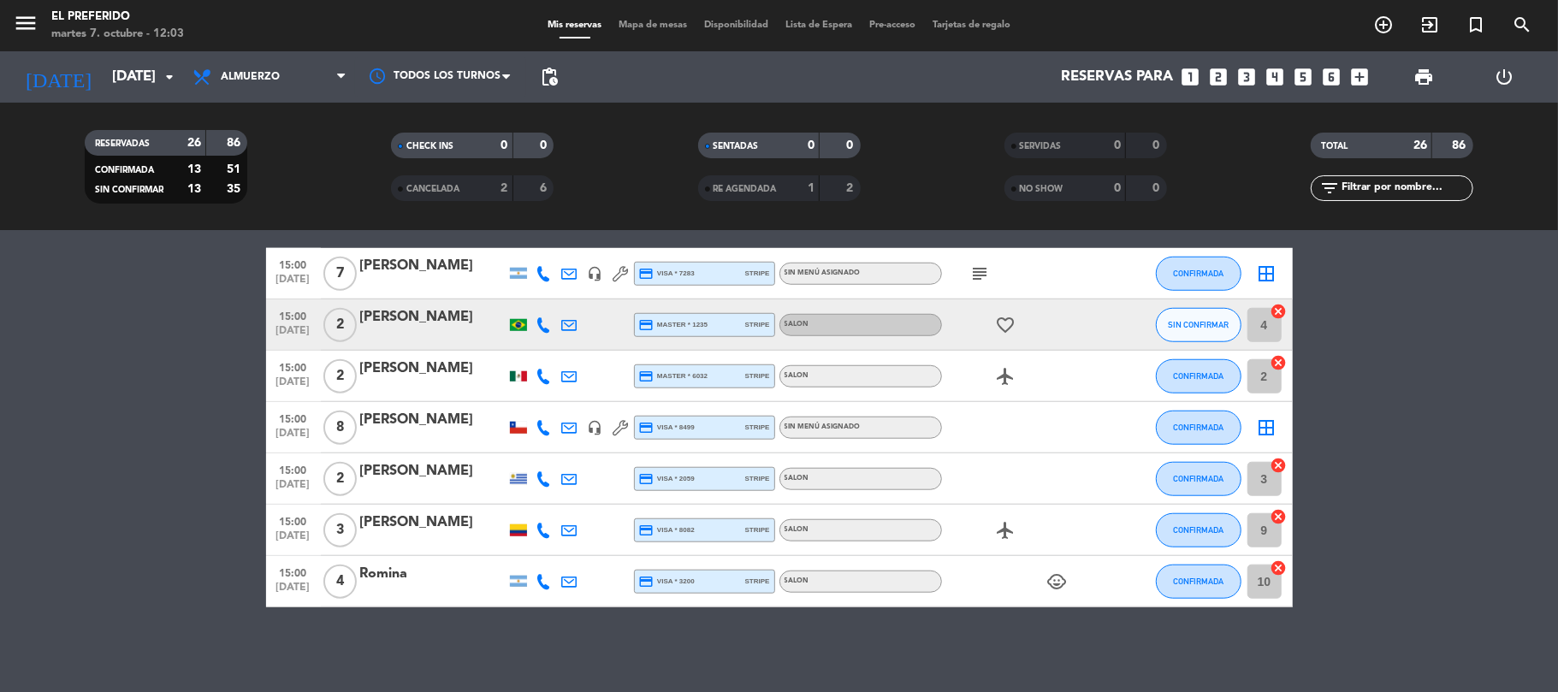
scroll to position [972, 0]
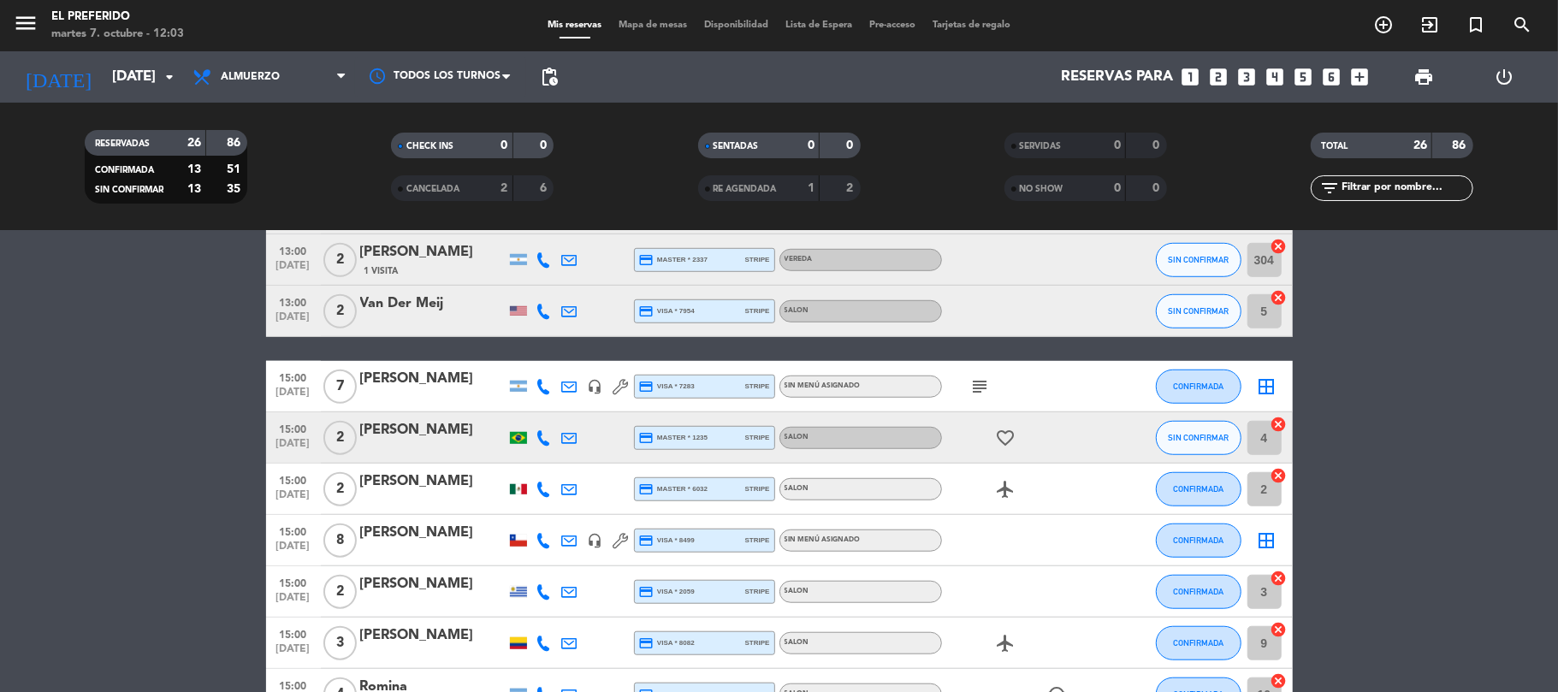
click at [438, 385] on div "[PERSON_NAME]" at bounding box center [432, 379] width 145 height 22
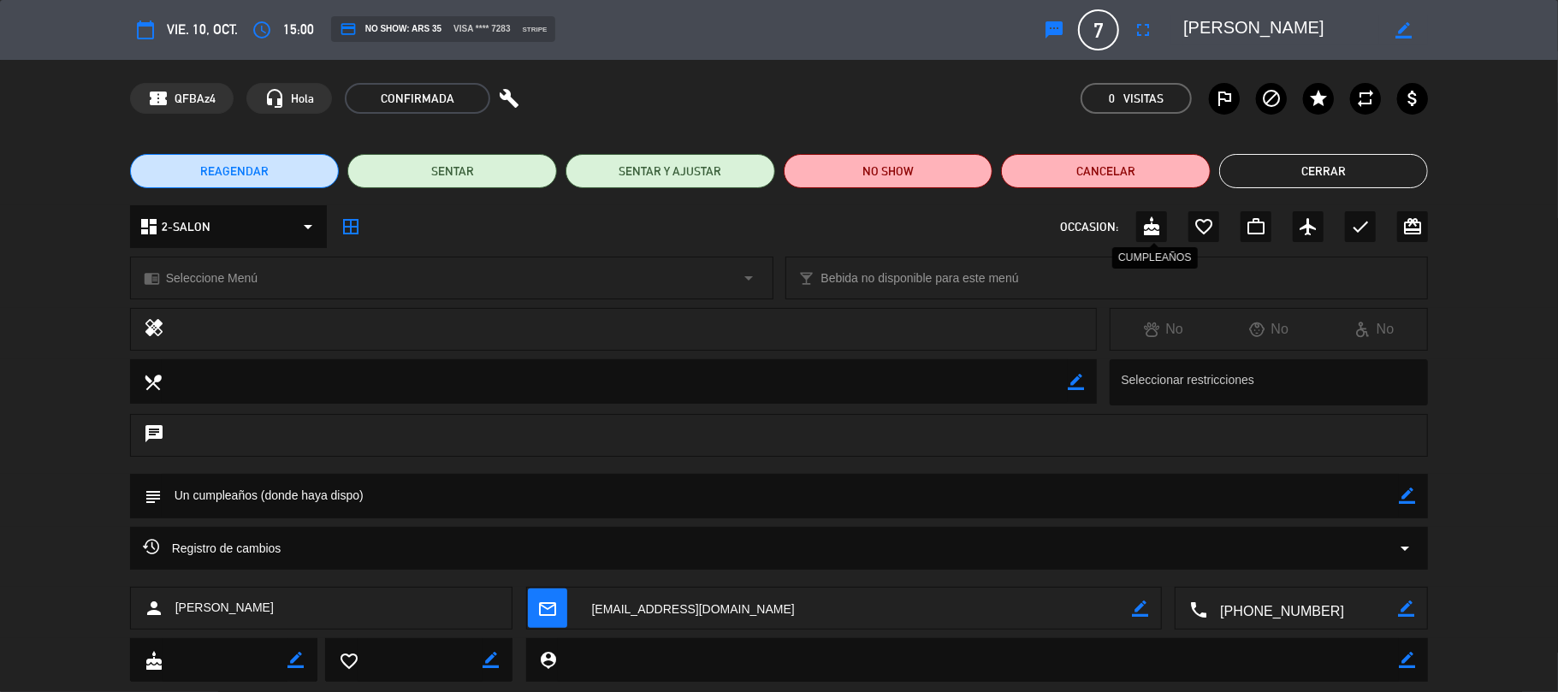
click at [1147, 227] on icon "cake" at bounding box center [1151, 226] width 21 height 21
click at [1298, 145] on div "REAGENDAR SENTAR SENTAR Y AJUSTAR NO SHOW Cancelar Cerrar" at bounding box center [779, 171] width 1558 height 68
click at [1298, 149] on div "REAGENDAR SENTAR SENTAR Y AJUSTAR NO SHOW Cancelar Cerrar" at bounding box center [779, 171] width 1558 height 68
click at [1295, 163] on button "Cerrar" at bounding box center [1324, 171] width 210 height 34
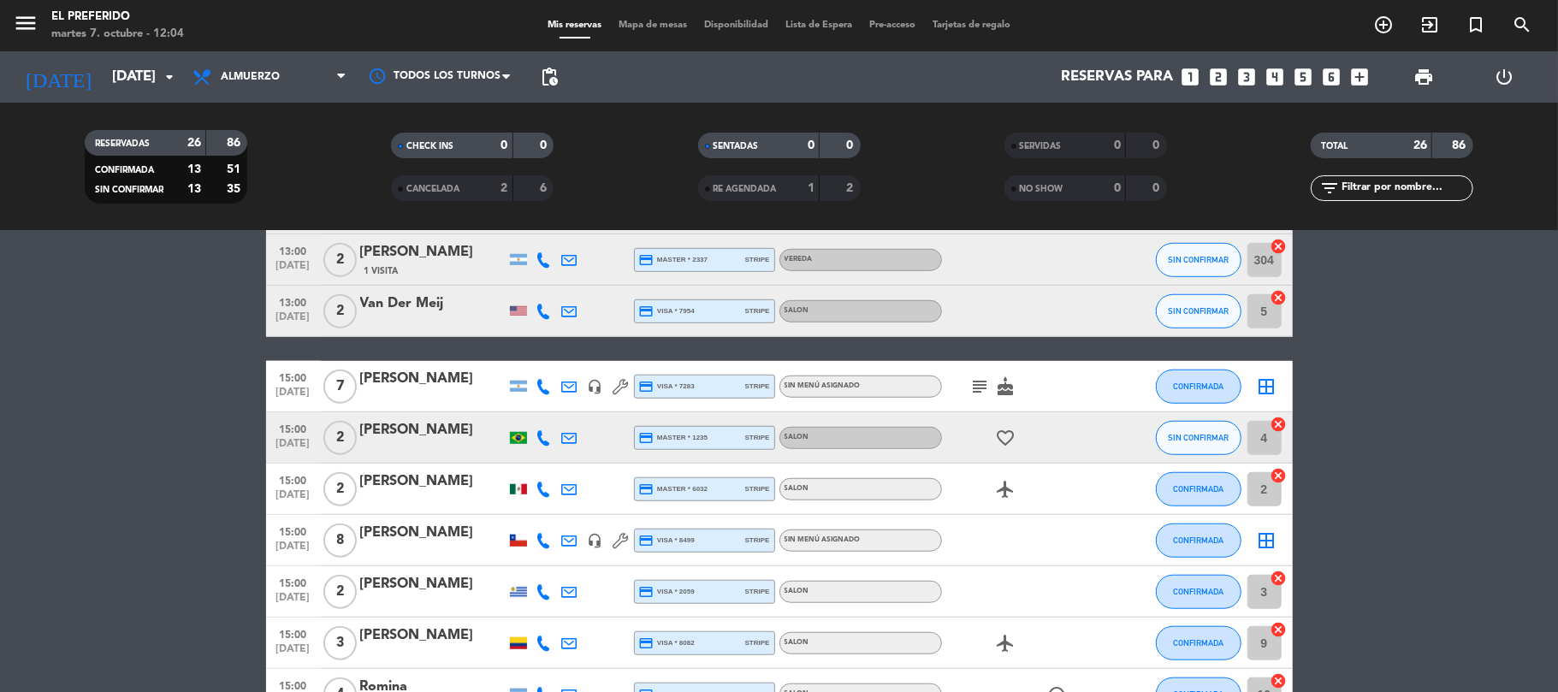
click at [1270, 72] on icon "looks_4" at bounding box center [1275, 77] width 22 height 22
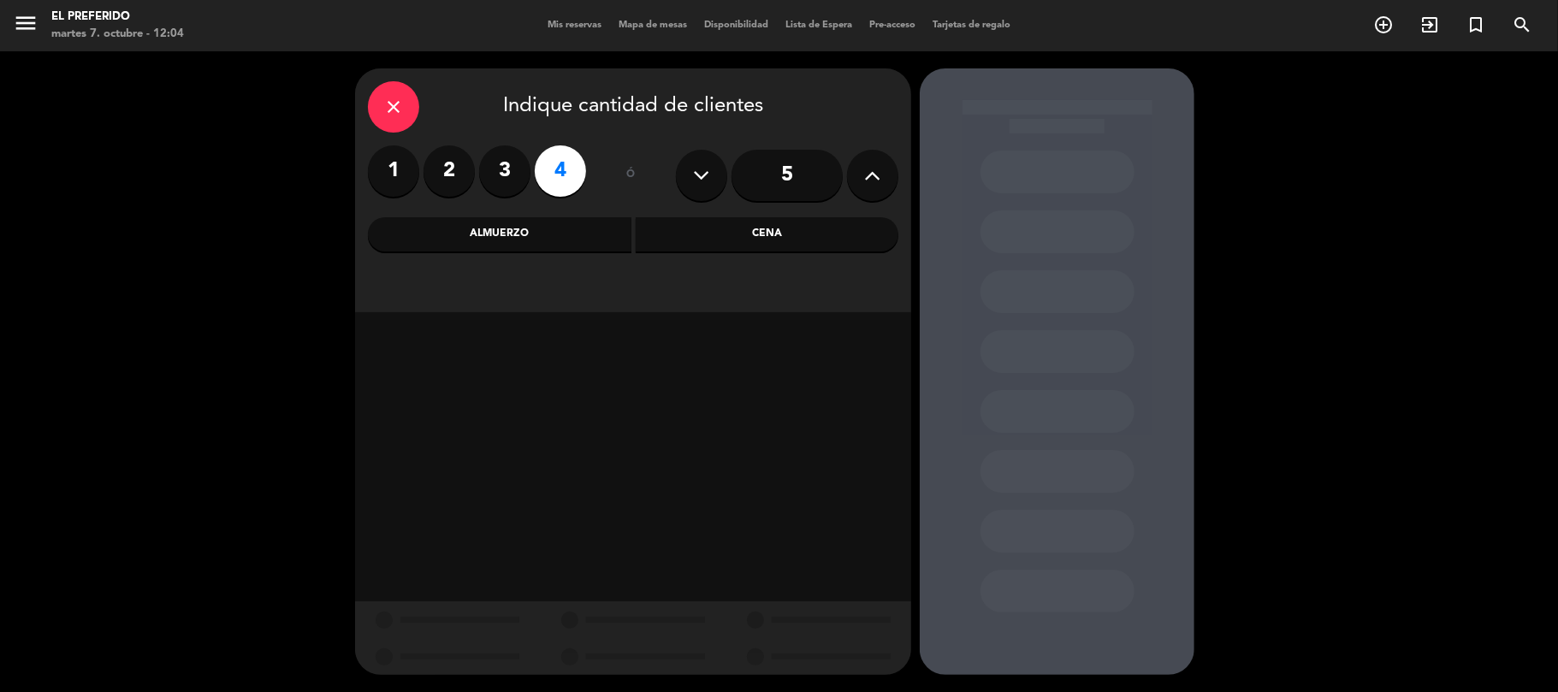
click at [712, 234] on div "Cena" at bounding box center [768, 234] width 264 height 34
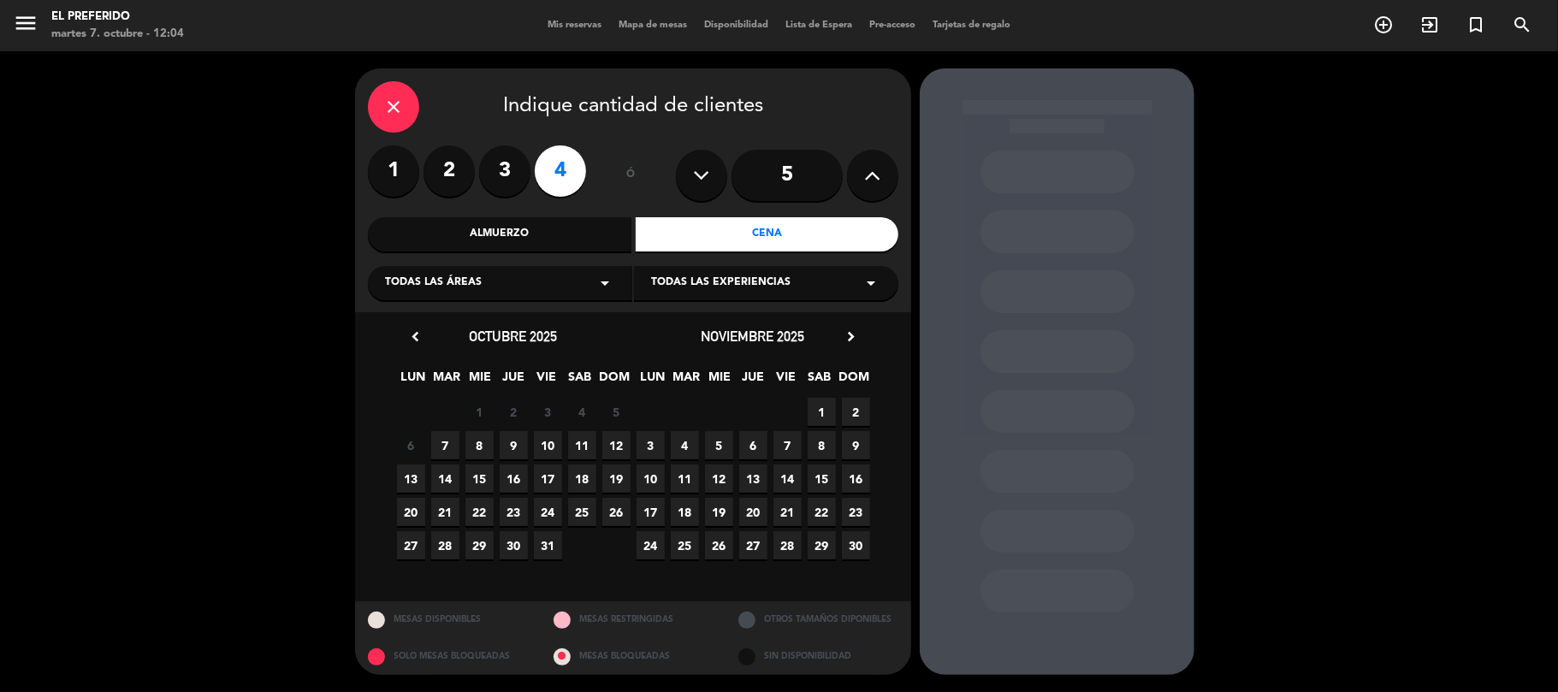
click at [477, 442] on span "8" at bounding box center [479, 445] width 28 height 28
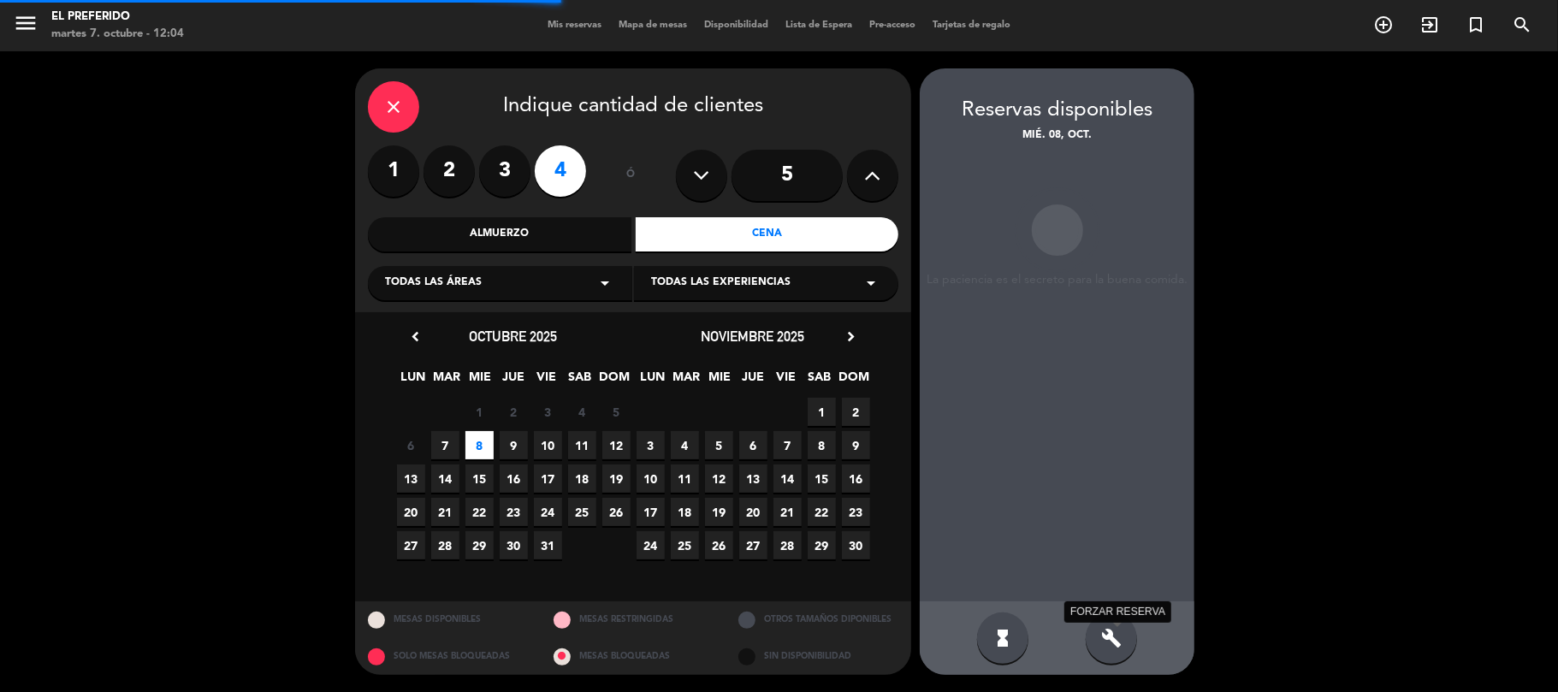
click at [1101, 637] on icon "build" at bounding box center [1111, 638] width 21 height 21
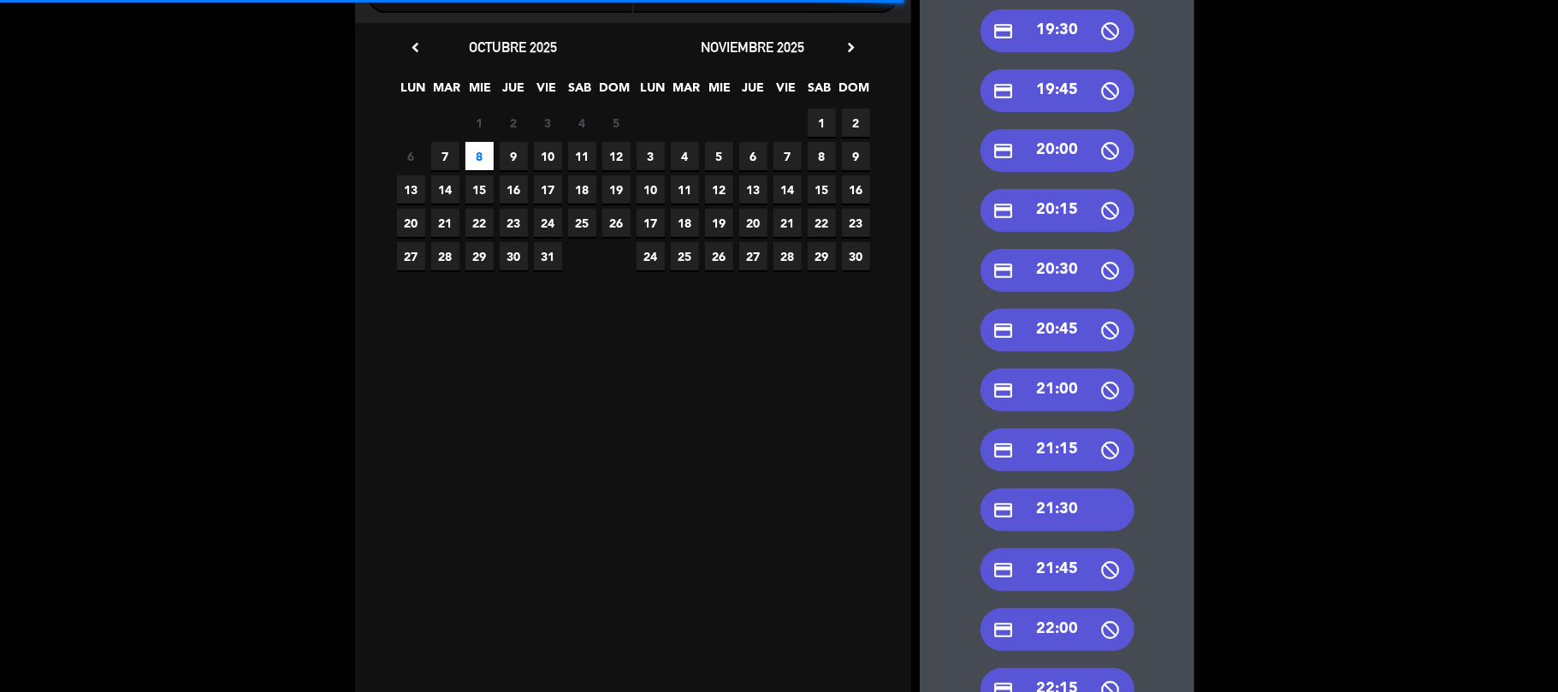
scroll to position [342, 0]
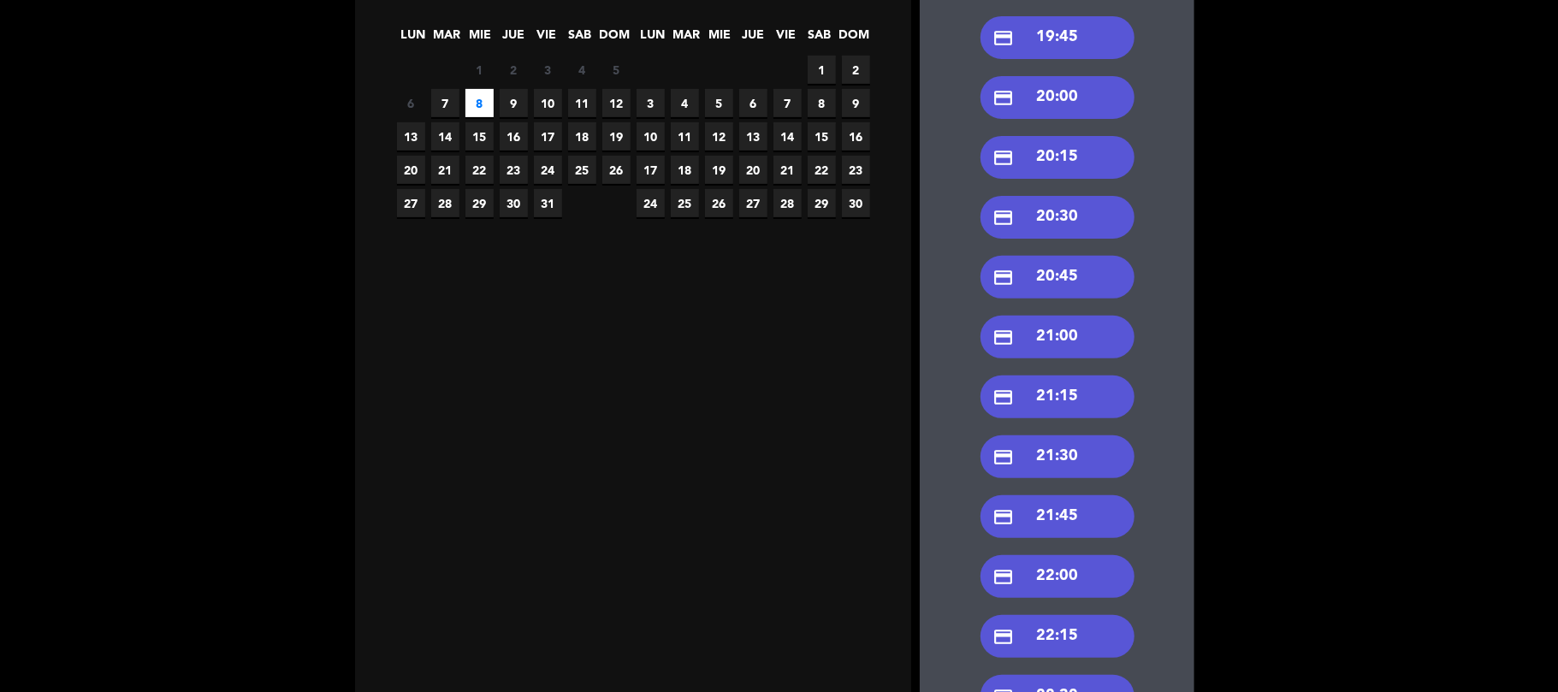
drag, startPoint x: 1071, startPoint y: 579, endPoint x: 1097, endPoint y: 459, distance: 123.3
click at [1097, 459] on div "credit_card 19:00 credit_card 19:15 credit_card 19:30 credit_card 19:45 credit_…" at bounding box center [1057, 418] width 275 height 1232
click at [1097, 459] on div "credit_card 21:30" at bounding box center [1057, 456] width 154 height 43
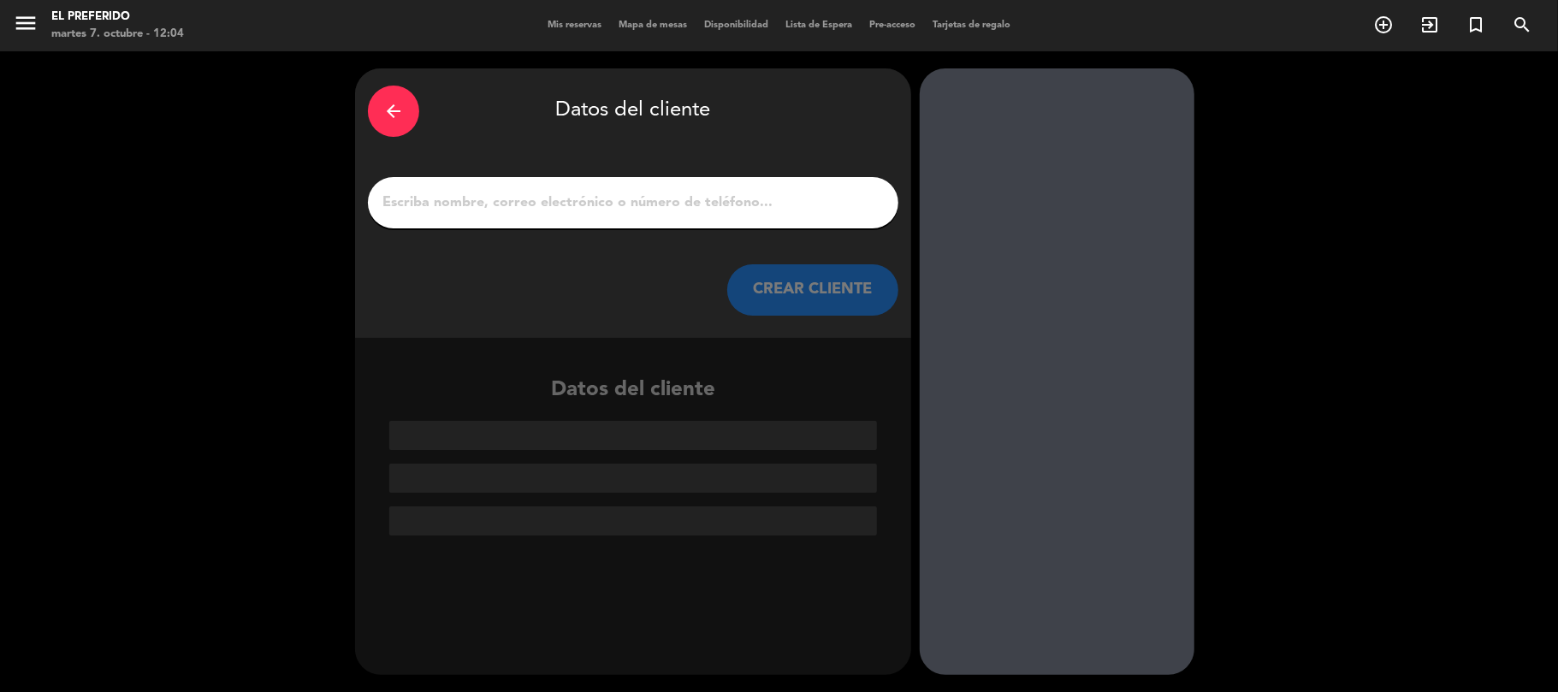
click at [507, 207] on input "1" at bounding box center [633, 203] width 505 height 24
paste input "[PERSON_NAME]"
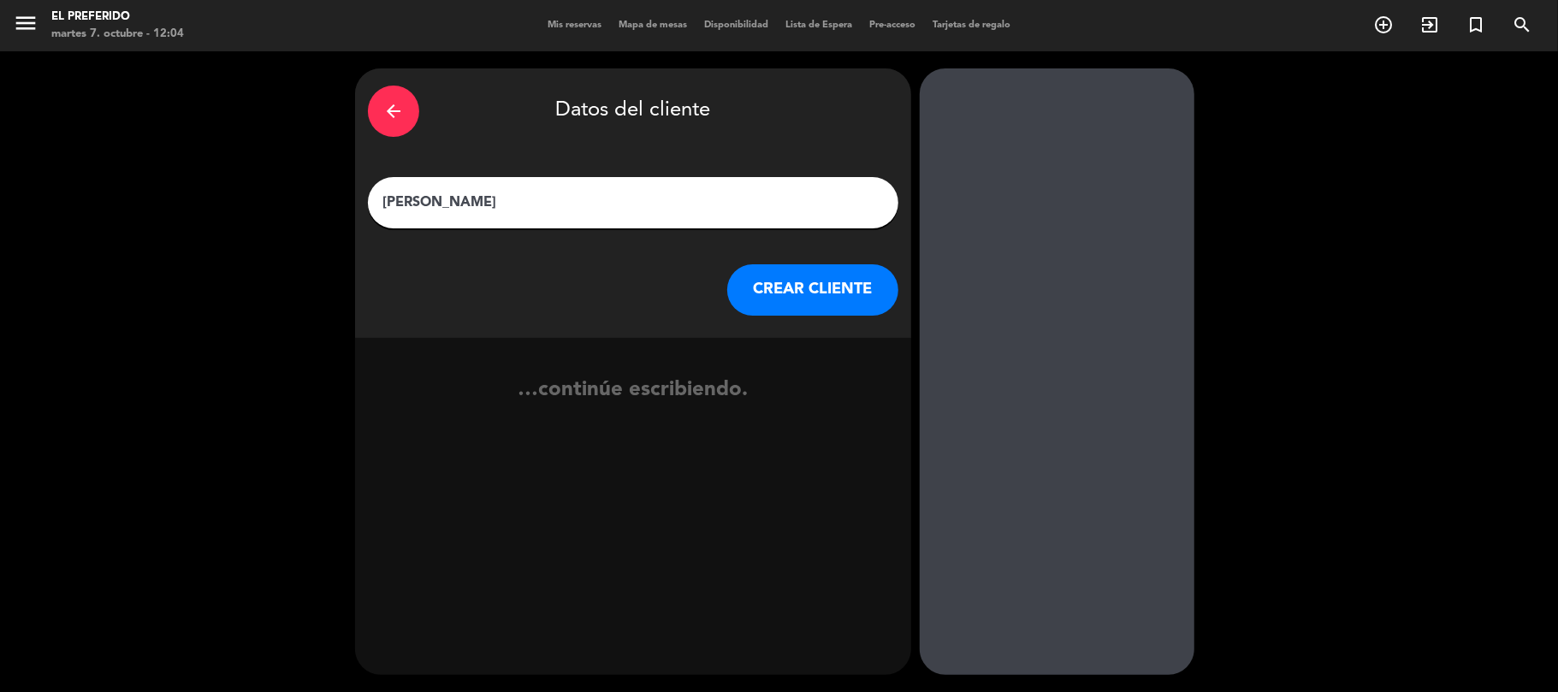
type input "[PERSON_NAME]"
click at [777, 284] on button "CREAR CLIENTE" at bounding box center [812, 289] width 171 height 51
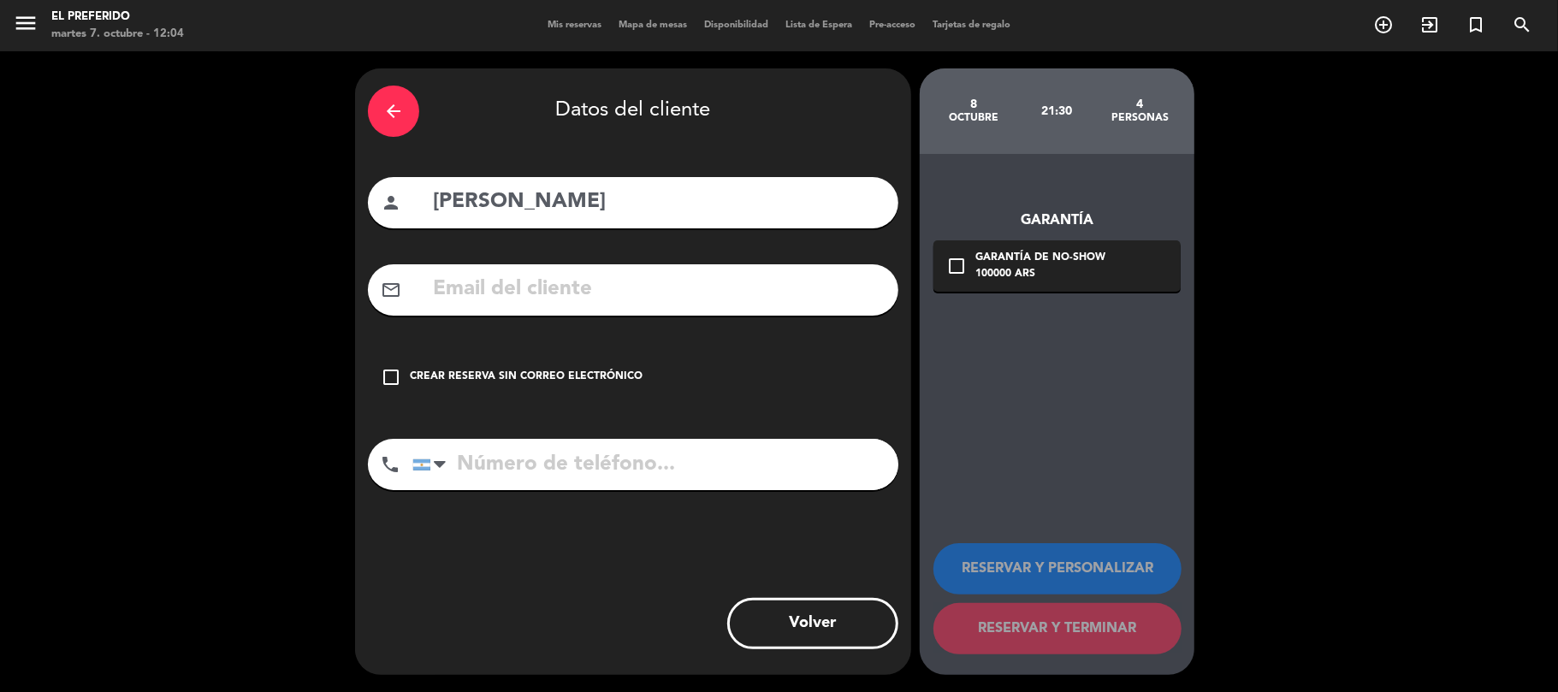
click at [671, 316] on div "arrow_back Datos del cliente person [PERSON_NAME] mail_outline check_box_outlin…" at bounding box center [633, 371] width 556 height 607
click at [672, 301] on input "text" at bounding box center [658, 289] width 454 height 35
paste input "[PERSON_NAME][EMAIL_ADDRESS][PERSON_NAME][DOMAIN_NAME]"
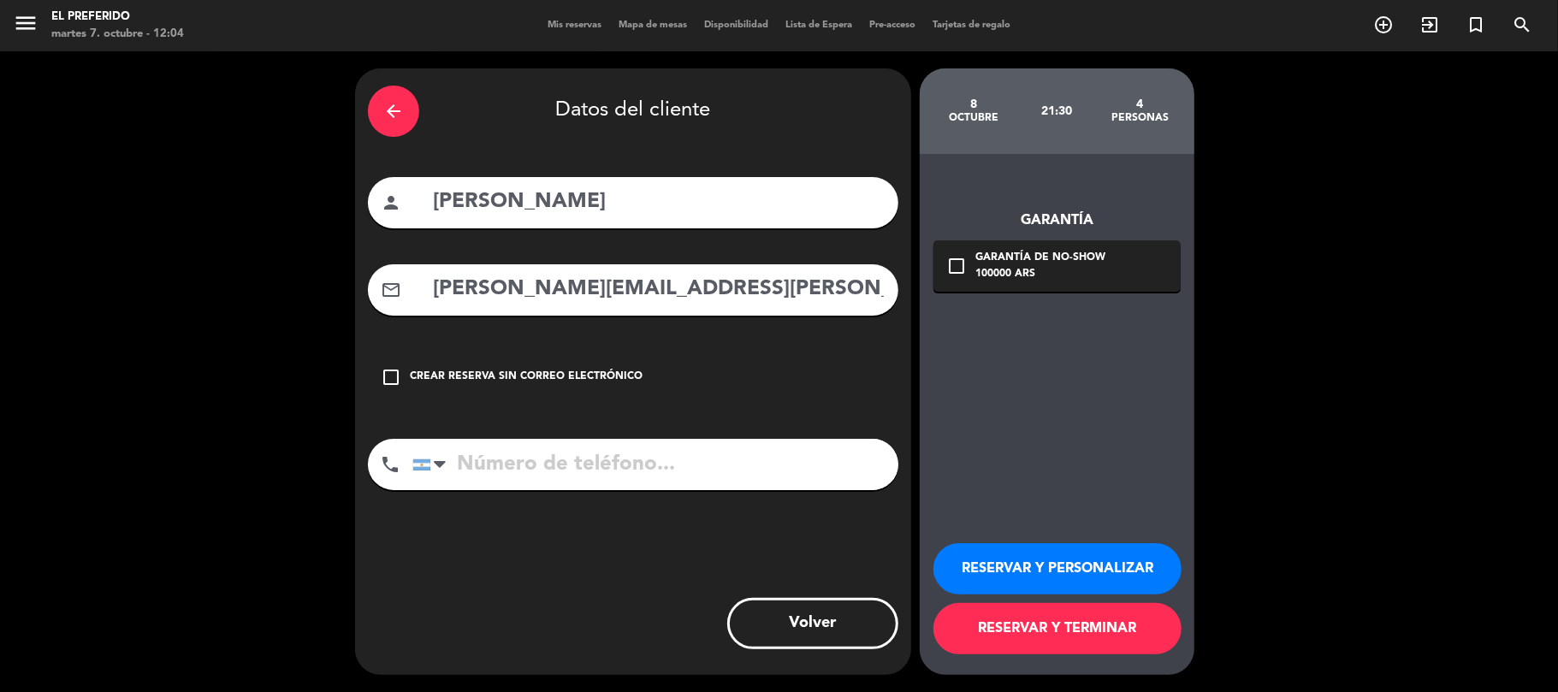
type input "[PERSON_NAME][EMAIL_ADDRESS][PERSON_NAME][DOMAIN_NAME]"
drag, startPoint x: 685, startPoint y: 436, endPoint x: 688, endPoint y: 449, distance: 13.1
click at [686, 440] on div "arrow_back Datos del cliente person [PERSON_NAME] mail_outline [PERSON_NAME][EM…" at bounding box center [633, 371] width 556 height 607
click at [689, 453] on input "tel" at bounding box center [655, 464] width 486 height 51
paste input "[PHONE_NUMBER]"
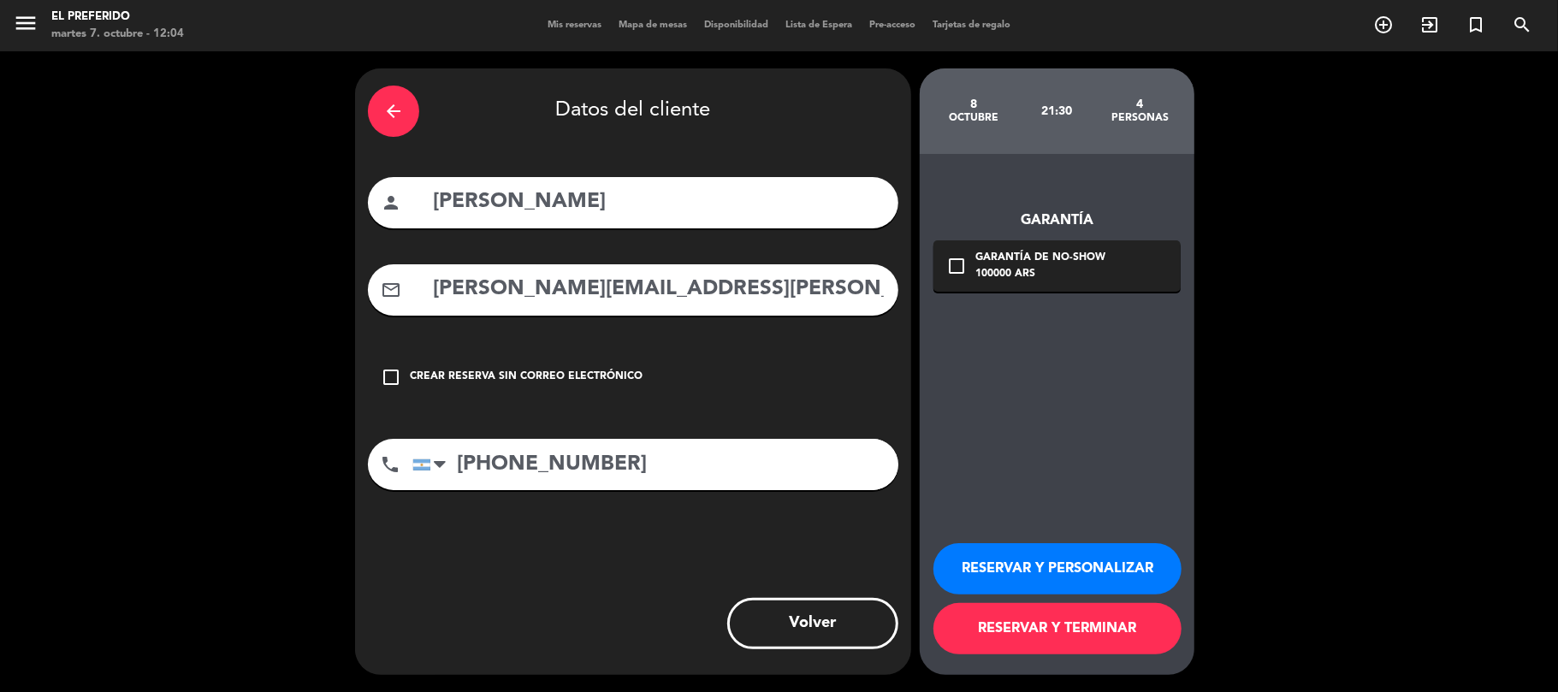
type input "[PHONE_NUMBER]"
click at [1117, 577] on button "RESERVAR Y PERSONALIZAR" at bounding box center [1057, 568] width 248 height 51
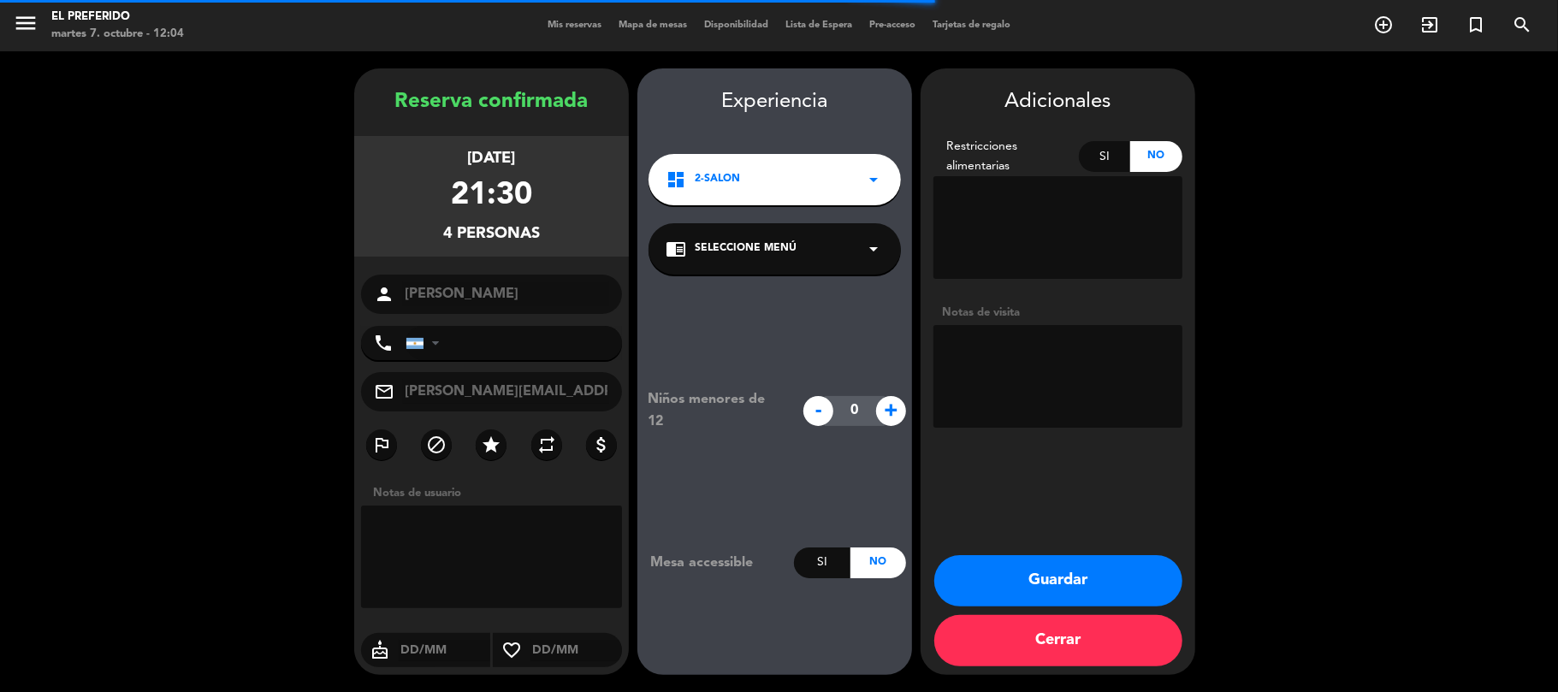
type input "[PHONE_NUMBER]"
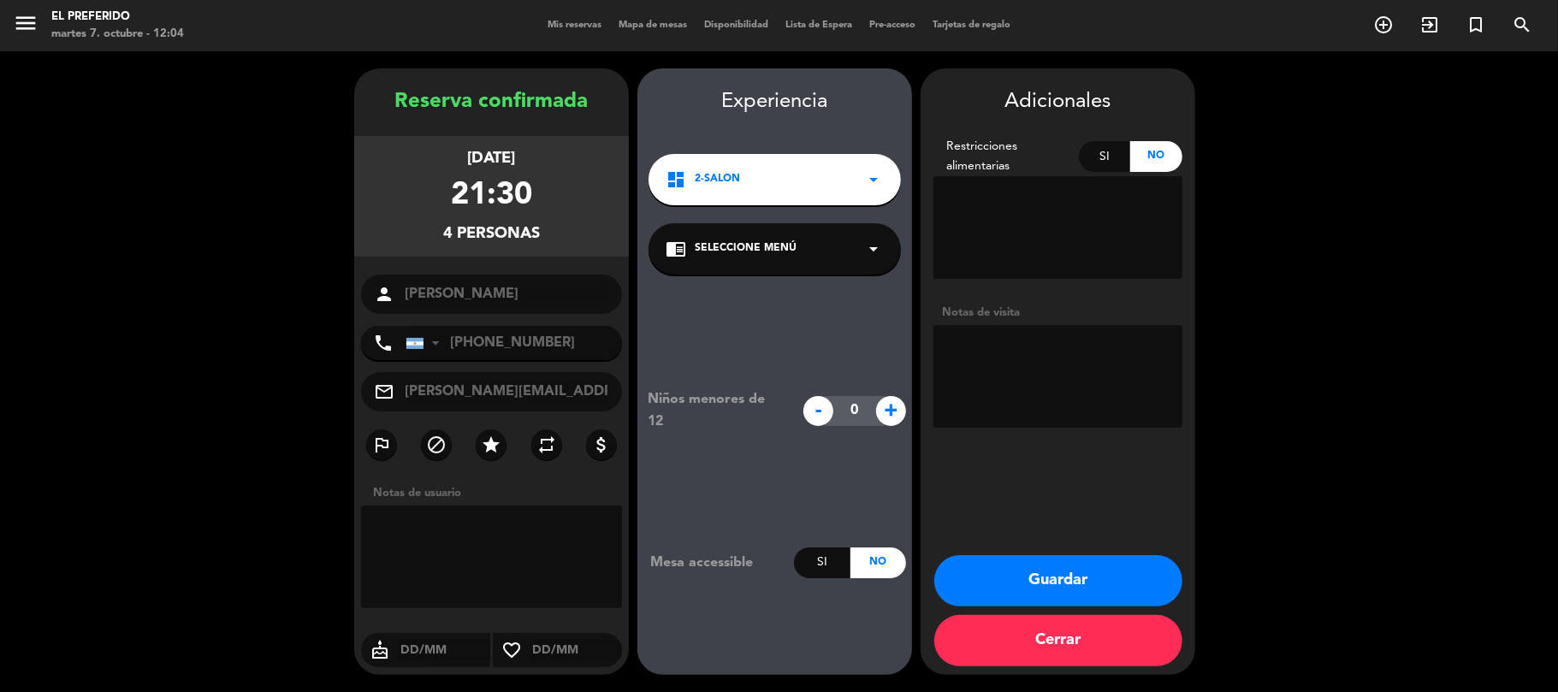
drag, startPoint x: 481, startPoint y: 178, endPoint x: 317, endPoint y: 62, distance: 201.3
click at [391, 110] on div "Reserva confirmada [DATE] 21:30 4 personas person [PERSON_NAME] phone [GEOGRAPH…" at bounding box center [491, 389] width 275 height 607
copy div "Reserva confirmada [DATE] 21:30 4 personas"
click at [1130, 583] on button "Guardar" at bounding box center [1058, 580] width 248 height 51
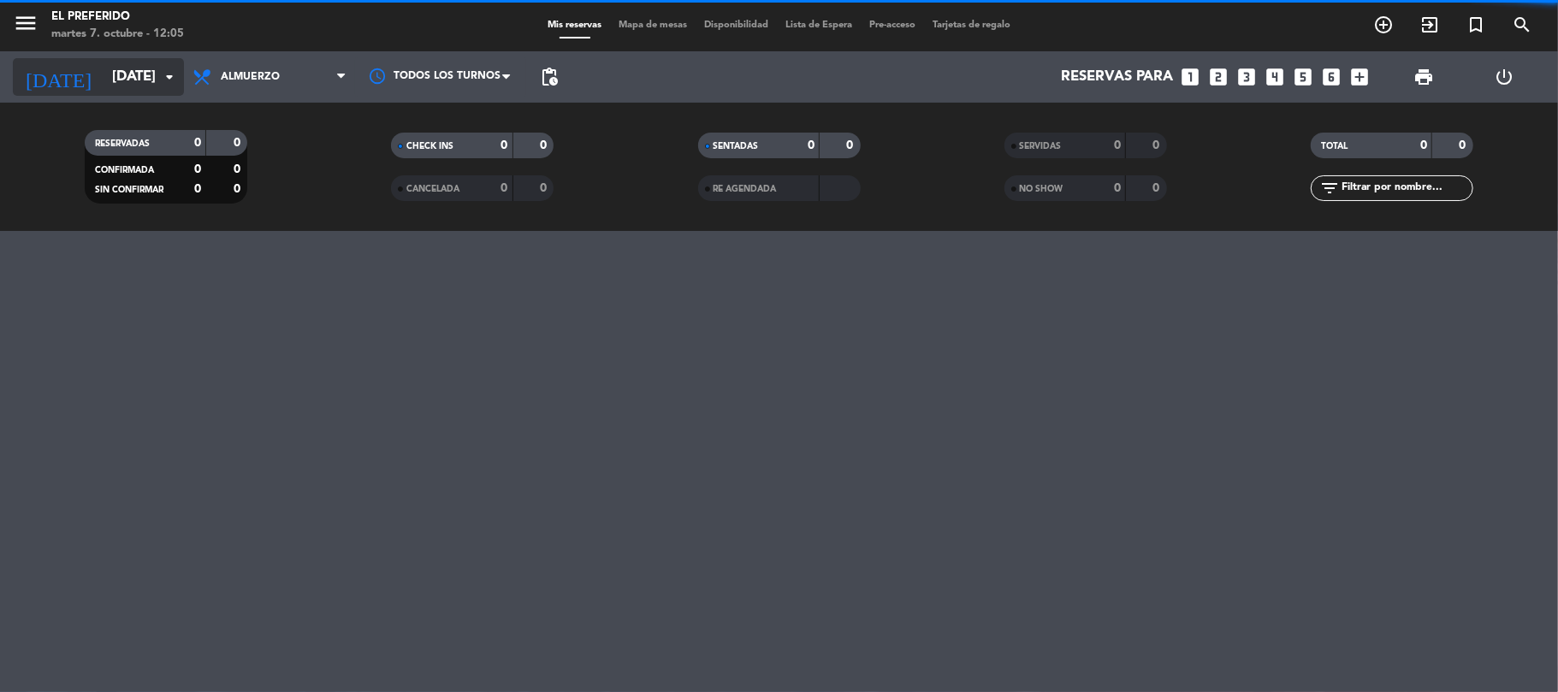
click at [176, 84] on icon "arrow_drop_down" at bounding box center [169, 77] width 21 height 21
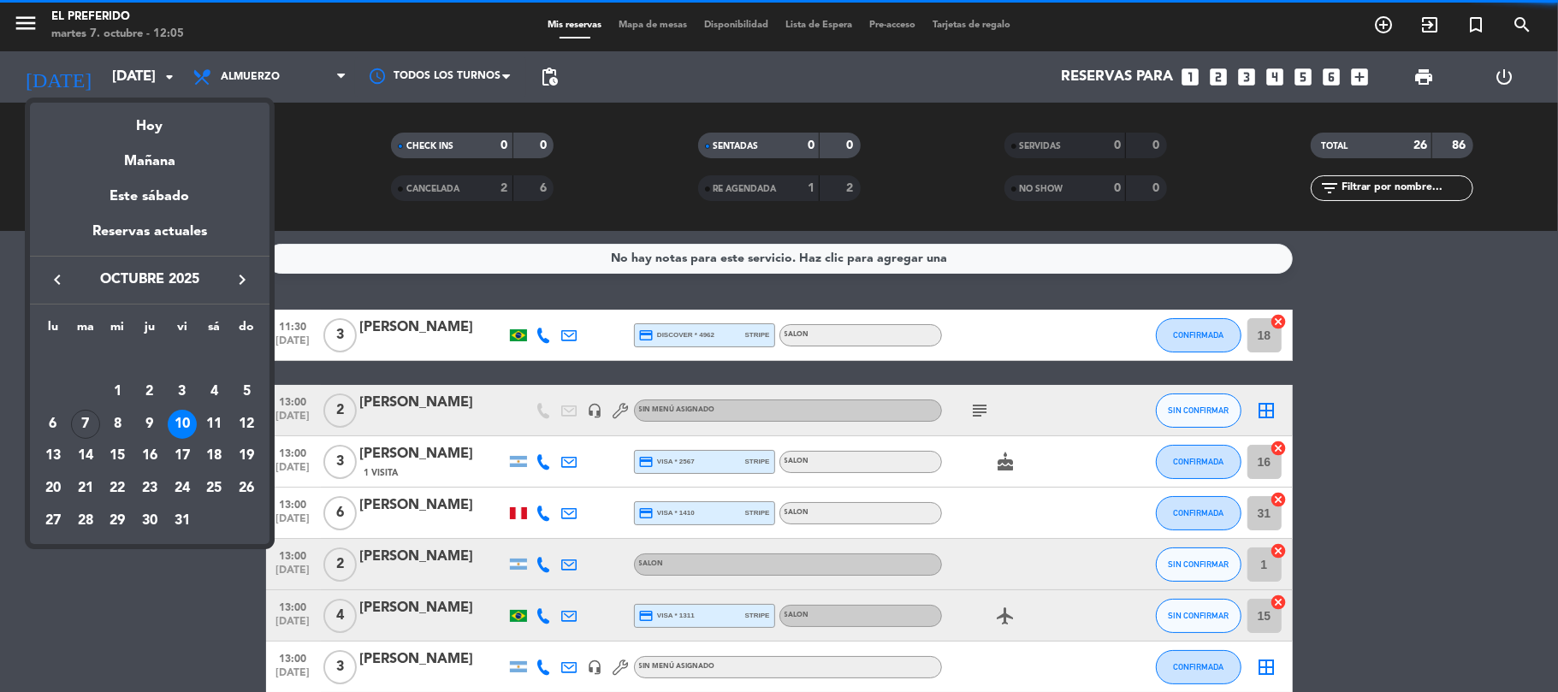
drag, startPoint x: 87, startPoint y: 424, endPoint x: 165, endPoint y: 277, distance: 166.5
click at [87, 423] on div "7" at bounding box center [85, 424] width 29 height 29
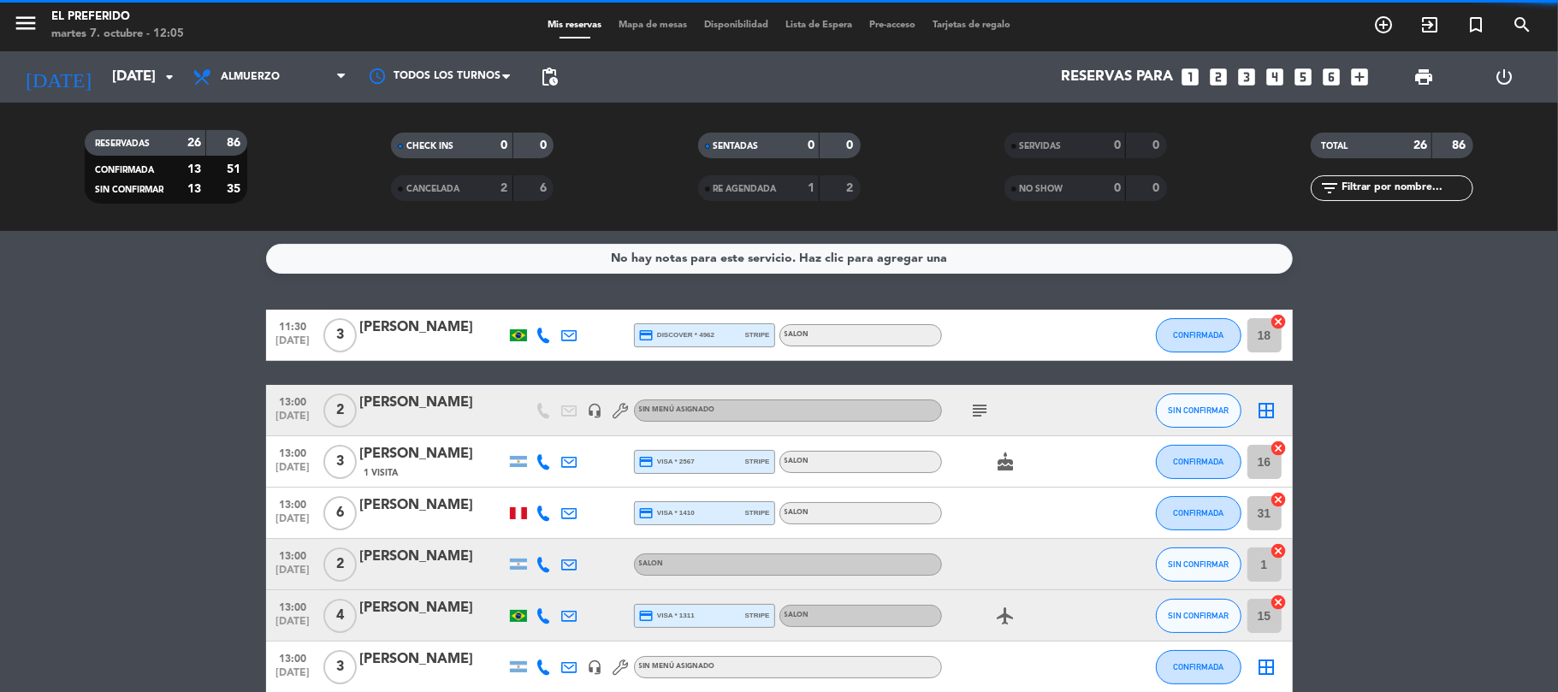
type input "[DATE]"
click at [268, 93] on span "Almuerzo" at bounding box center [269, 77] width 171 height 38
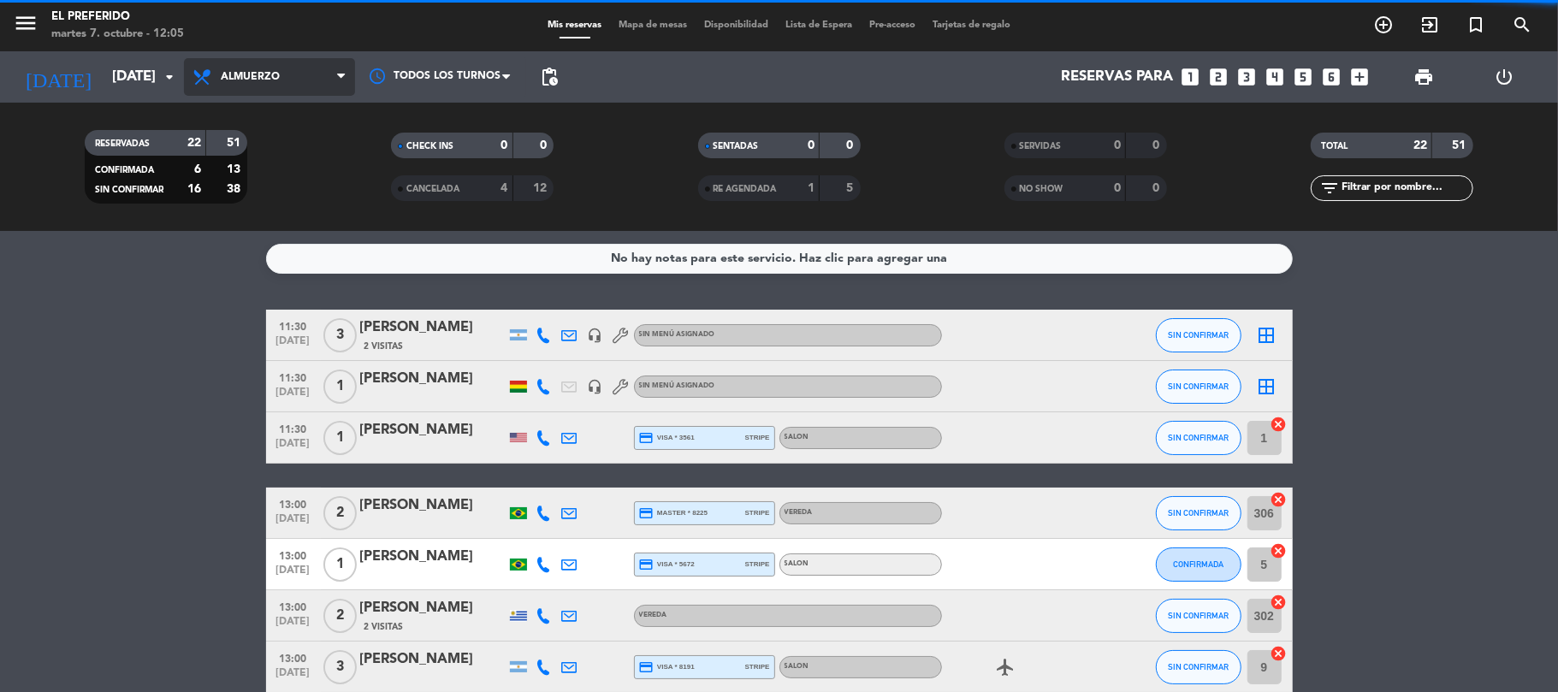
click at [287, 70] on span "Almuerzo" at bounding box center [269, 77] width 171 height 38
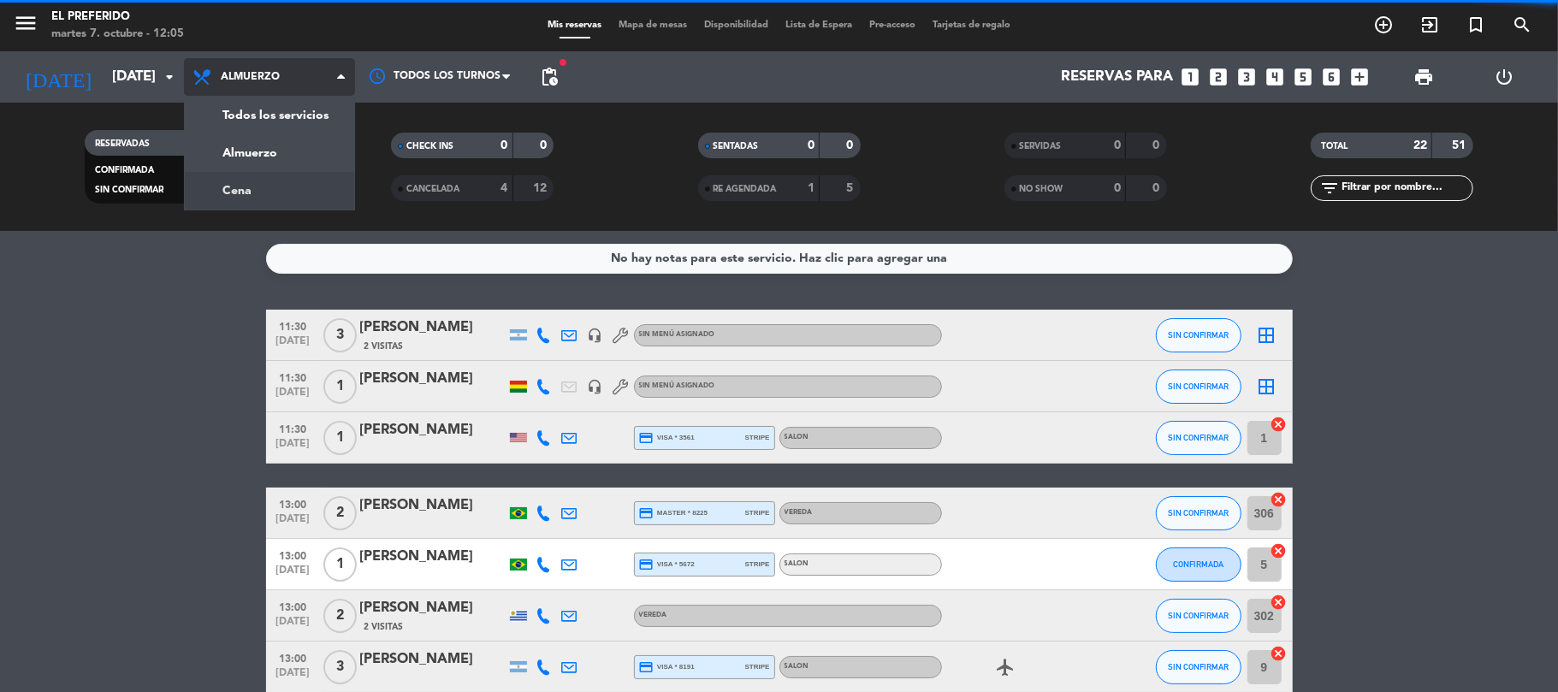
click at [247, 192] on div "menu El Preferido [DATE] 7. octubre - 12:05 Mis reservas Mapa de mesas Disponib…" at bounding box center [779, 115] width 1558 height 231
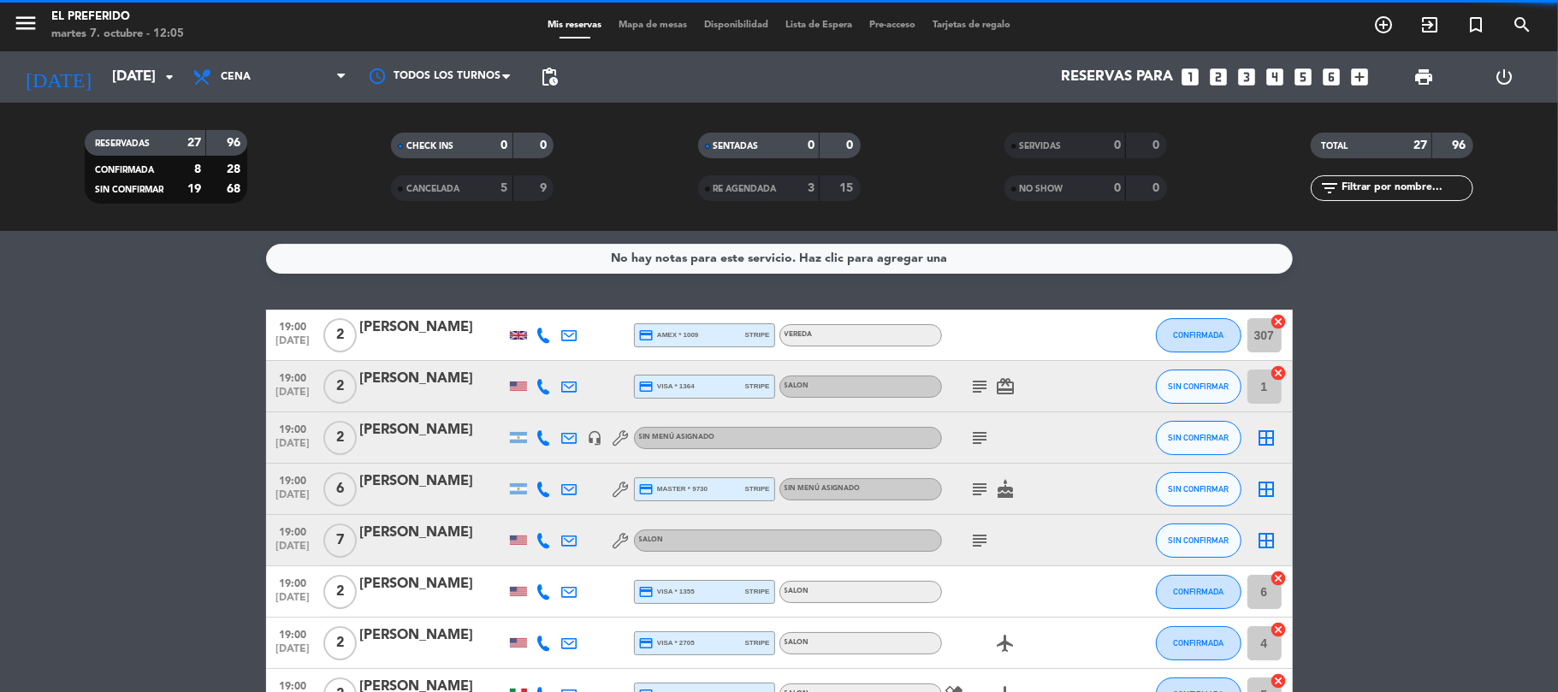
click at [431, 433] on div "[PERSON_NAME]" at bounding box center [432, 430] width 145 height 22
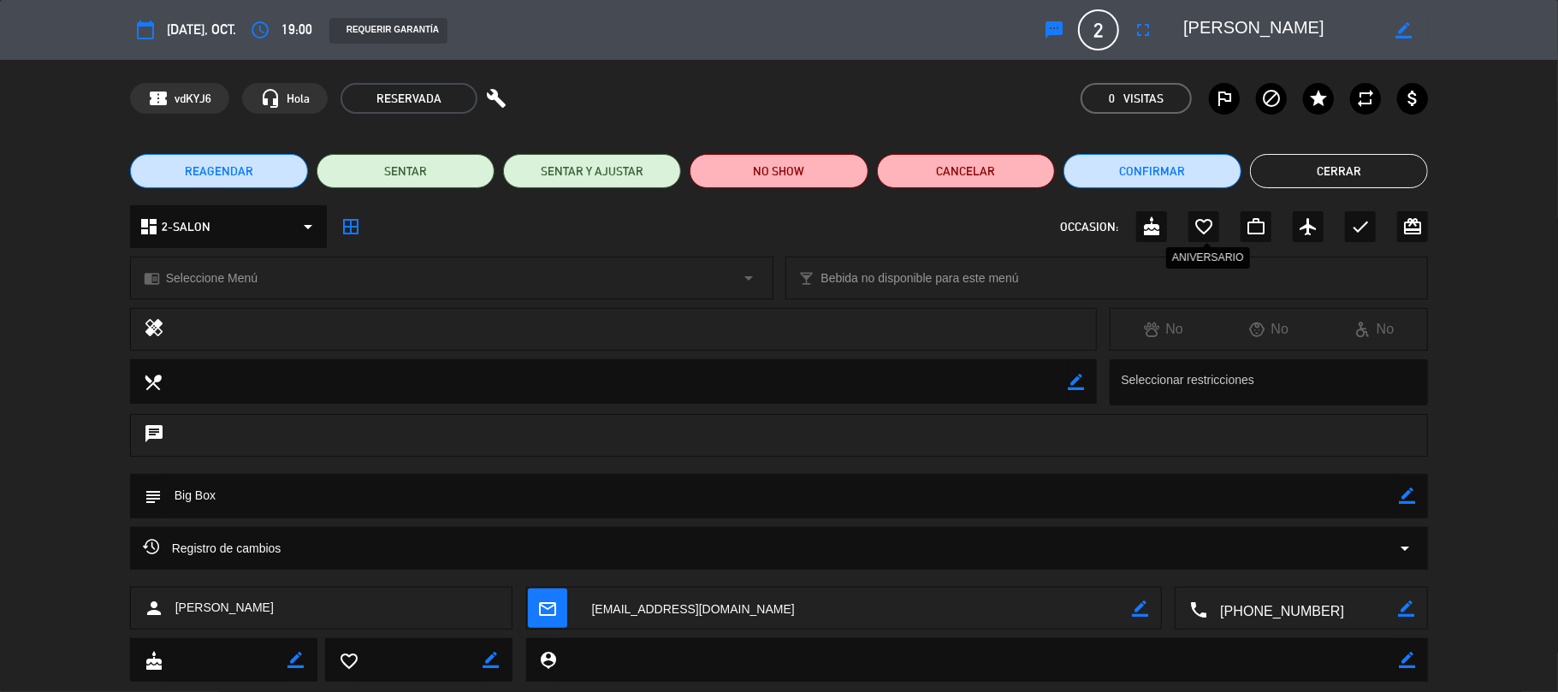
click at [1208, 226] on icon "favorite_border" at bounding box center [1203, 226] width 21 height 21
click at [1342, 190] on div "REAGENDAR SENTAR SENTAR Y AJUSTAR NO SHOW Cancelar Confirmar Cerrar" at bounding box center [779, 171] width 1558 height 68
click at [1347, 182] on button "Cerrar" at bounding box center [1339, 171] width 178 height 34
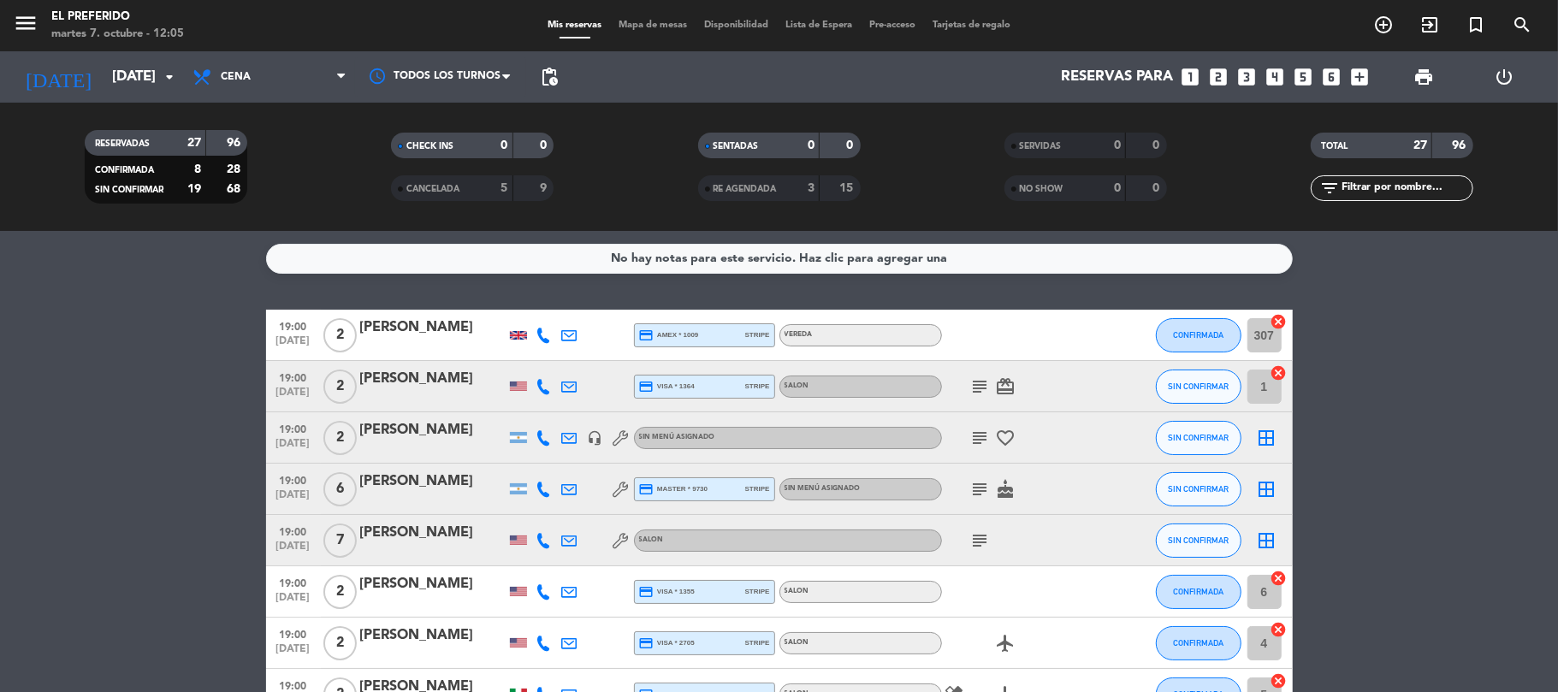
click at [127, 68] on input "[DATE]" at bounding box center [196, 77] width 185 height 33
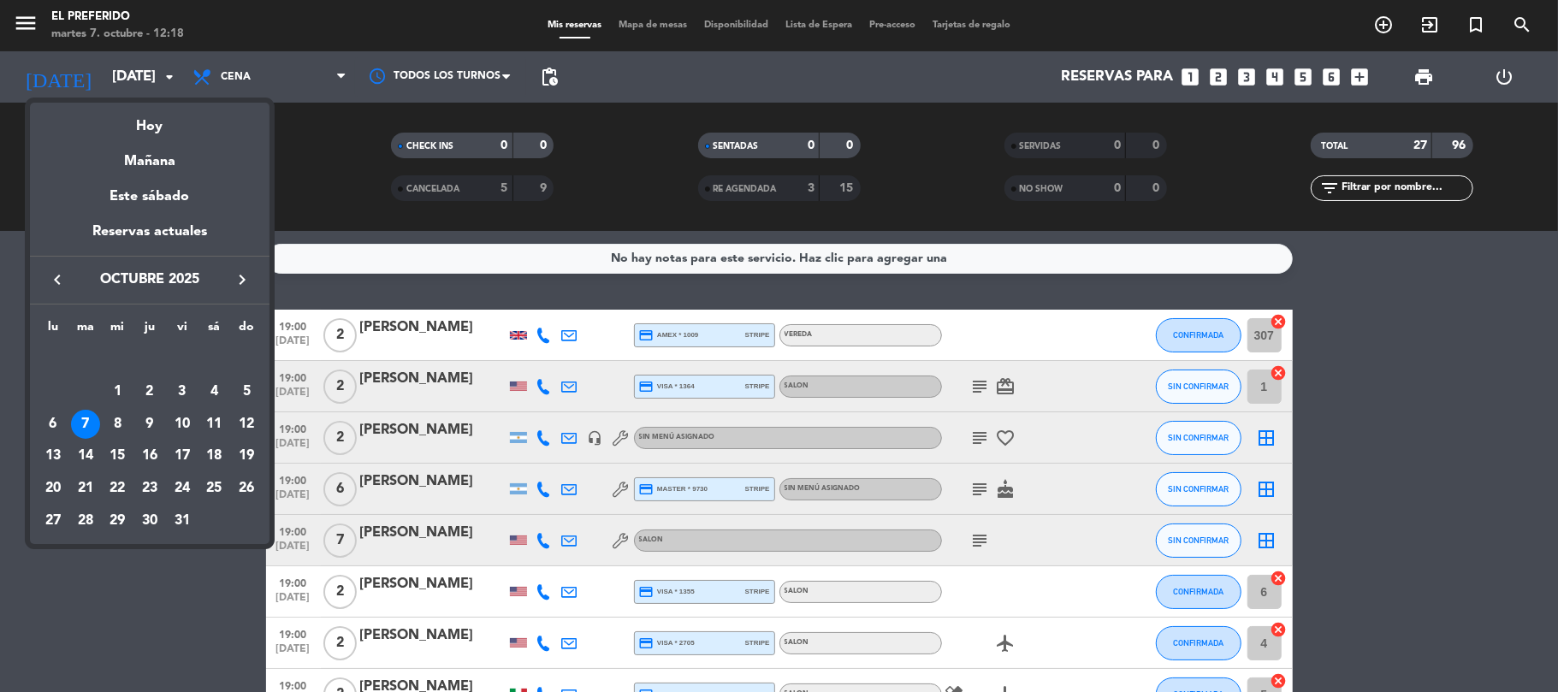
click at [244, 277] on icon "keyboard_arrow_right" at bounding box center [242, 279] width 21 height 21
click at [250, 279] on icon "keyboard_arrow_right" at bounding box center [242, 279] width 21 height 21
